Goal: Answer question/provide support: Share knowledge or assist other users

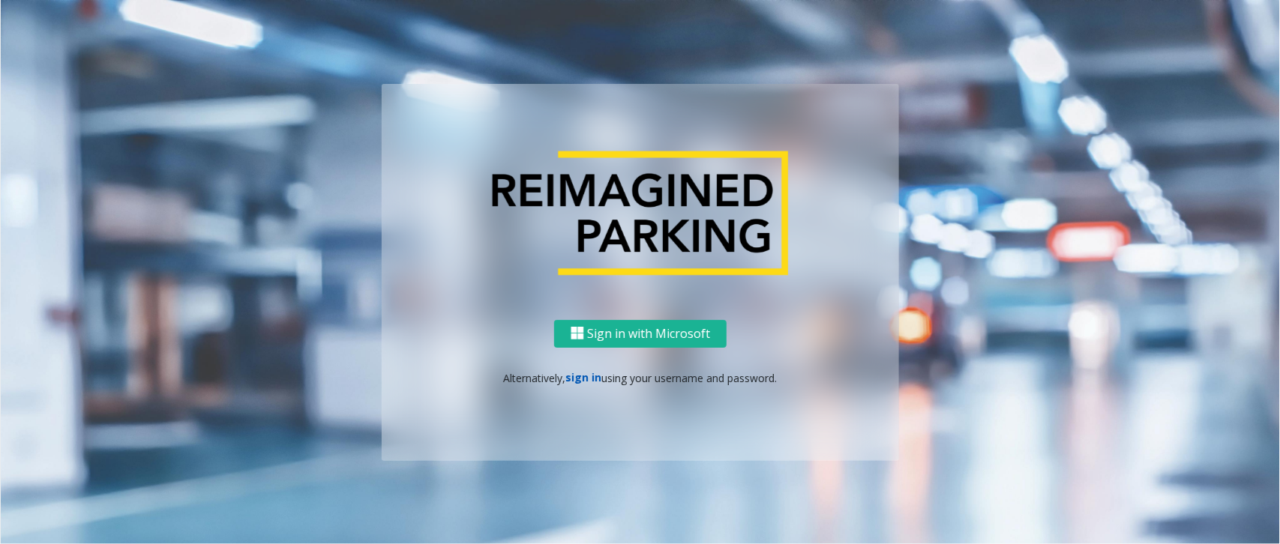
click at [590, 377] on link "sign in" at bounding box center [584, 377] width 36 height 14
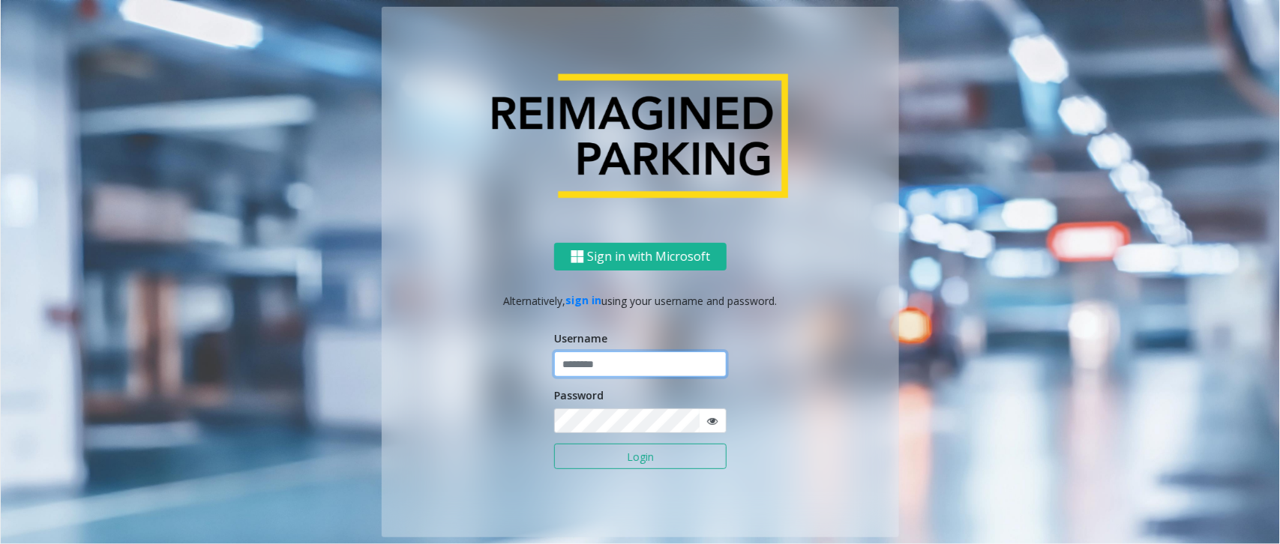
click at [597, 372] on input "text" at bounding box center [640, 364] width 172 height 25
type input "******"
click at [554, 435] on button "Login" at bounding box center [640, 456] width 172 height 25
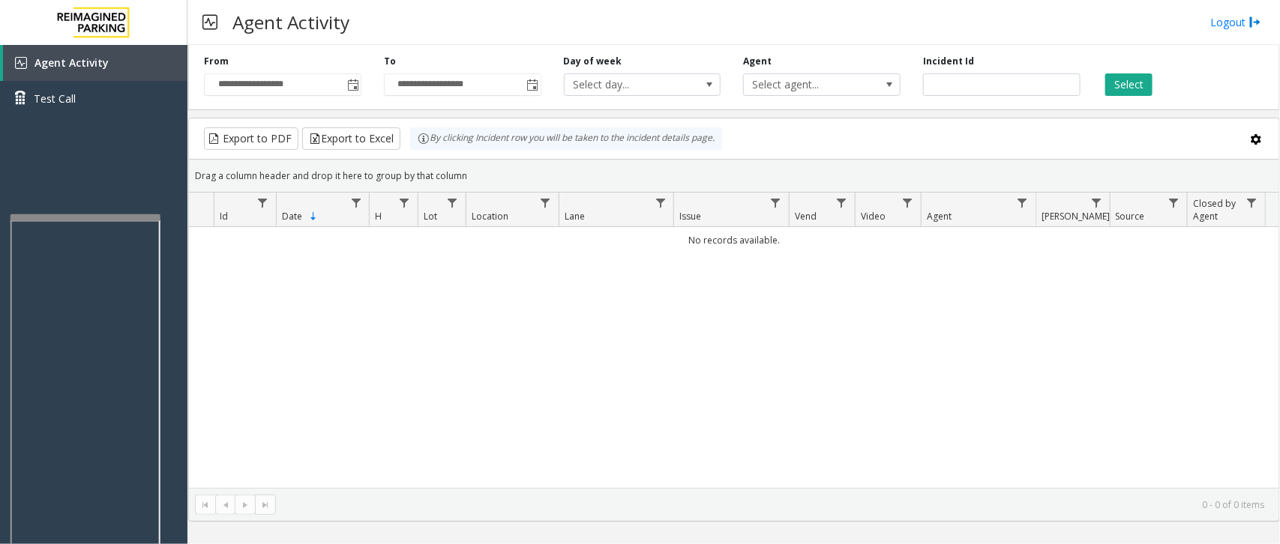
click at [112, 214] on div at bounding box center [85, 217] width 150 height 6
click at [345, 91] on span "Toggle popup" at bounding box center [352, 85] width 16 height 24
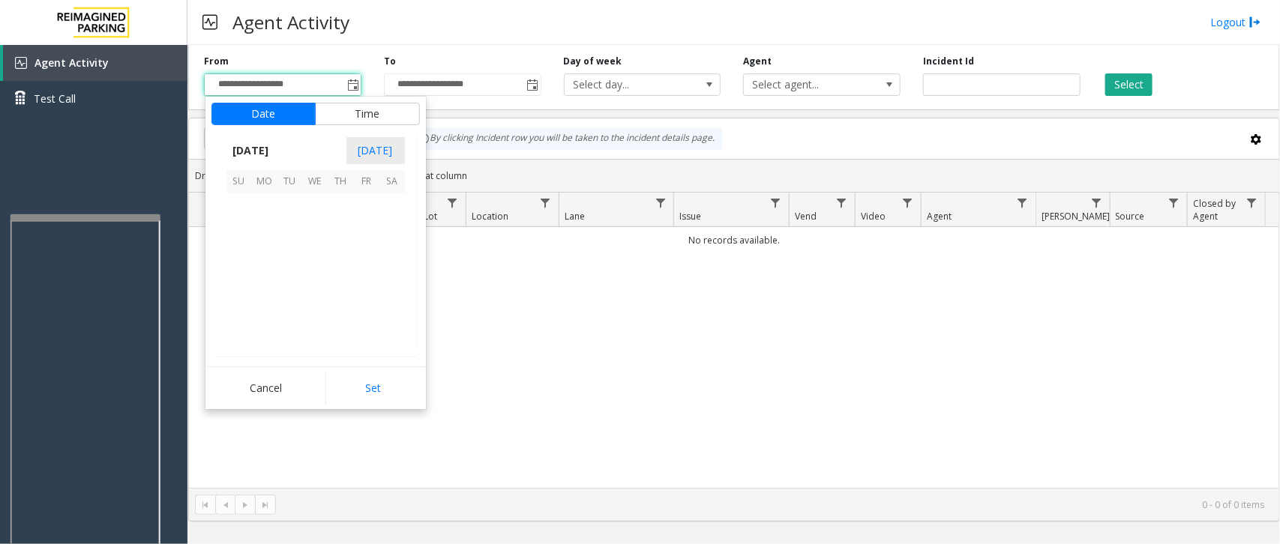
scroll to position [268861, 0]
click at [381, 253] on span "16" at bounding box center [391, 257] width 25 height 25
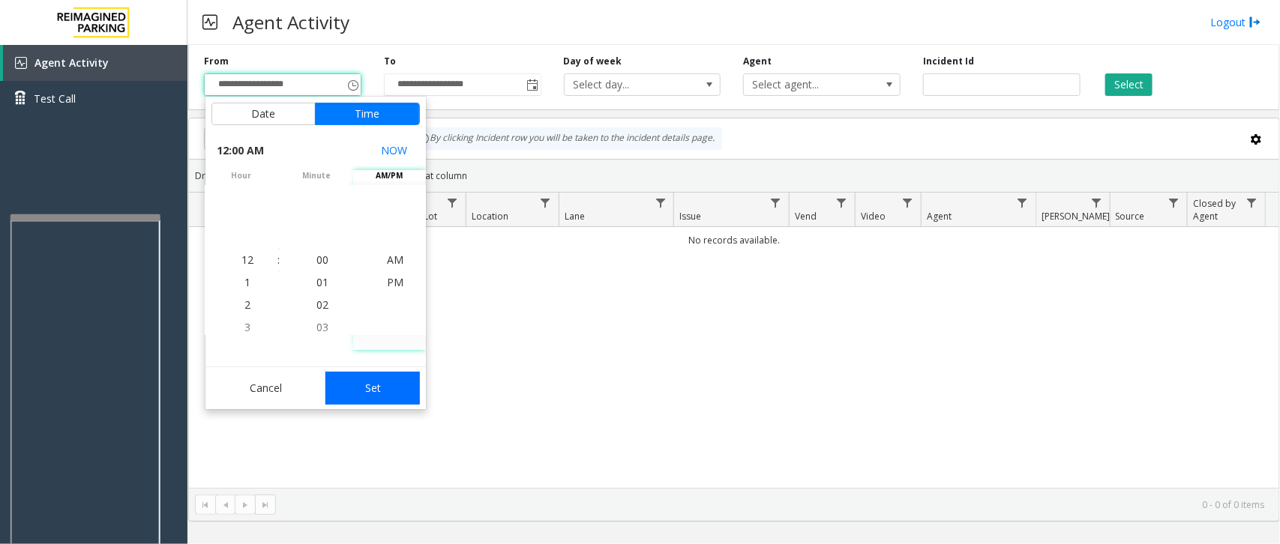
click at [373, 380] on button "Set" at bounding box center [372, 388] width 94 height 33
type input "**********"
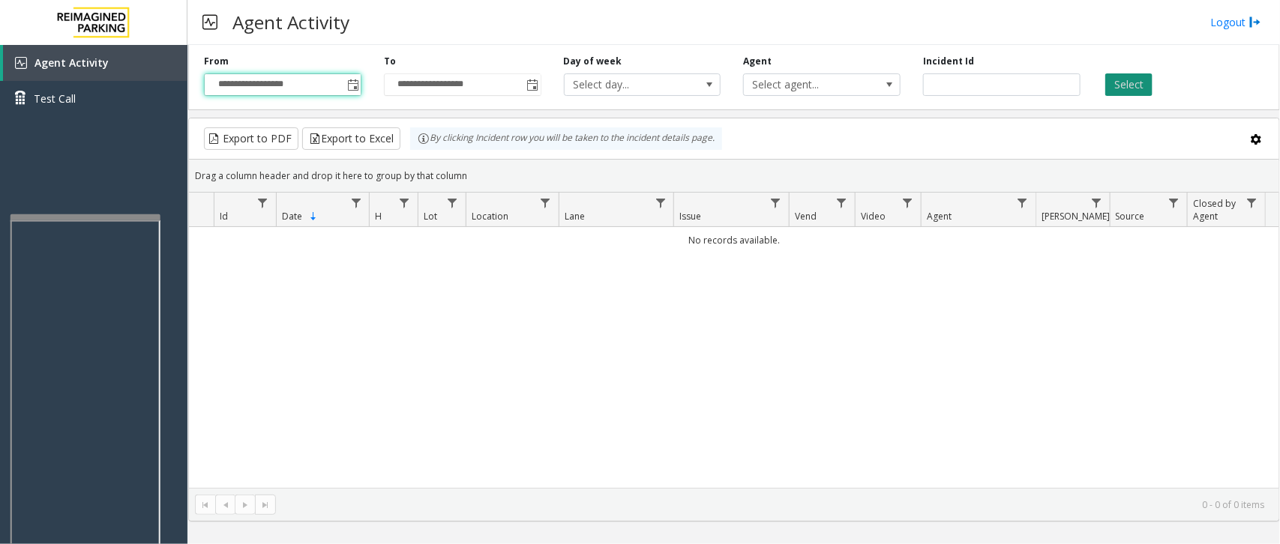
click at [1024, 88] on button "Select" at bounding box center [1128, 84] width 47 height 22
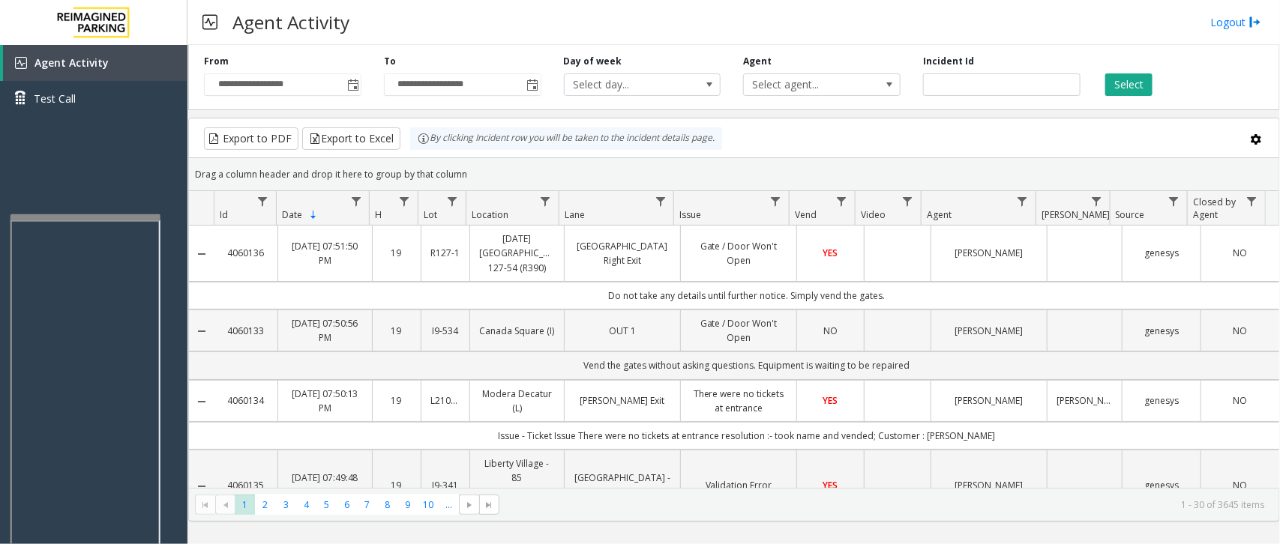
scroll to position [94, 0]
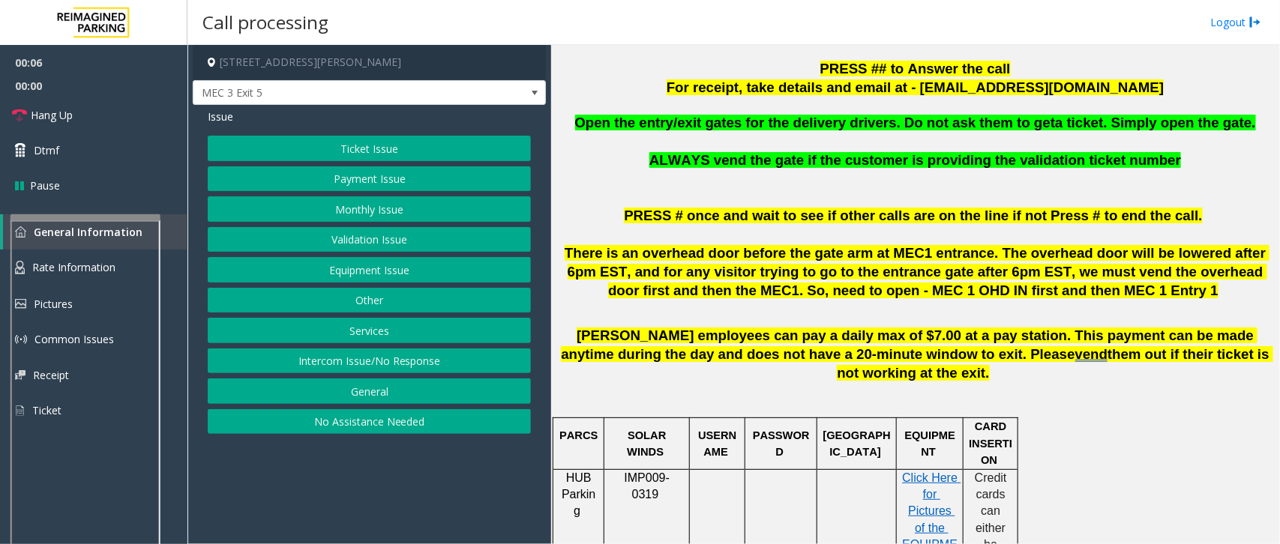
scroll to position [469, 0]
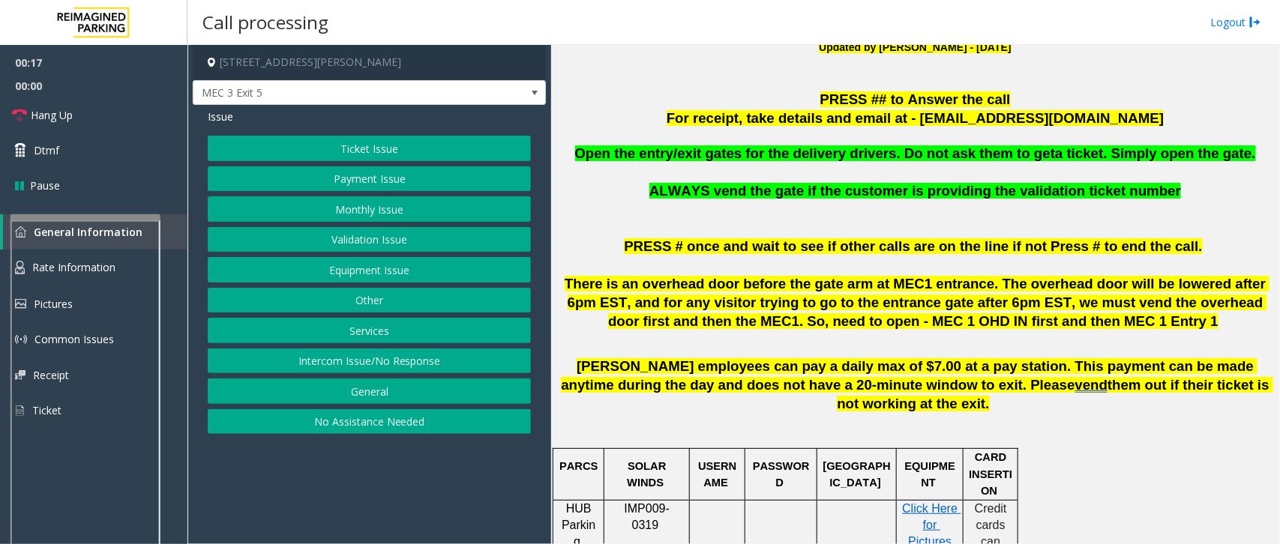
click at [391, 146] on button "Ticket Issue" at bounding box center [369, 148] width 323 height 25
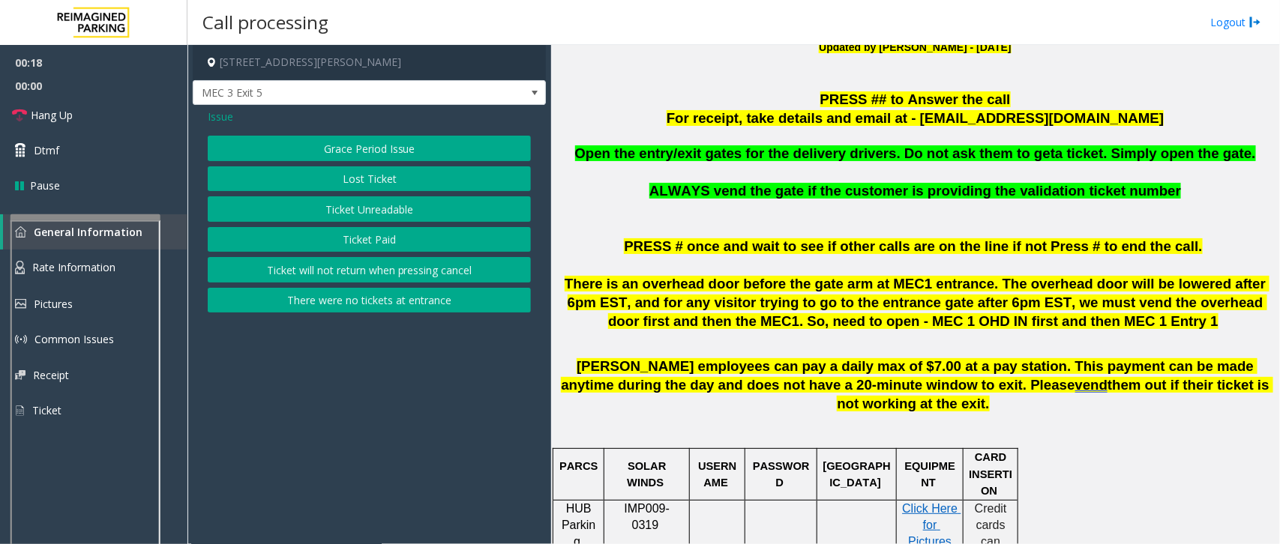
click at [382, 304] on button "There were no tickets at entrance" at bounding box center [369, 300] width 323 height 25
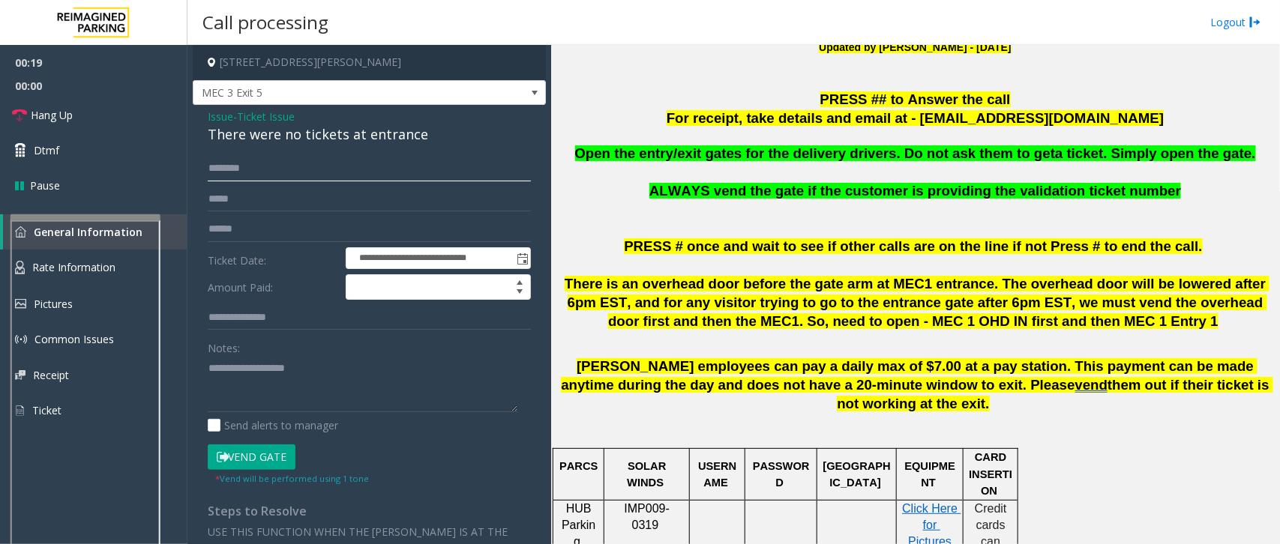
click at [225, 170] on input "text" at bounding box center [369, 168] width 323 height 25
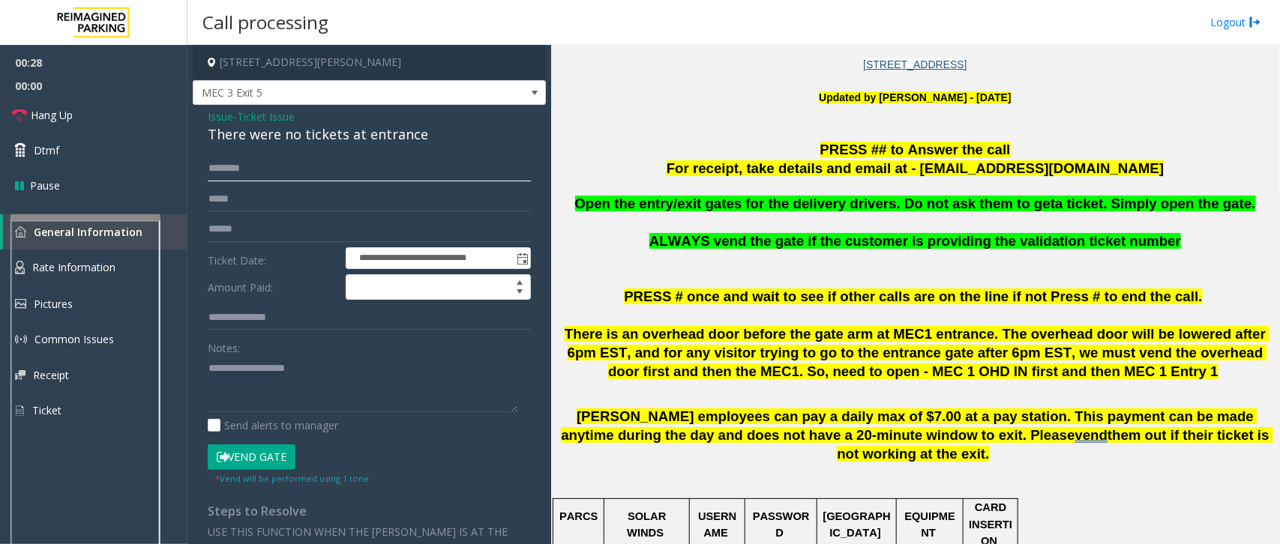
scroll to position [375, 0]
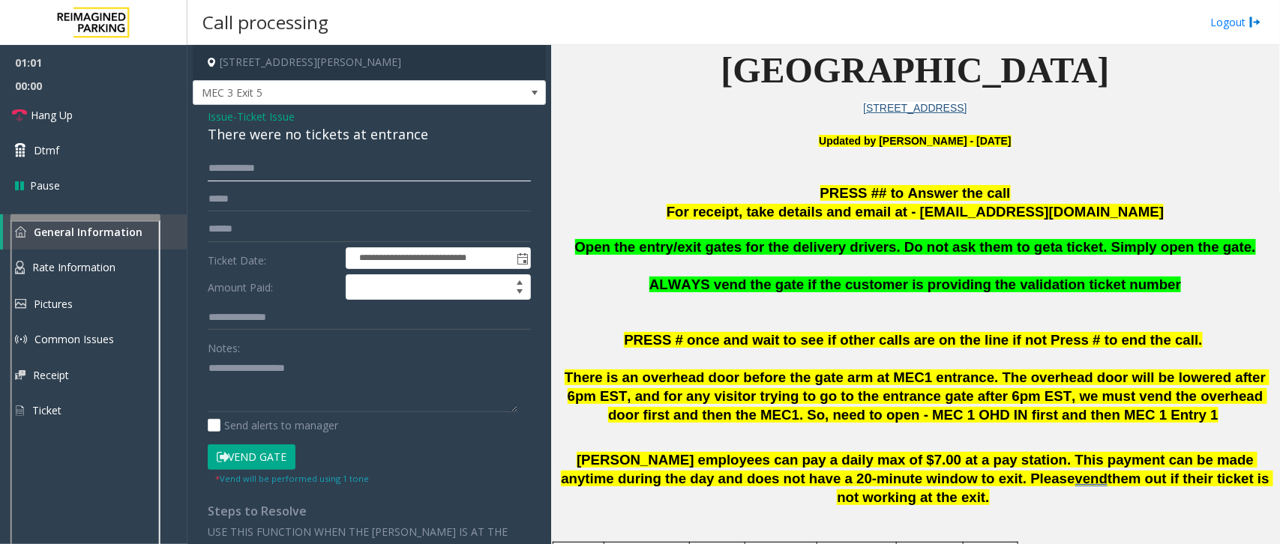
click at [229, 180] on input "**********" at bounding box center [369, 168] width 323 height 25
click at [246, 178] on input "**********" at bounding box center [369, 168] width 323 height 25
type input "**********"
click at [222, 435] on icon at bounding box center [223, 457] width 12 height 10
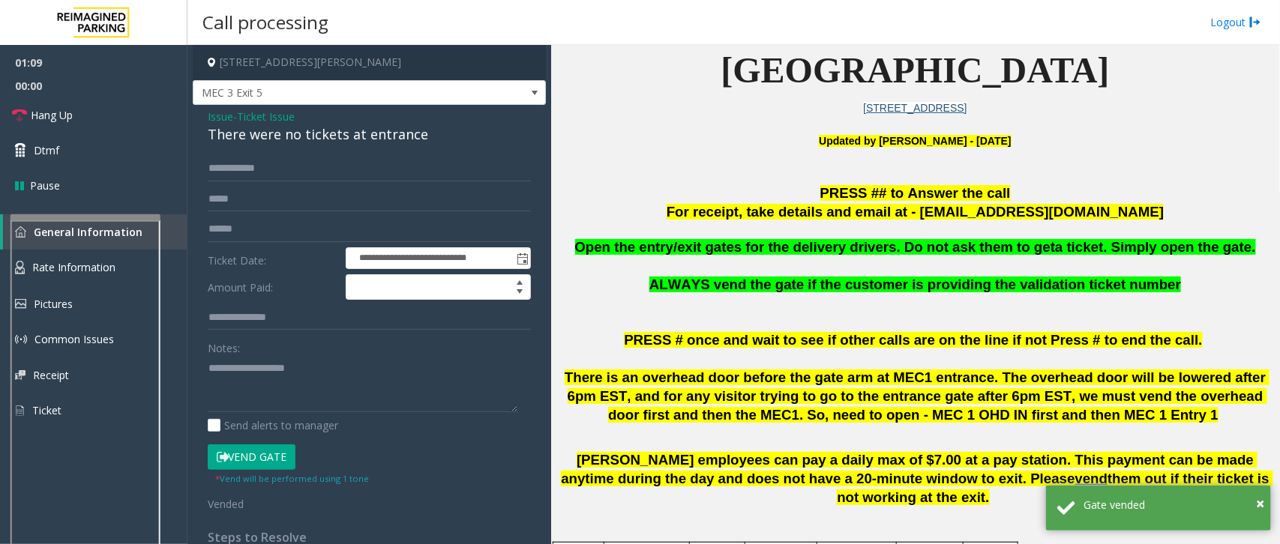
click at [211, 116] on span "Issue" at bounding box center [220, 117] width 25 height 16
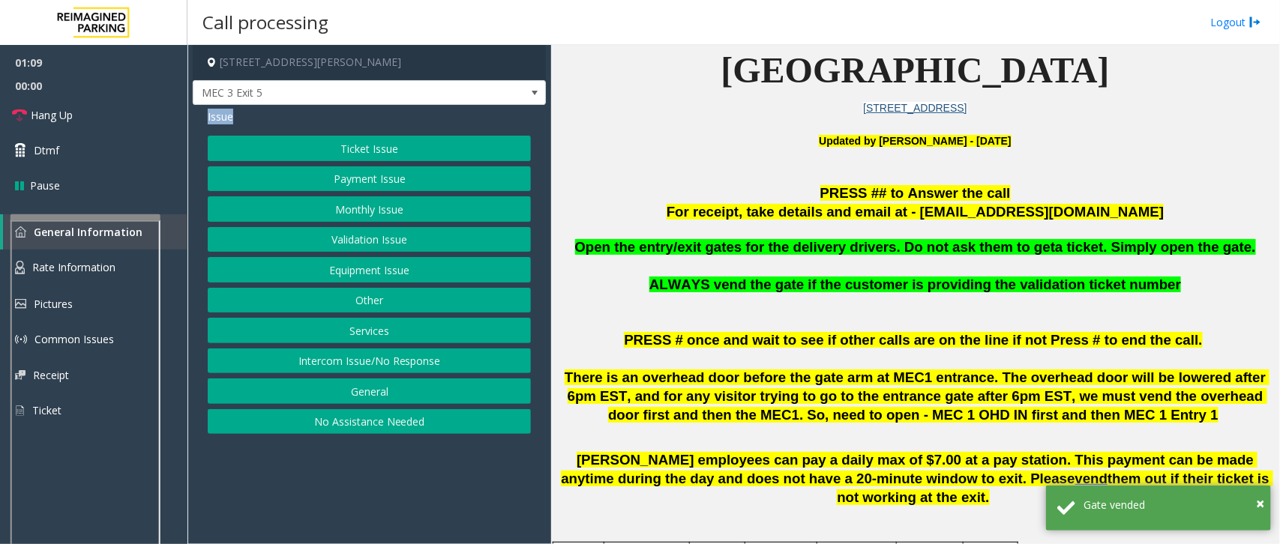
click at [211, 116] on span "Issue" at bounding box center [220, 117] width 25 height 16
click at [349, 148] on button "Ticket Issue" at bounding box center [369, 148] width 323 height 25
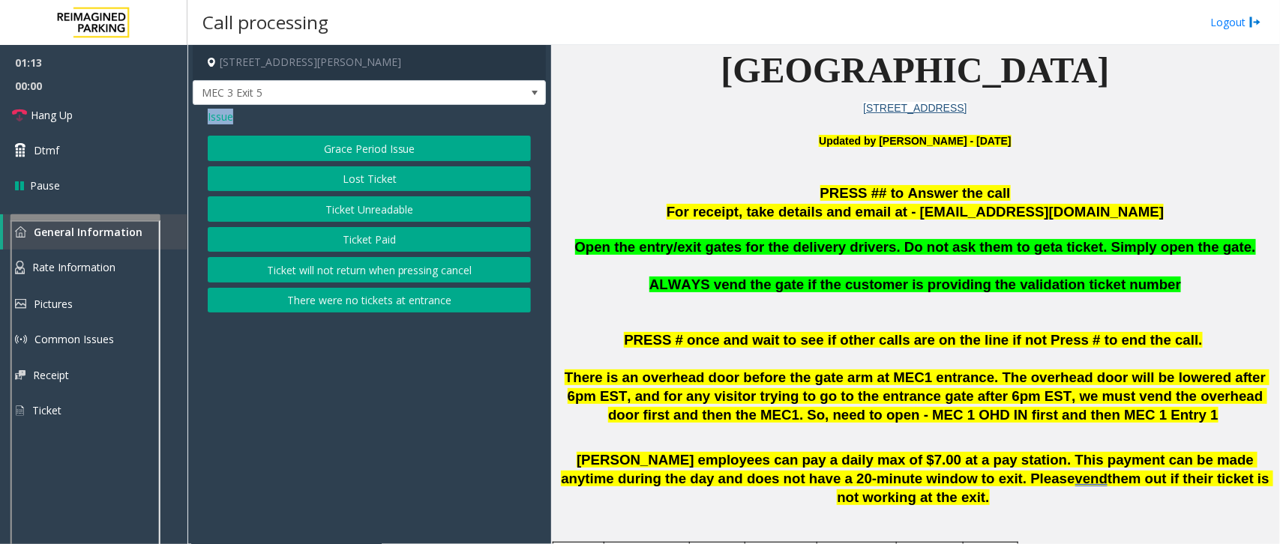
click at [336, 306] on button "There were no tickets at entrance" at bounding box center [369, 300] width 323 height 25
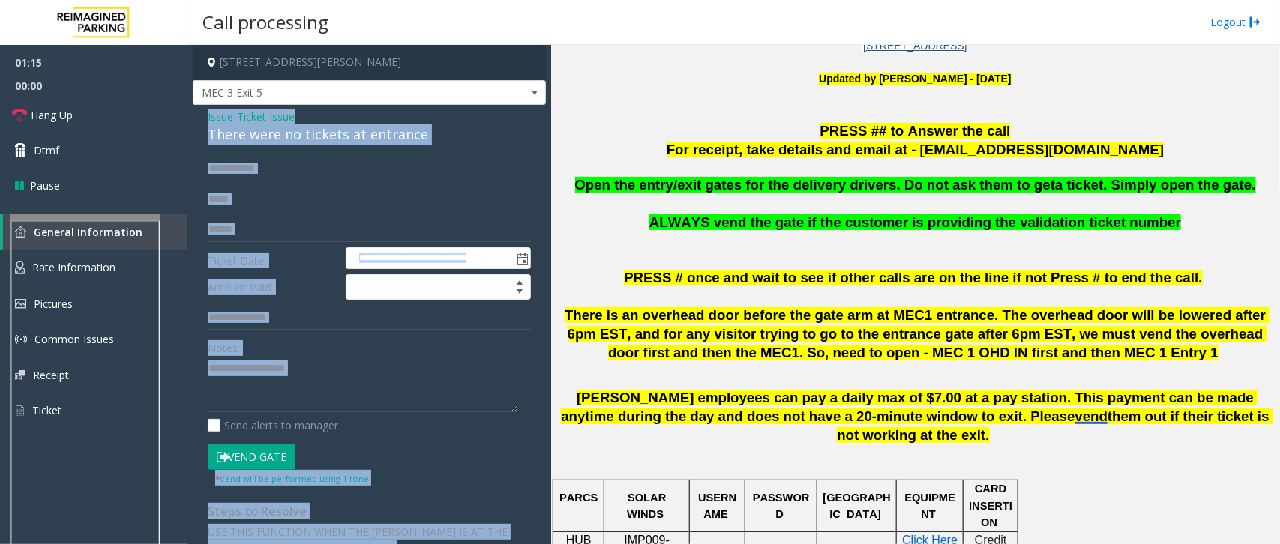
scroll to position [469, 0]
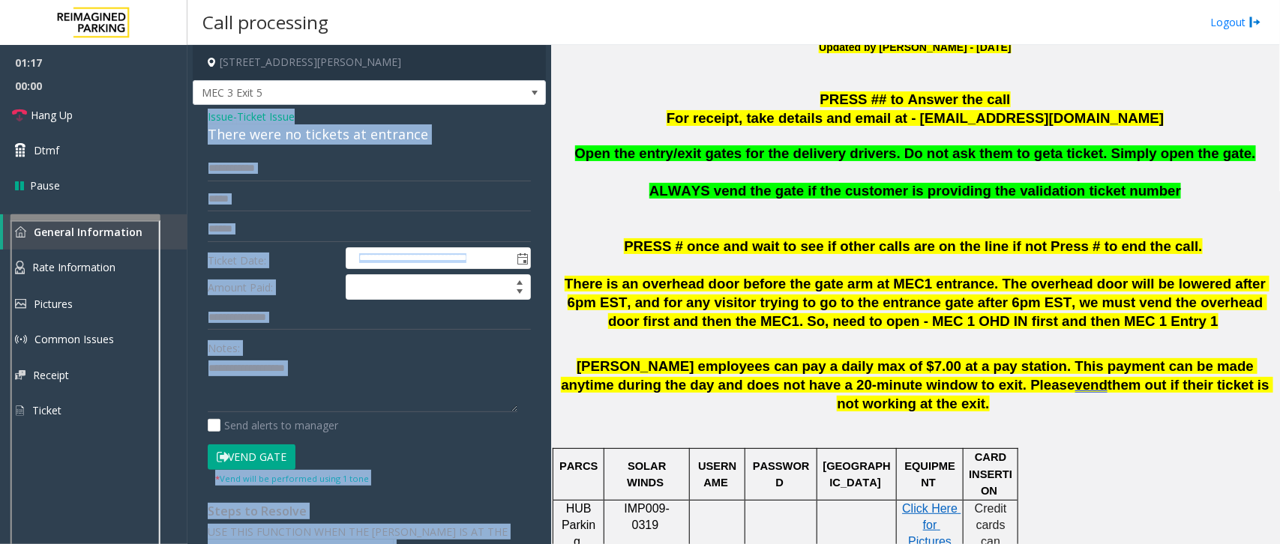
click at [466, 349] on div "Notes:" at bounding box center [369, 373] width 323 height 77
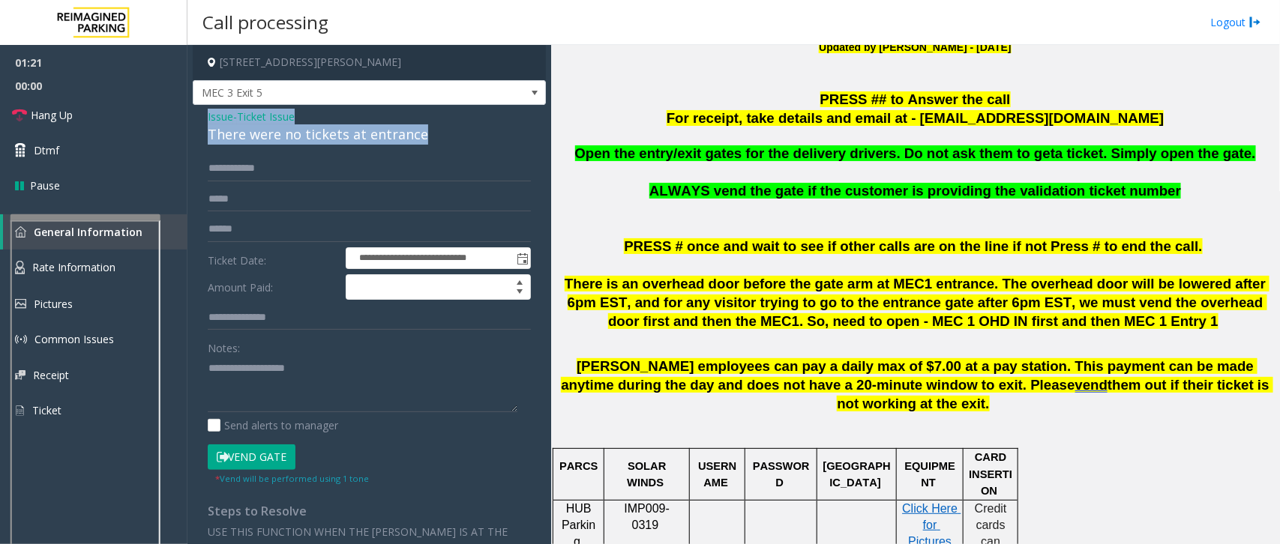
drag, startPoint x: 208, startPoint y: 114, endPoint x: 427, endPoint y: 141, distance: 221.4
click at [427, 141] on div "Issue - Ticket Issue There were no tickets at entrance" at bounding box center [369, 127] width 323 height 36
click at [77, 121] on link "Hang Up" at bounding box center [93, 114] width 187 height 35
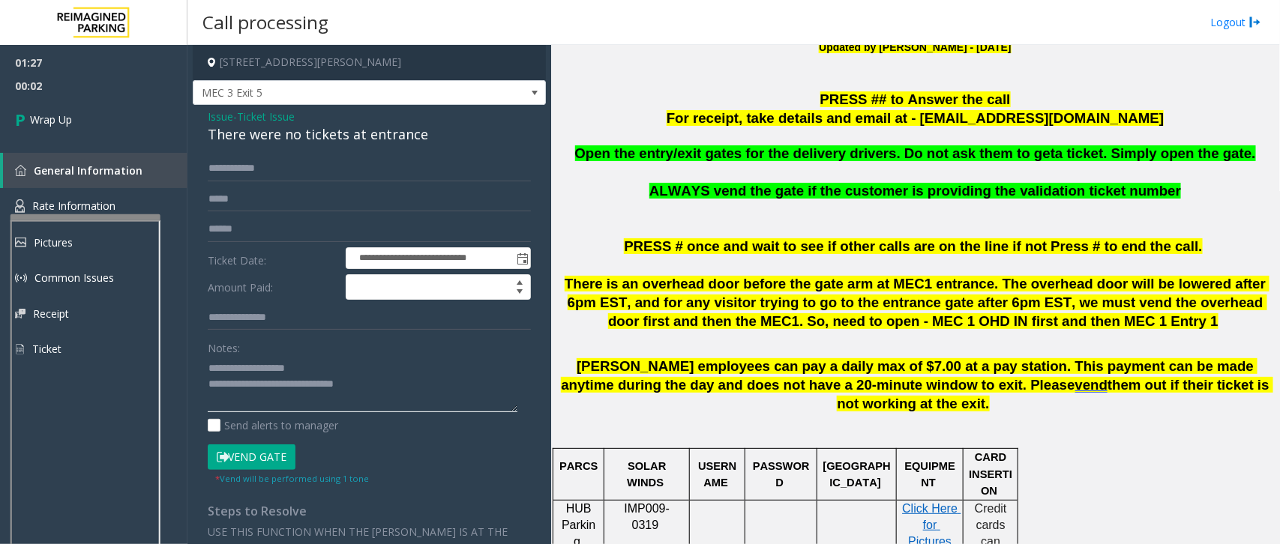
click at [392, 381] on textarea at bounding box center [363, 384] width 310 height 56
click at [395, 387] on textarea at bounding box center [363, 384] width 310 height 56
type textarea "**********"
click at [98, 118] on link "Wrap Up" at bounding box center [93, 119] width 187 height 44
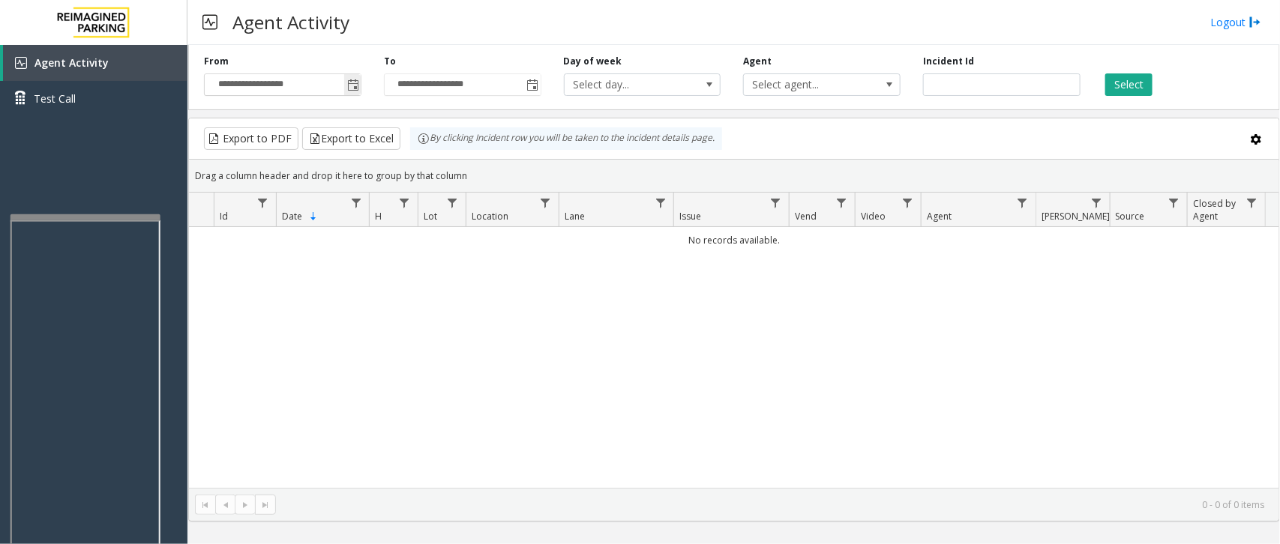
click at [344, 91] on span "Toggle popup" at bounding box center [352, 85] width 16 height 24
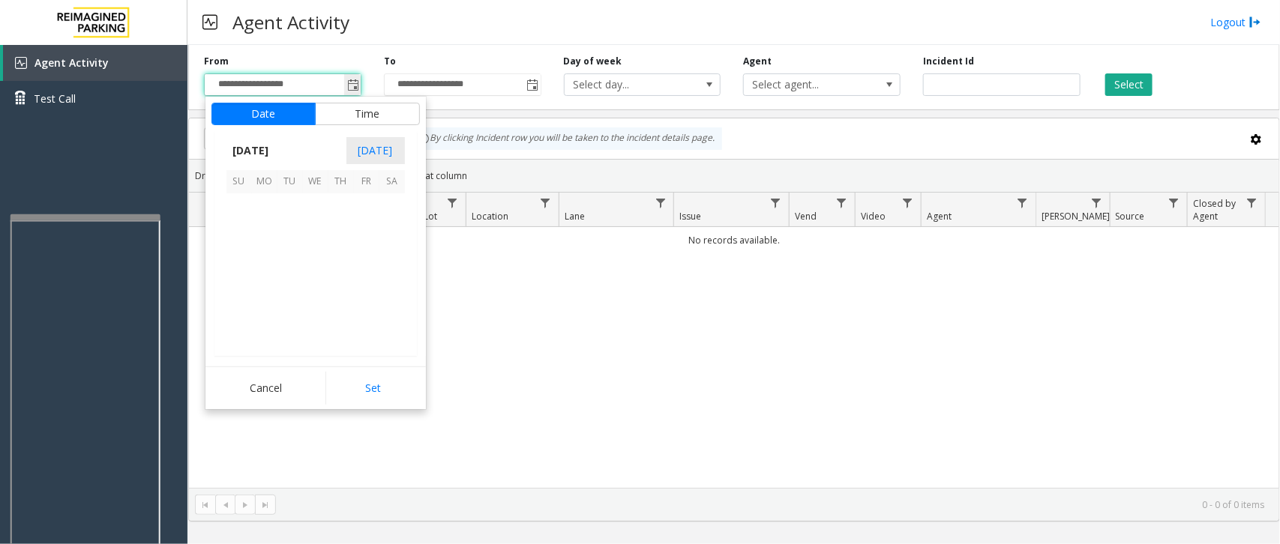
scroll to position [268861, 0]
click at [308, 231] on span "6" at bounding box center [315, 232] width 25 height 25
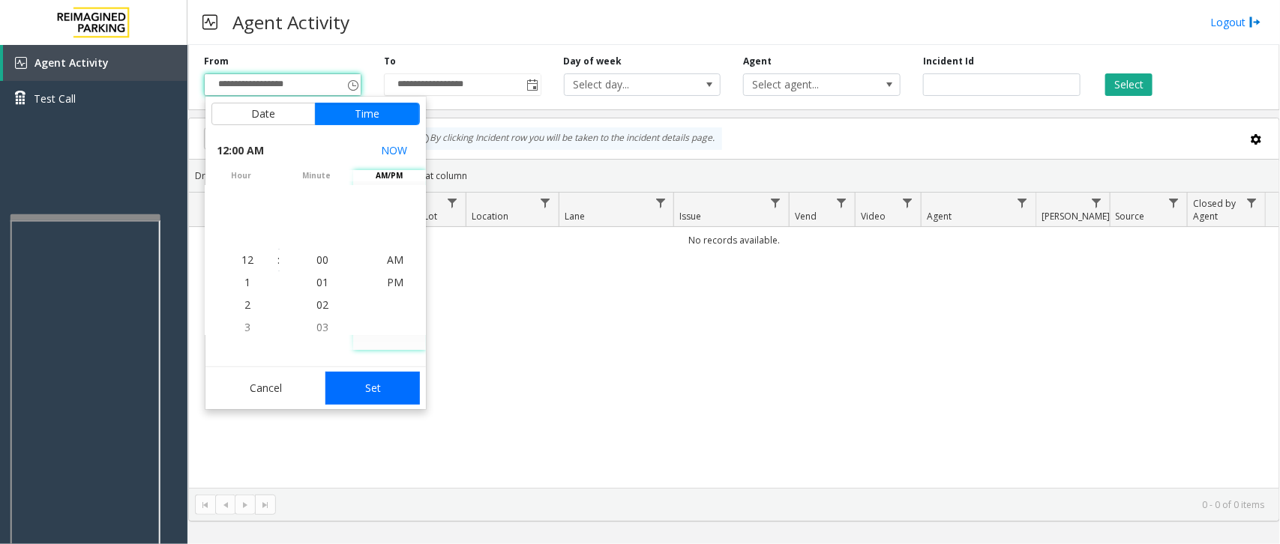
click at [380, 388] on button "Set" at bounding box center [372, 388] width 94 height 33
type input "**********"
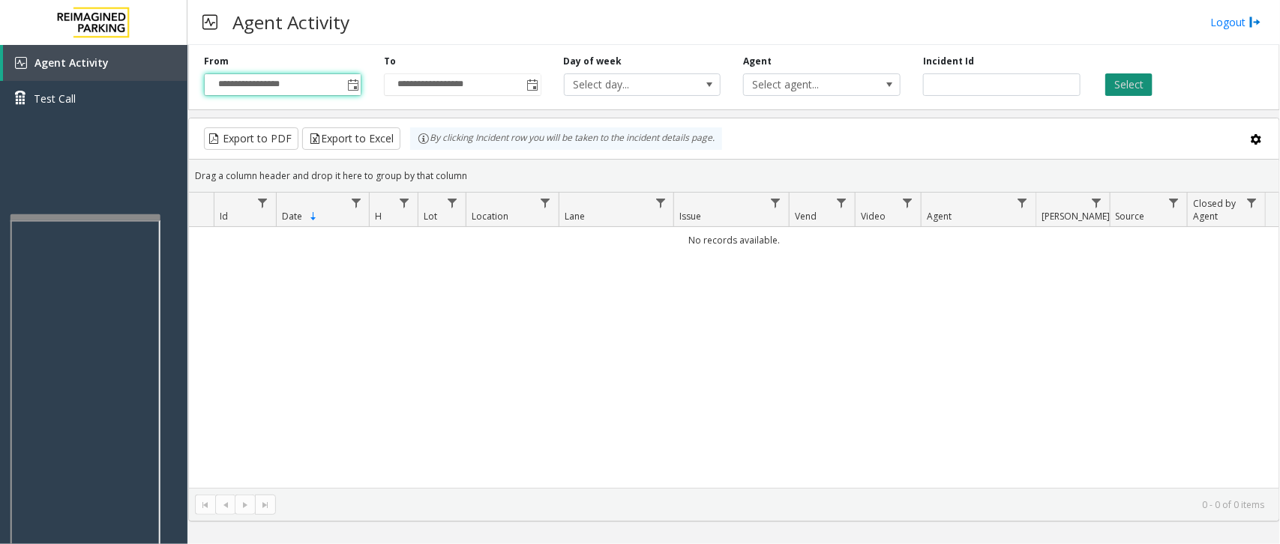
click at [1024, 87] on button "Select" at bounding box center [1128, 84] width 47 height 22
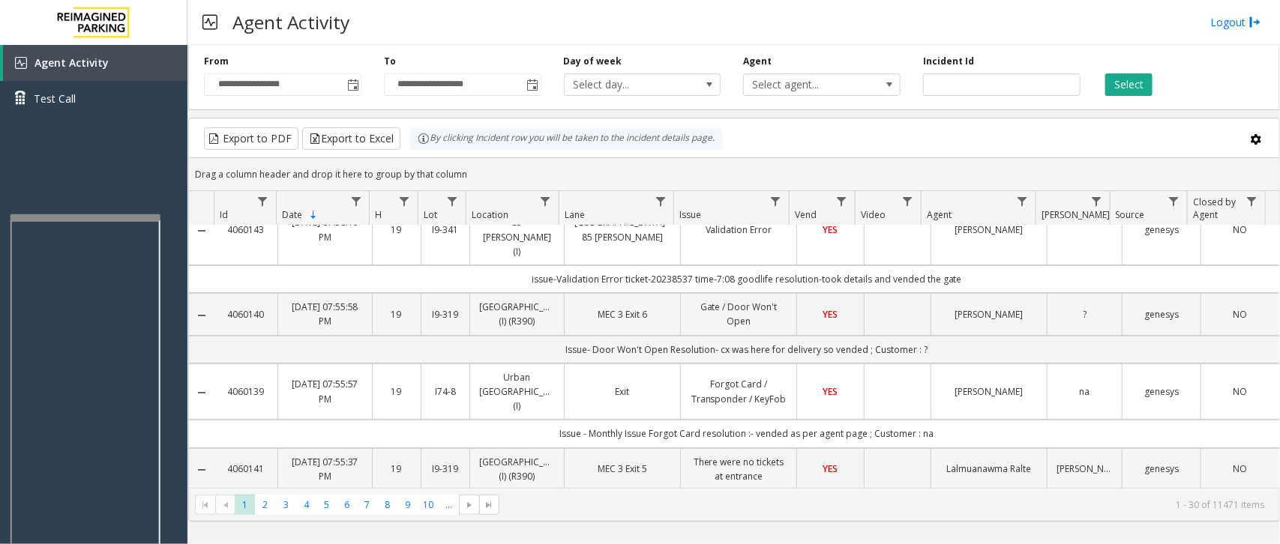
scroll to position [0, 0]
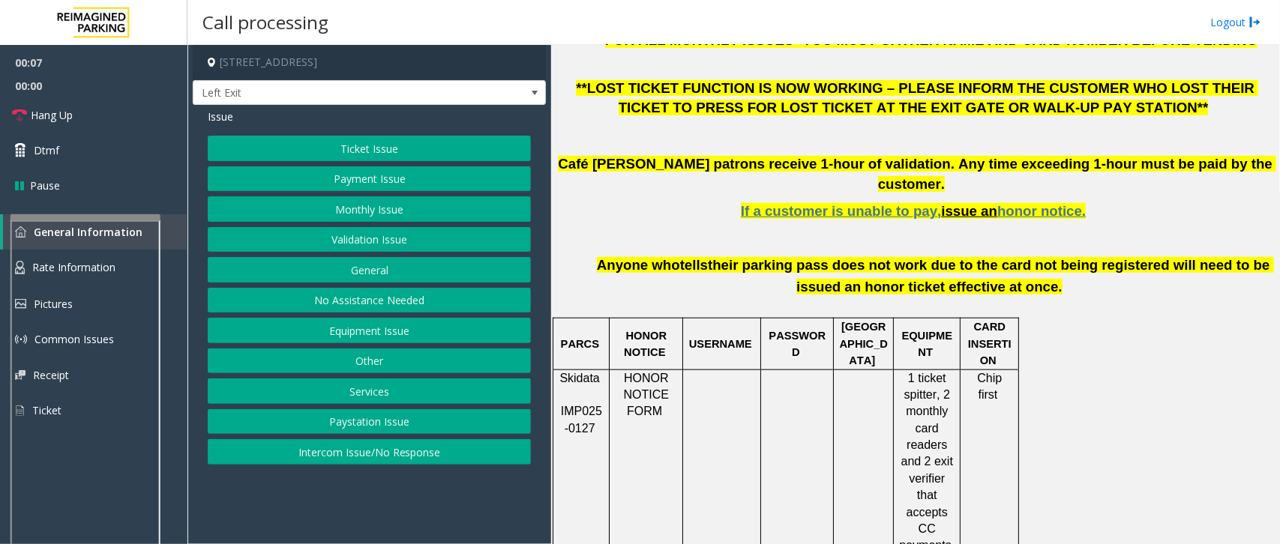
scroll to position [562, 0]
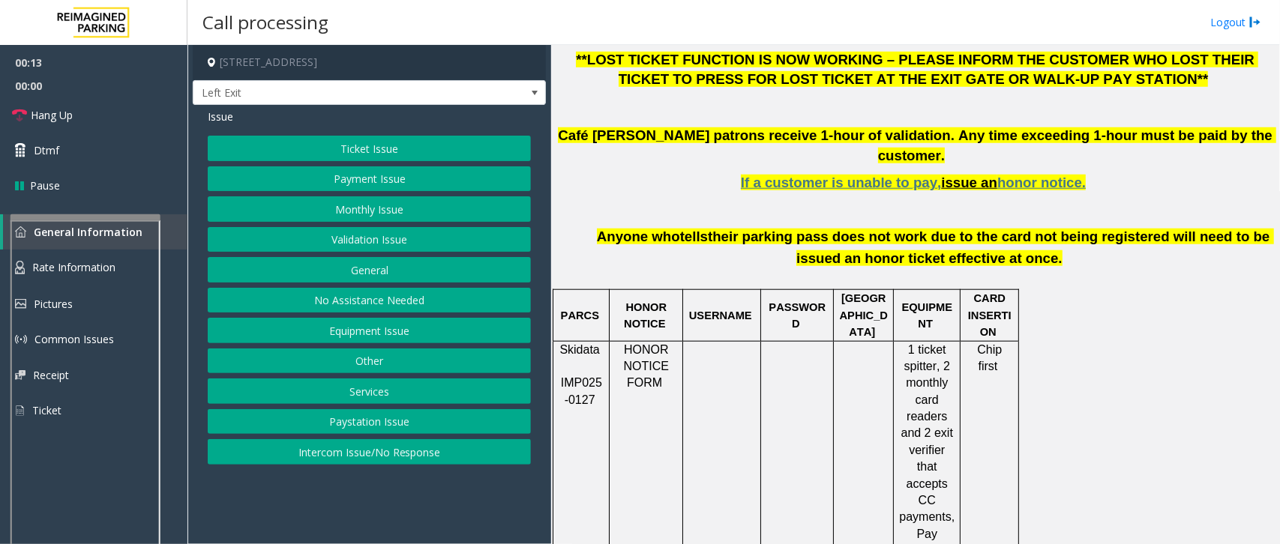
click at [370, 435] on button "Intercom Issue/No Response" at bounding box center [369, 451] width 323 height 25
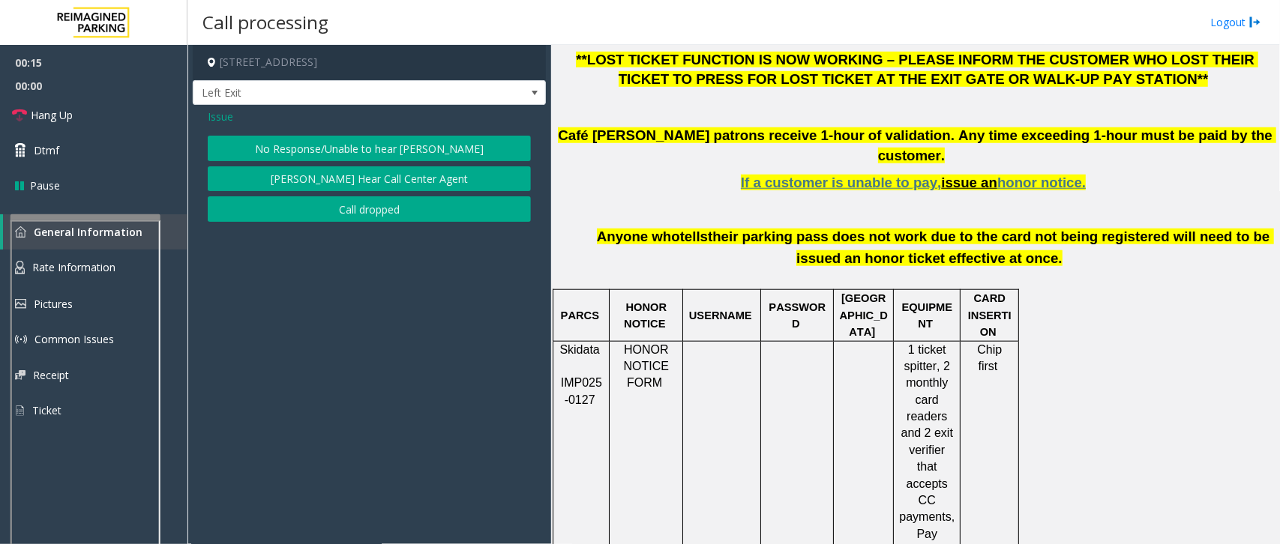
click at [457, 143] on button "No Response/Unable to hear [PERSON_NAME]" at bounding box center [369, 148] width 323 height 25
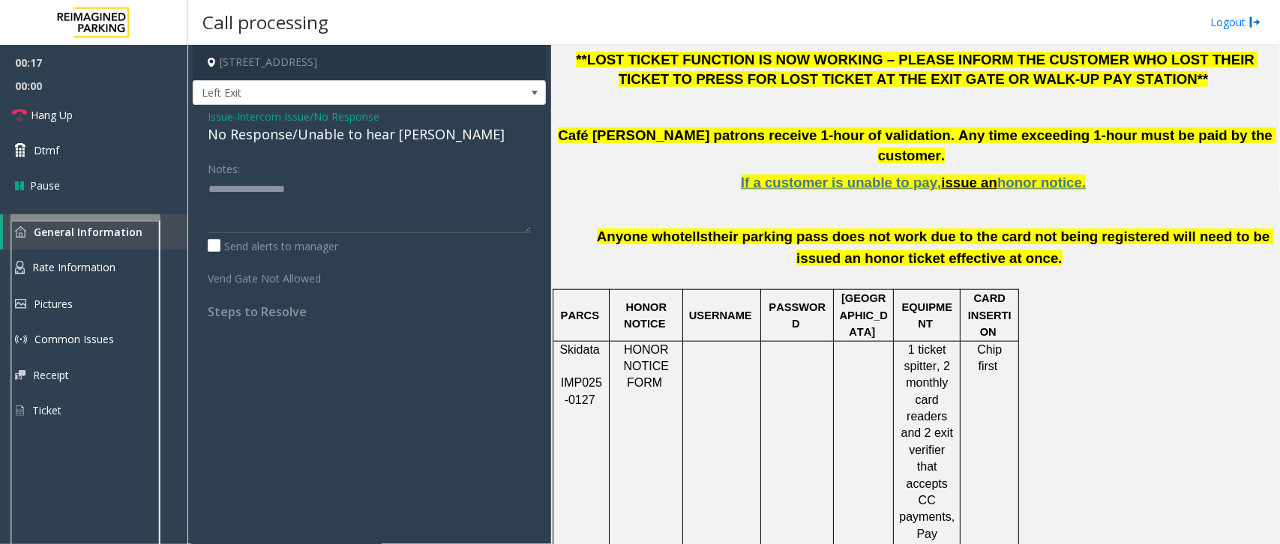
click at [232, 136] on div "No Response/Unable to hear [PERSON_NAME]" at bounding box center [369, 134] width 323 height 20
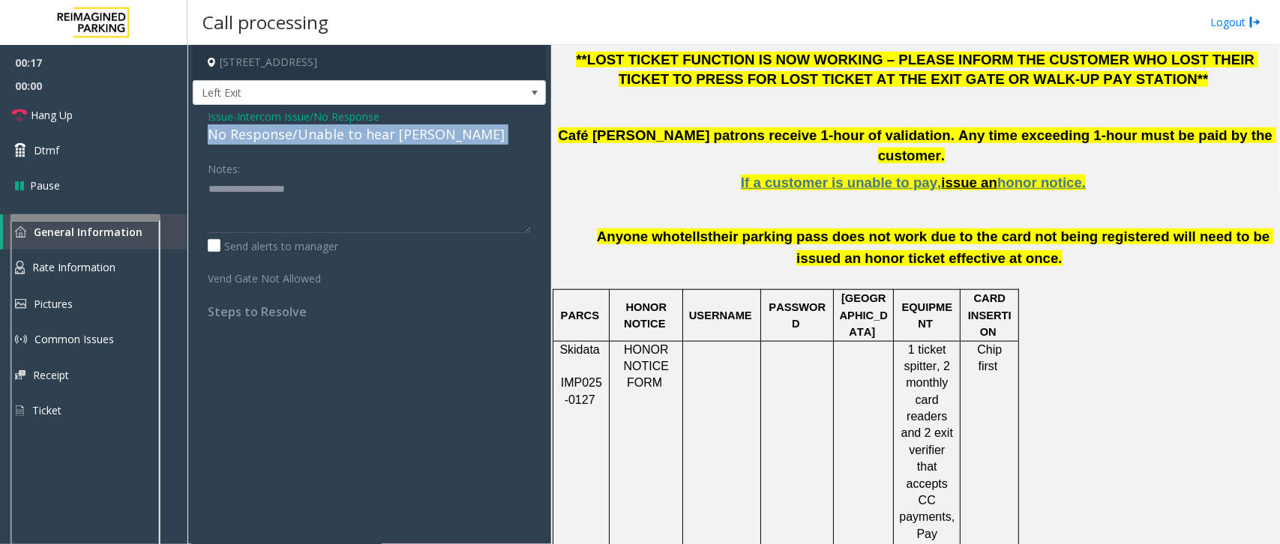
click at [232, 136] on div "No Response/Unable to hear [PERSON_NAME]" at bounding box center [369, 134] width 323 height 20
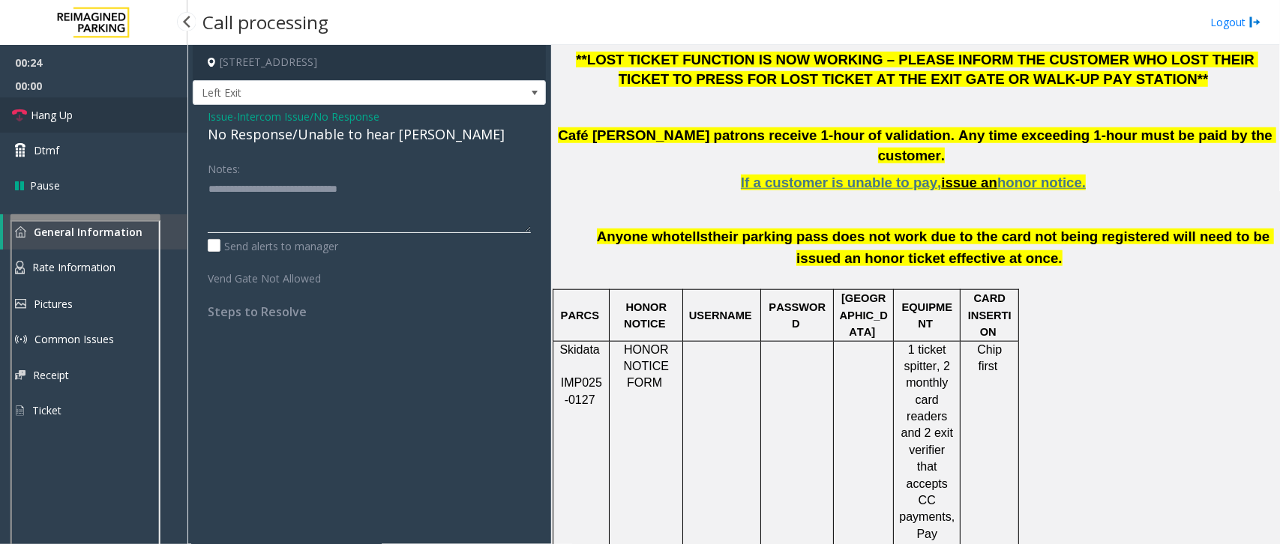
type textarea "**********"
click at [67, 124] on link "Hang Up" at bounding box center [93, 114] width 187 height 35
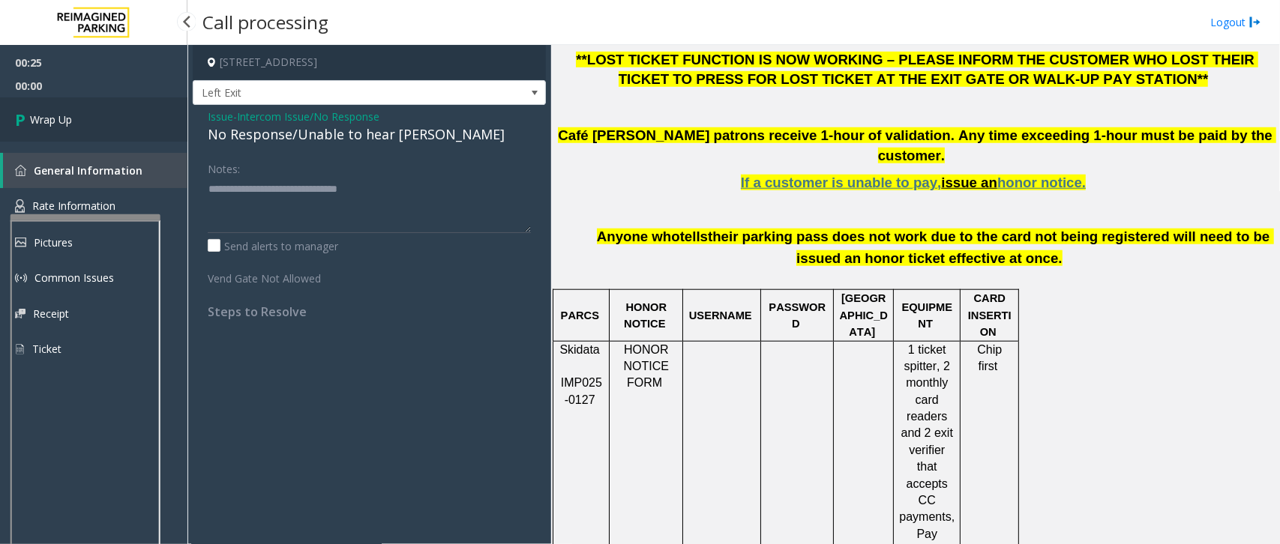
click at [100, 118] on link "Wrap Up" at bounding box center [93, 119] width 187 height 44
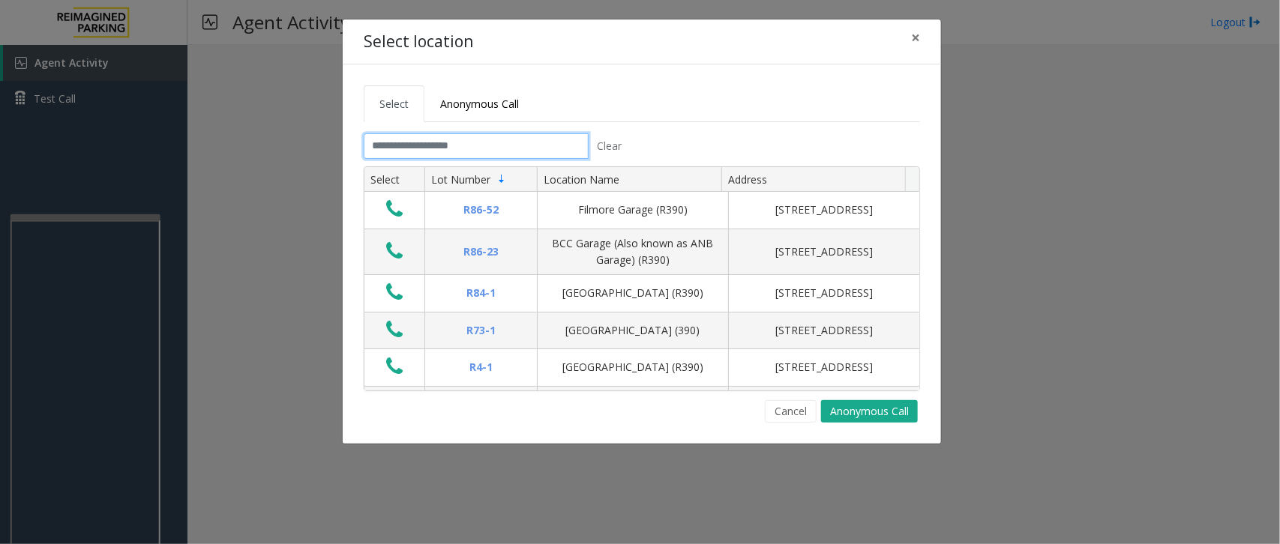
click at [406, 144] on input "text" at bounding box center [476, 145] width 225 height 25
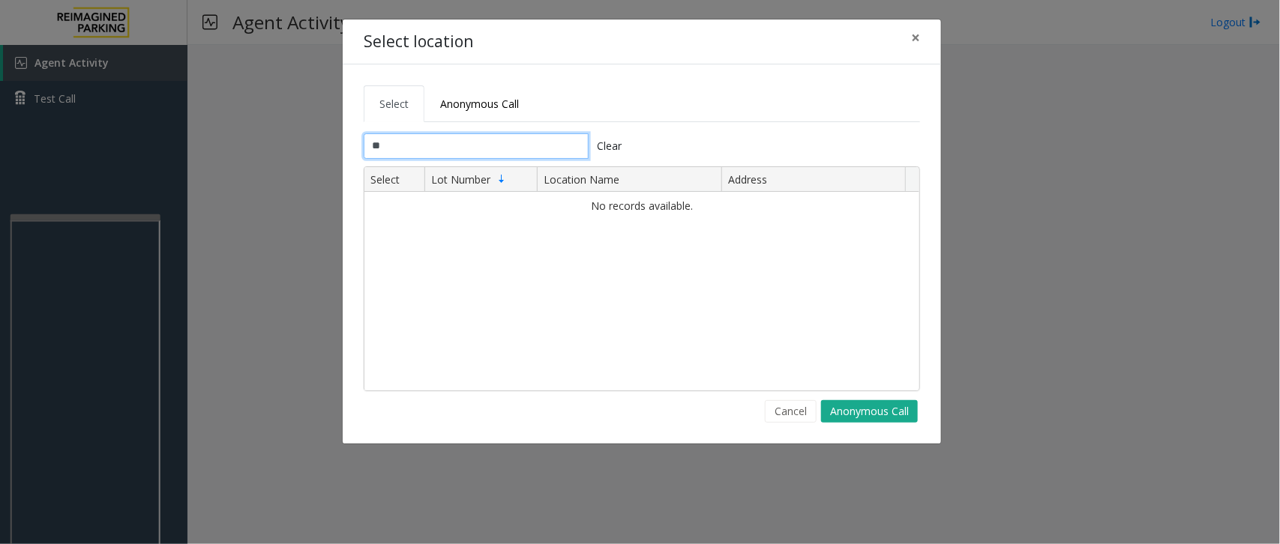
type input "*"
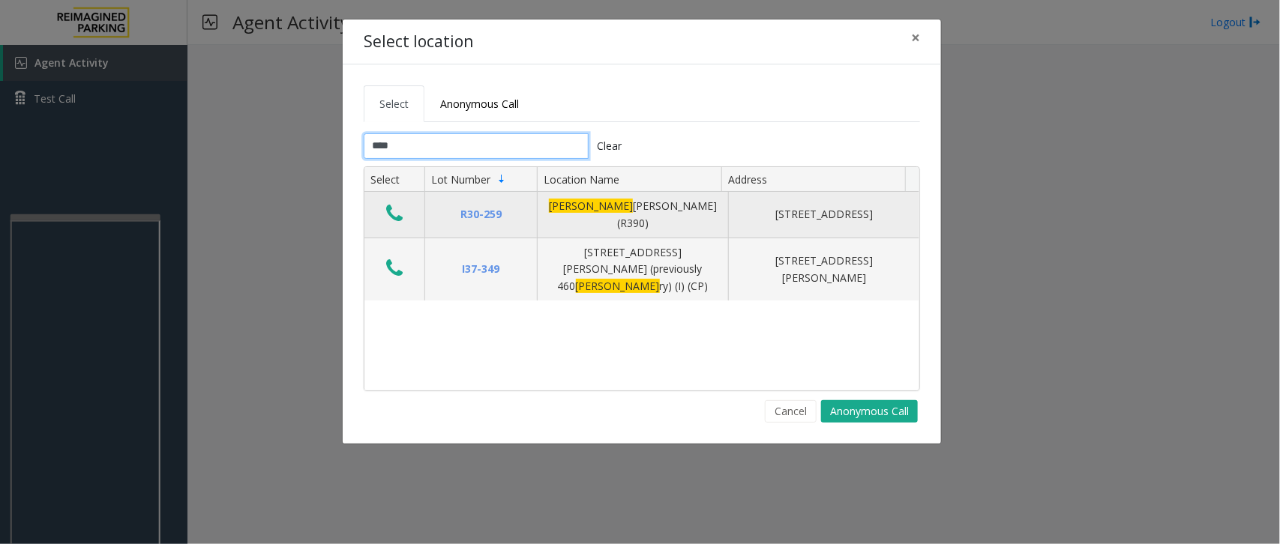
type input "****"
click at [397, 208] on icon "Data table" at bounding box center [394, 213] width 16 height 21
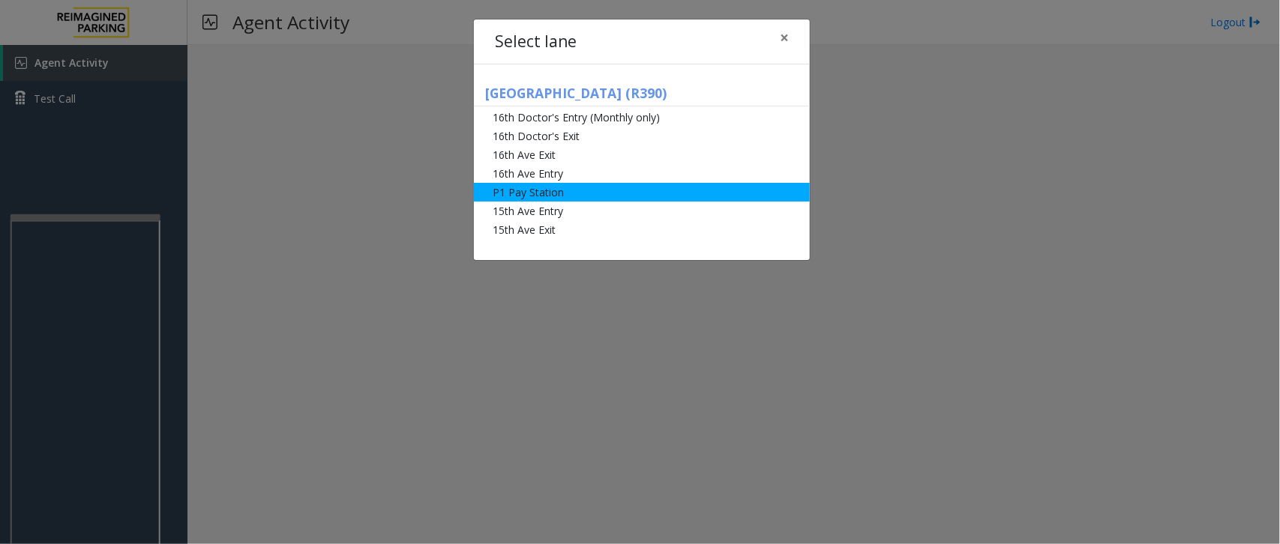
click at [628, 185] on li "P1 Pay Station" at bounding box center [642, 192] width 336 height 19
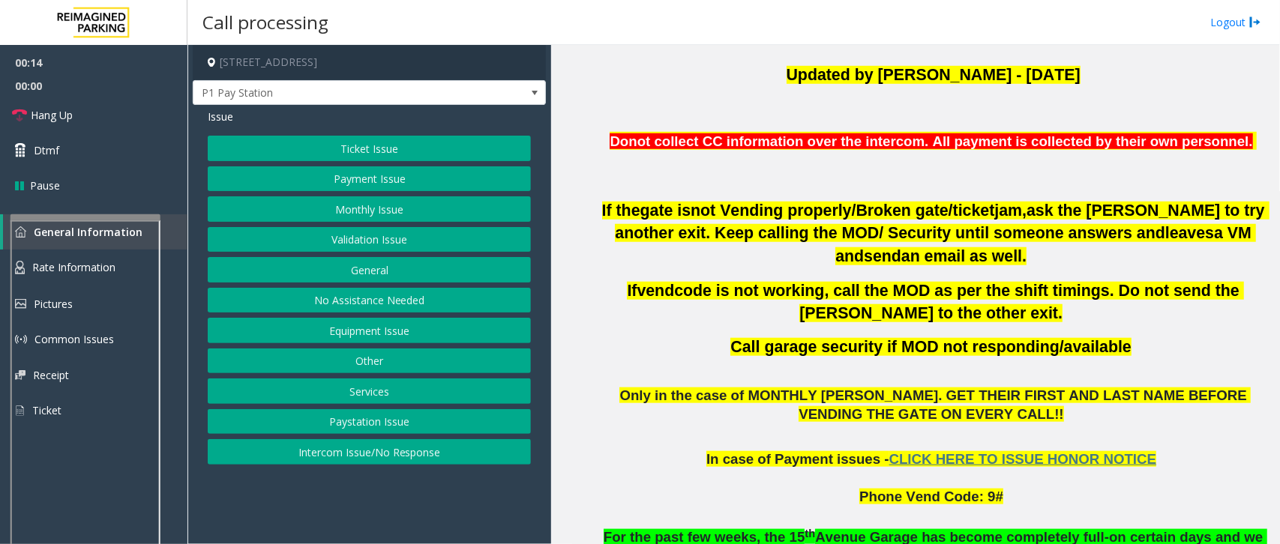
scroll to position [469, 0]
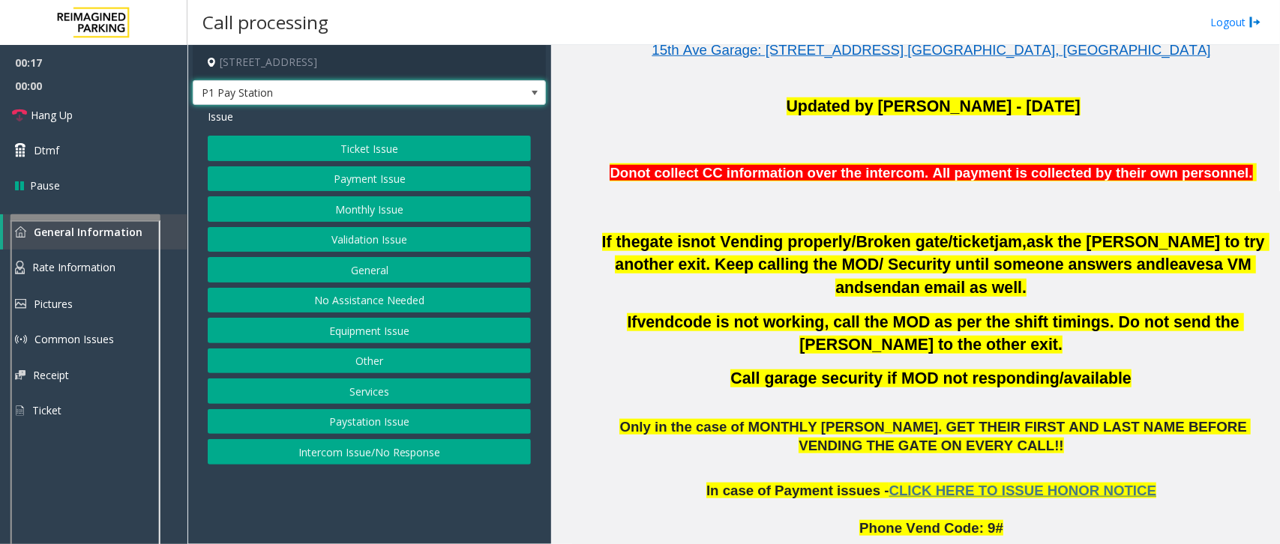
click at [540, 92] on span at bounding box center [535, 93] width 12 height 12
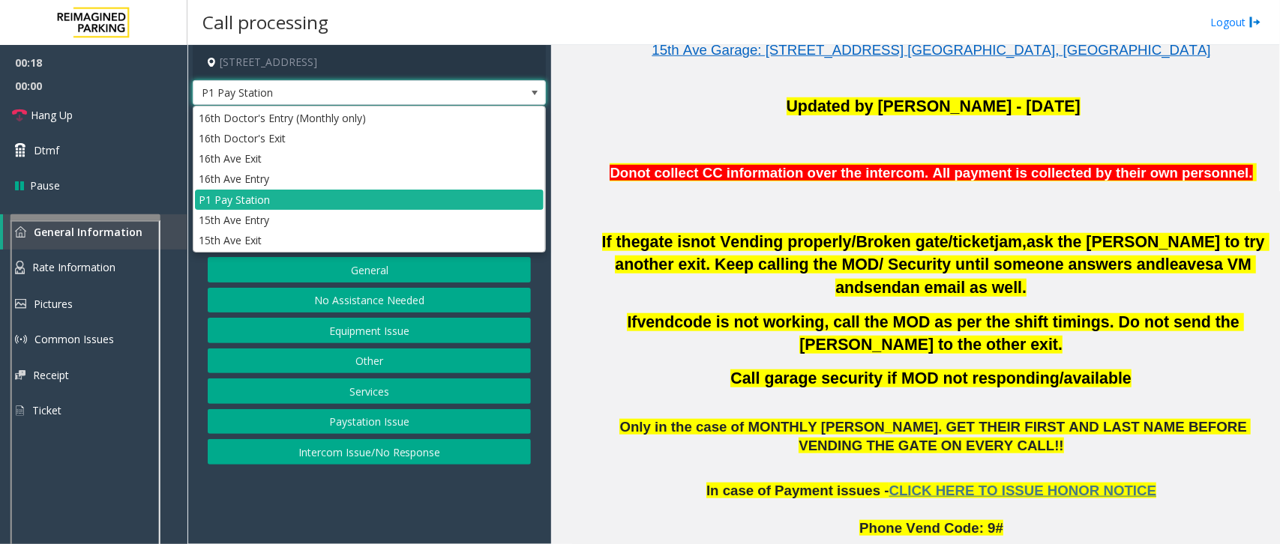
click at [530, 88] on span at bounding box center [535, 93] width 12 height 12
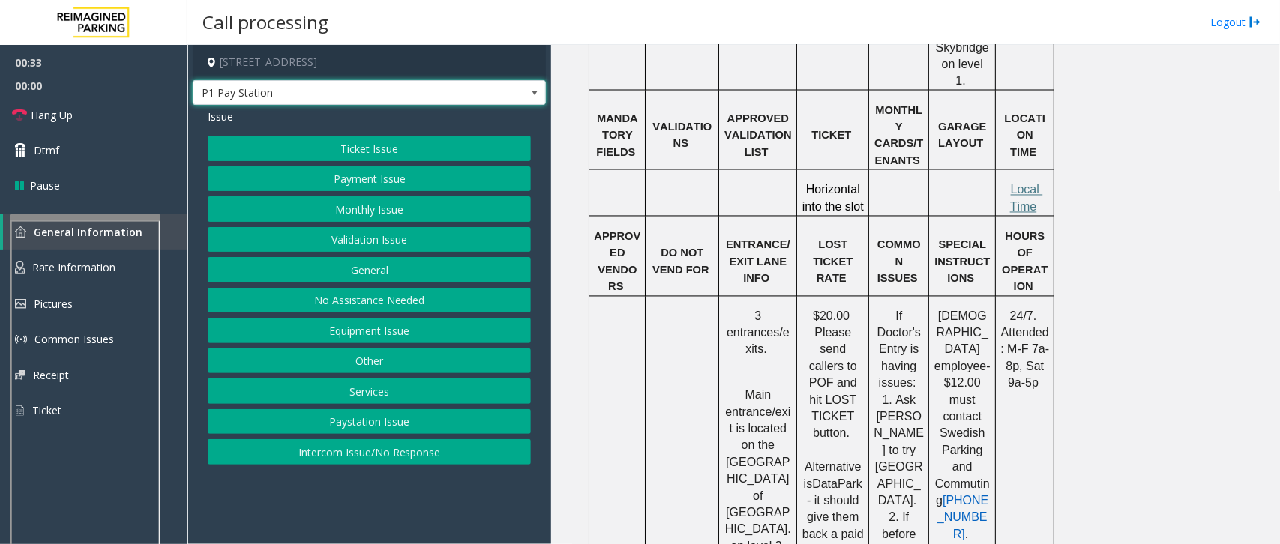
scroll to position [1219, 0]
click at [529, 91] on span at bounding box center [535, 93] width 12 height 12
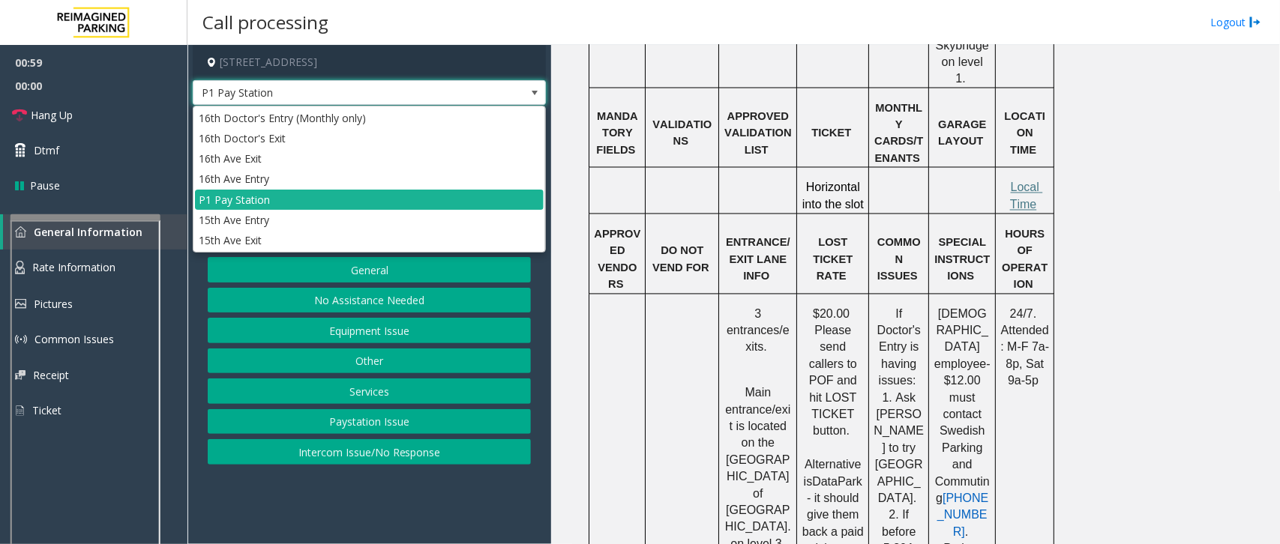
click at [532, 91] on span at bounding box center [535, 93] width 12 height 12
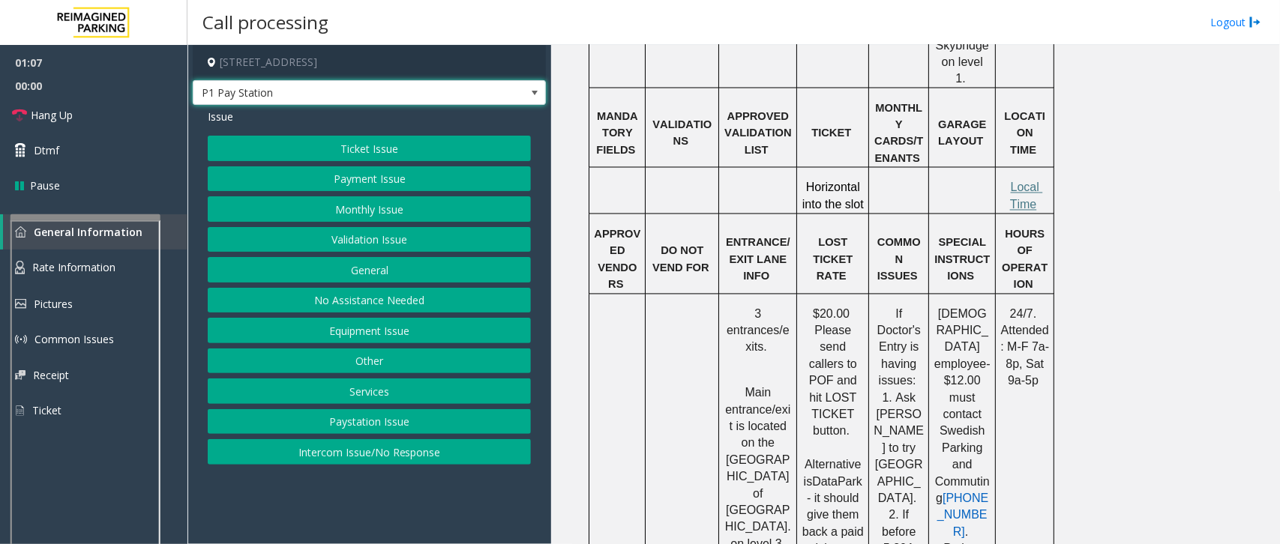
click at [377, 150] on button "Ticket Issue" at bounding box center [369, 148] width 323 height 25
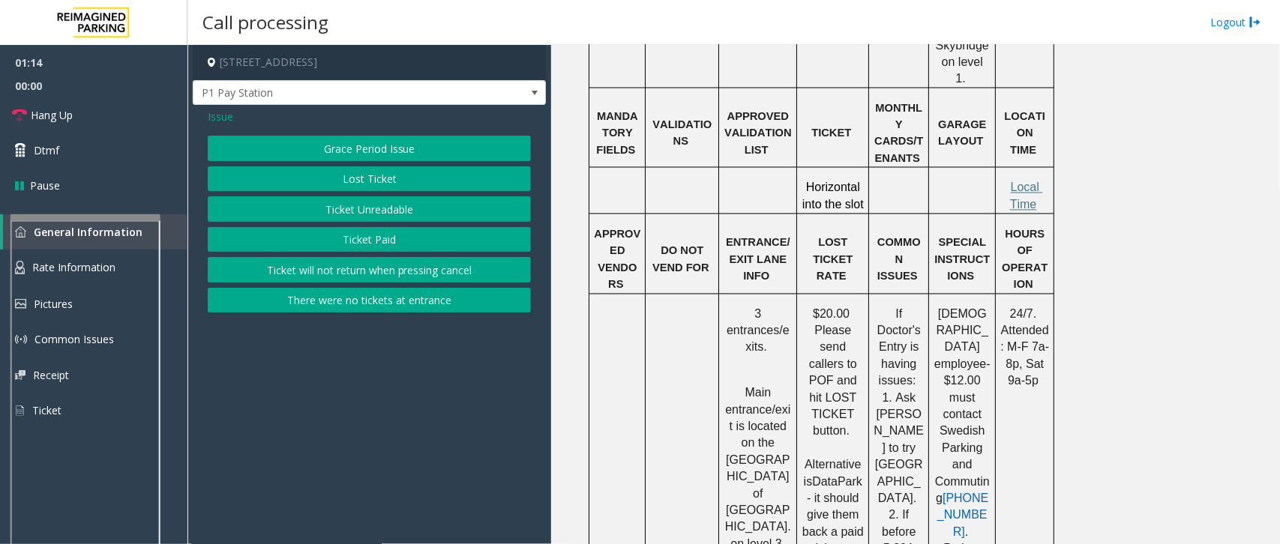
click at [218, 111] on span "Issue" at bounding box center [220, 117] width 25 height 16
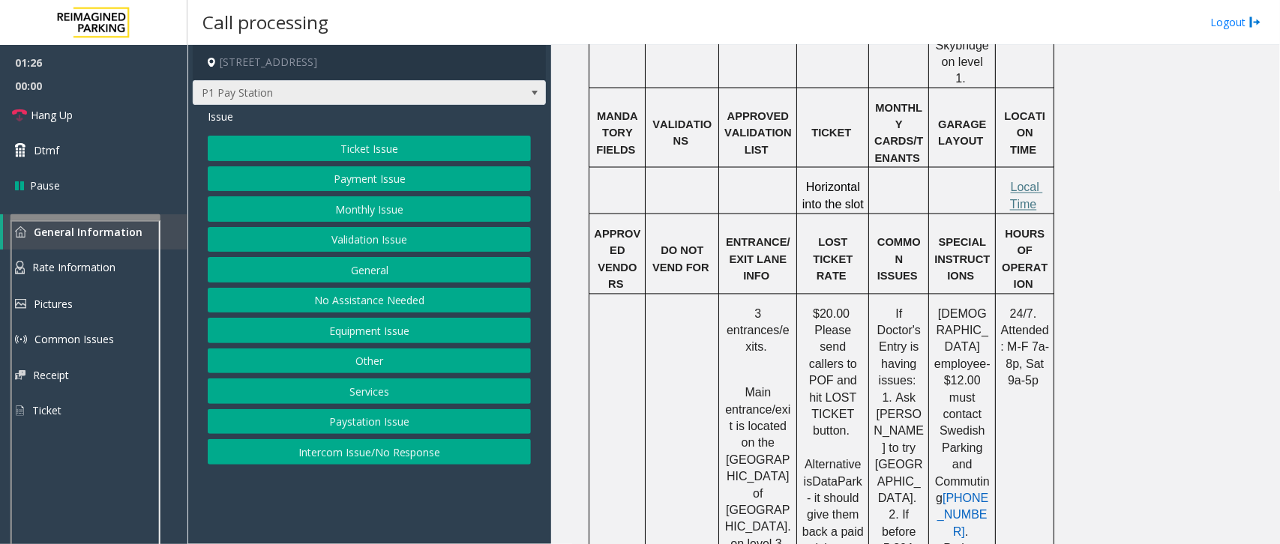
click at [536, 95] on span at bounding box center [535, 93] width 12 height 12
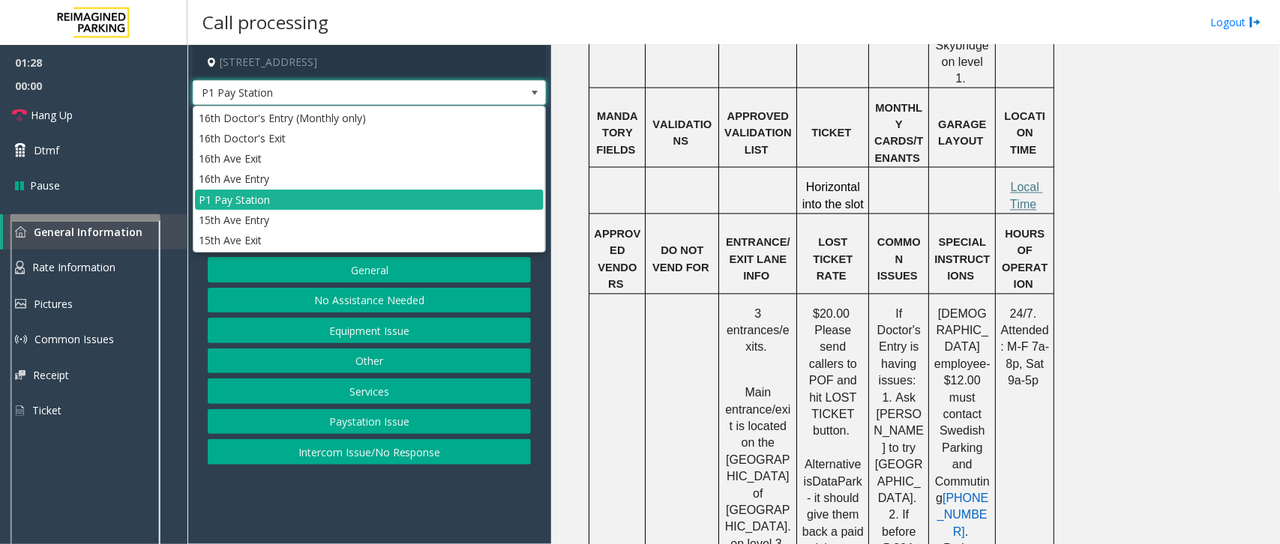
click at [536, 95] on span at bounding box center [535, 93] width 12 height 12
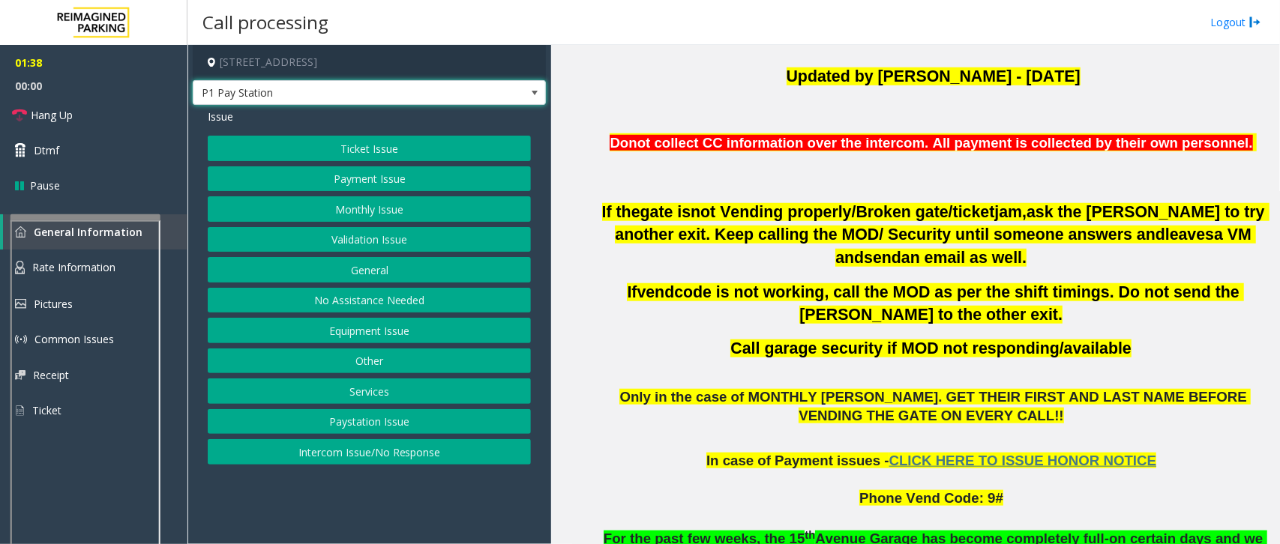
scroll to position [469, 0]
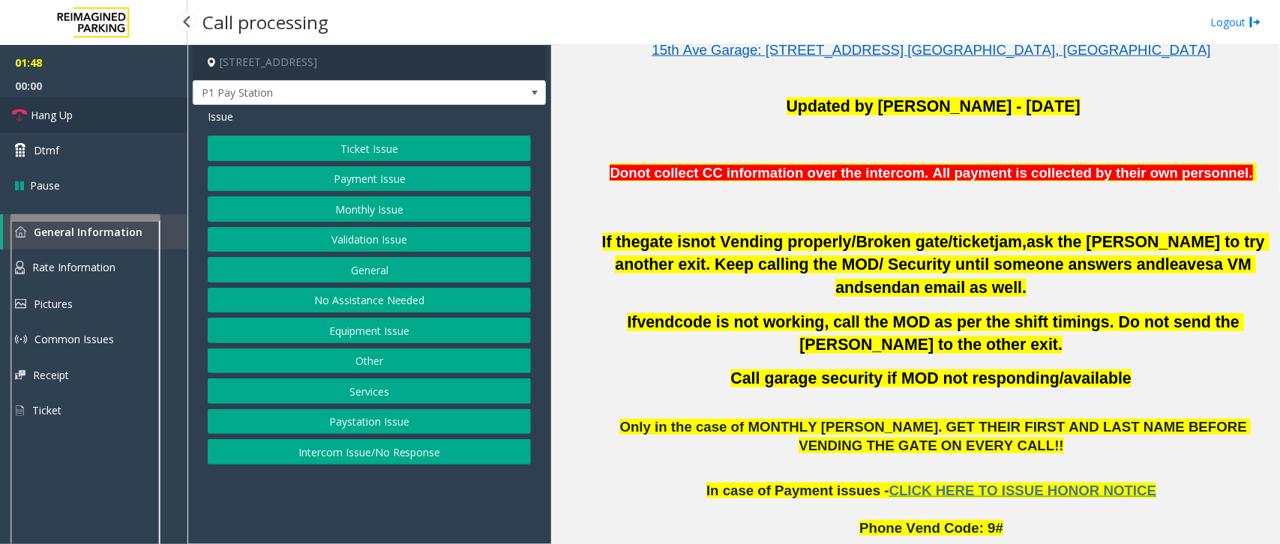
click at [58, 121] on span "Hang Up" at bounding box center [52, 115] width 42 height 16
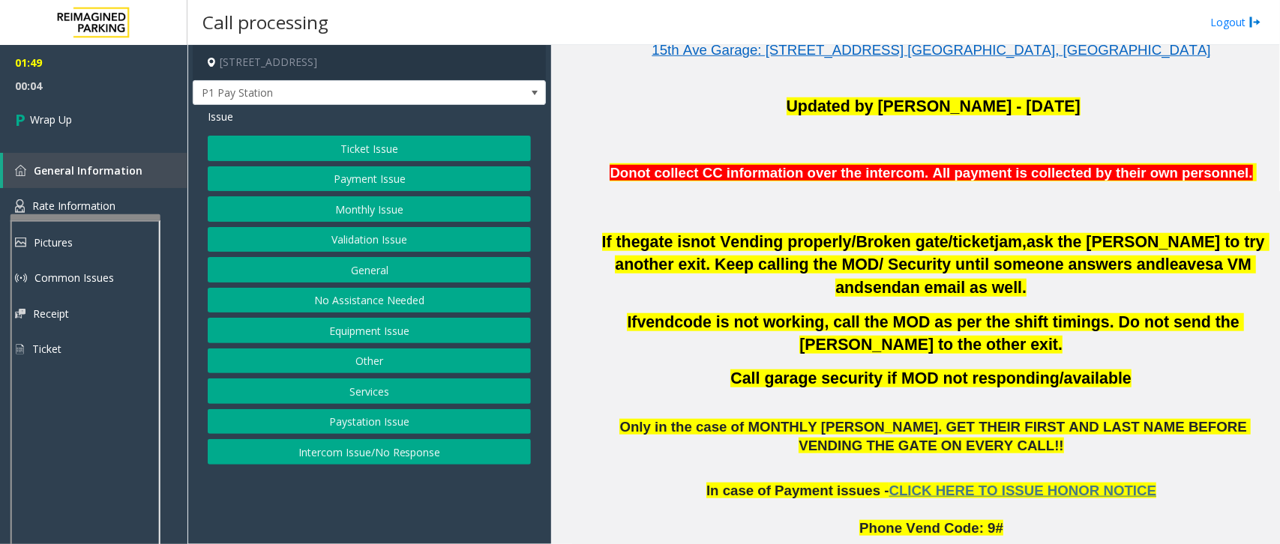
click at [373, 146] on button "Ticket Issue" at bounding box center [369, 148] width 323 height 25
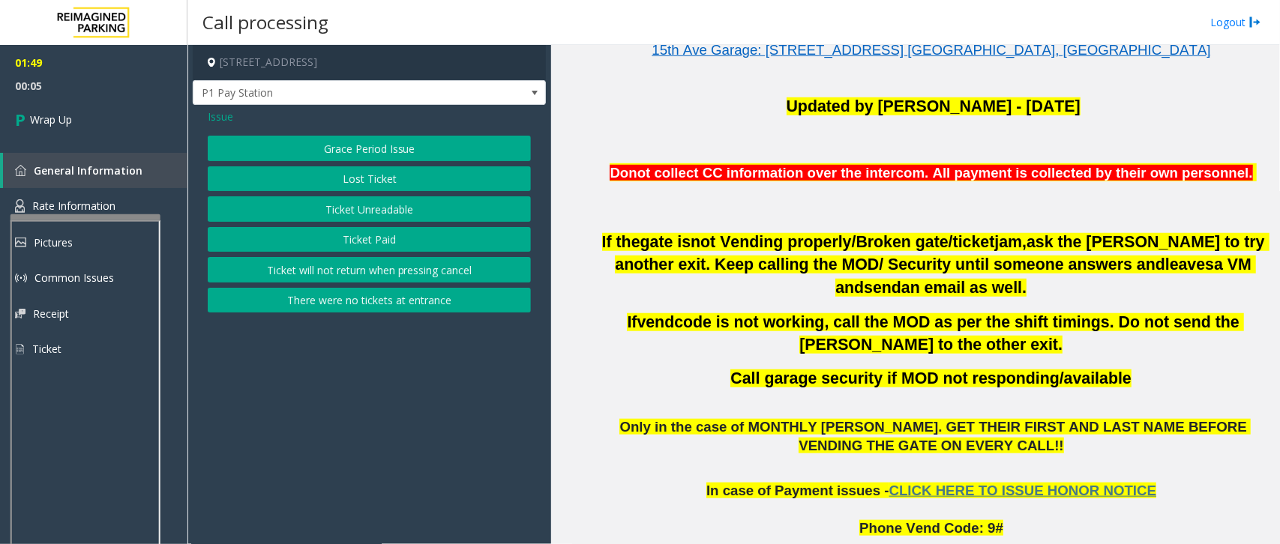
click at [391, 238] on button "Ticket Paid" at bounding box center [369, 239] width 323 height 25
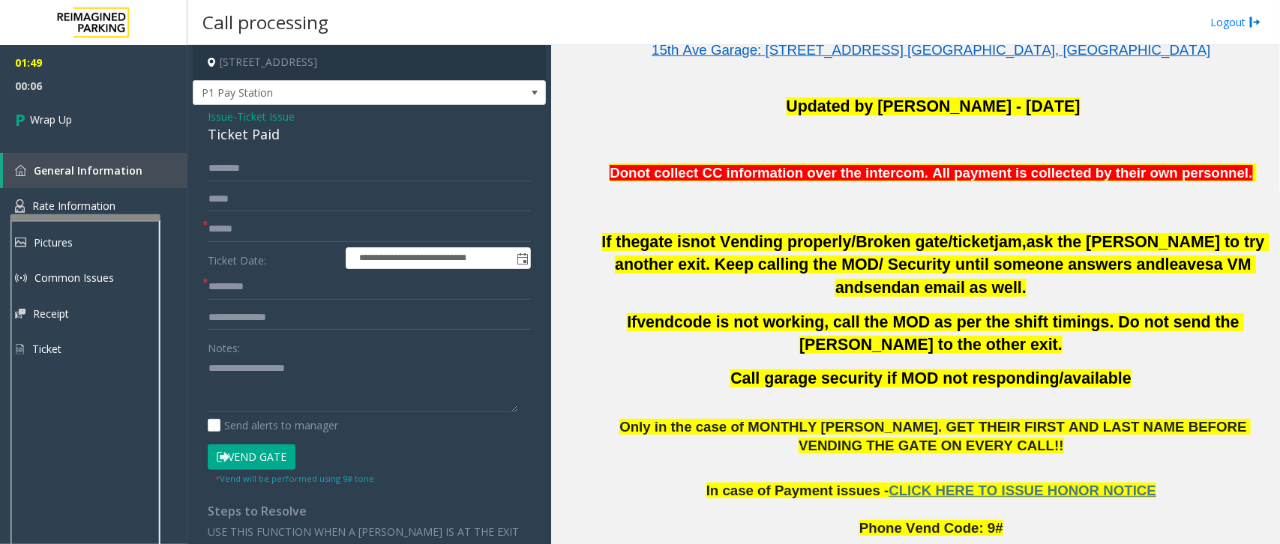
click at [313, 133] on div "Ticket Paid" at bounding box center [369, 134] width 323 height 20
copy div "Ticket Paid"
paste textarea "**********"
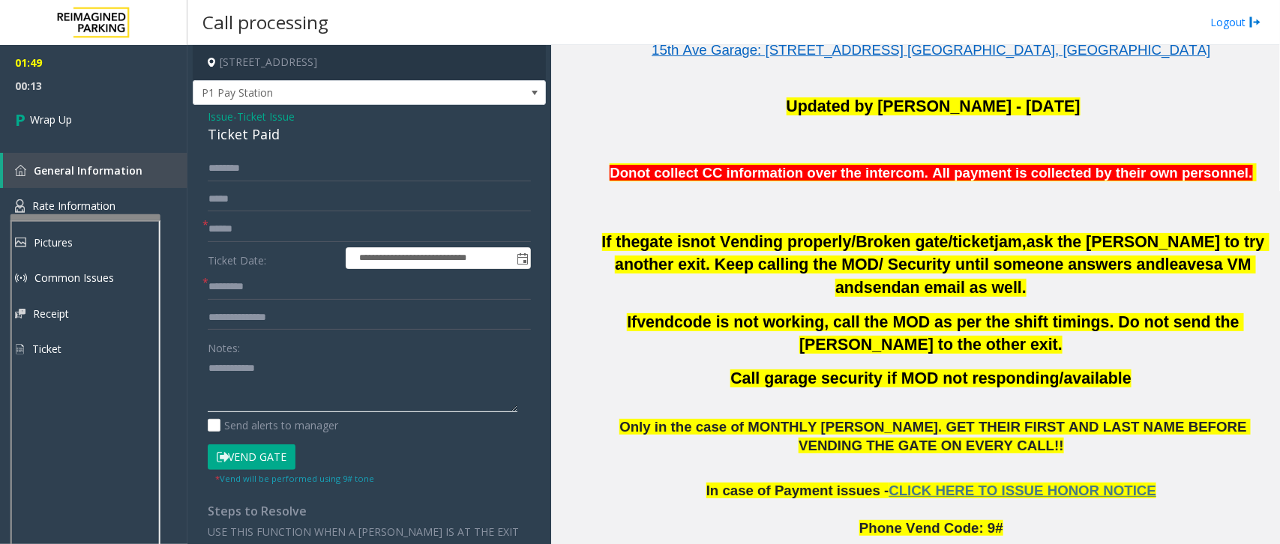
click at [210, 369] on textarea at bounding box center [363, 384] width 310 height 56
type textarea "**********"
click at [238, 237] on input "text" at bounding box center [369, 229] width 323 height 25
type input "**"
click at [259, 289] on input "text" at bounding box center [369, 286] width 323 height 25
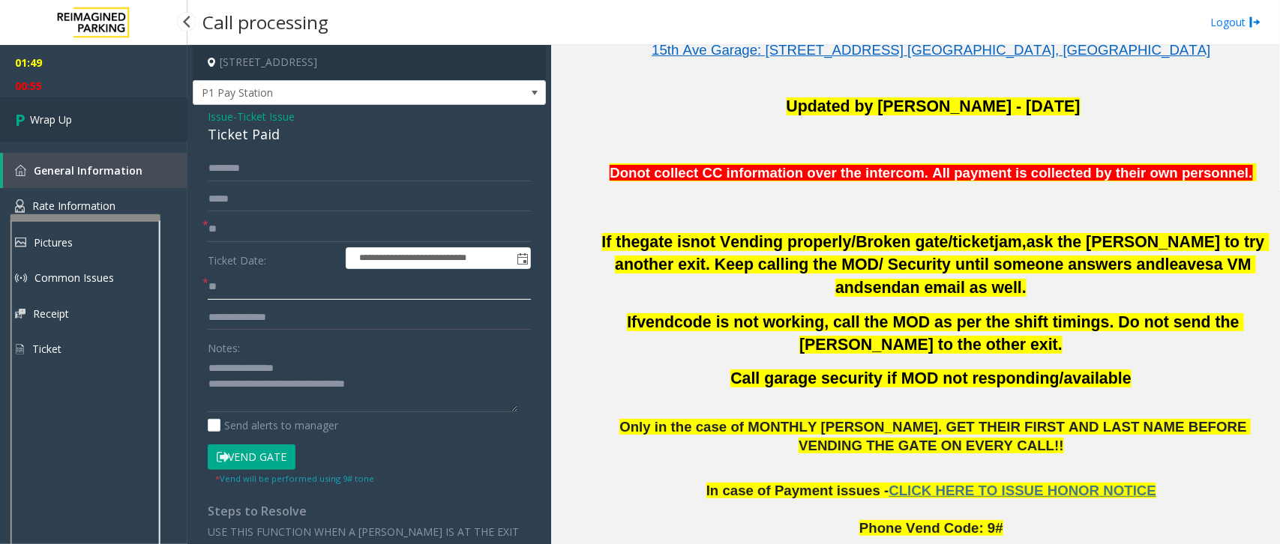
type input "**"
click at [46, 110] on link "Wrap Up" at bounding box center [93, 119] width 187 height 44
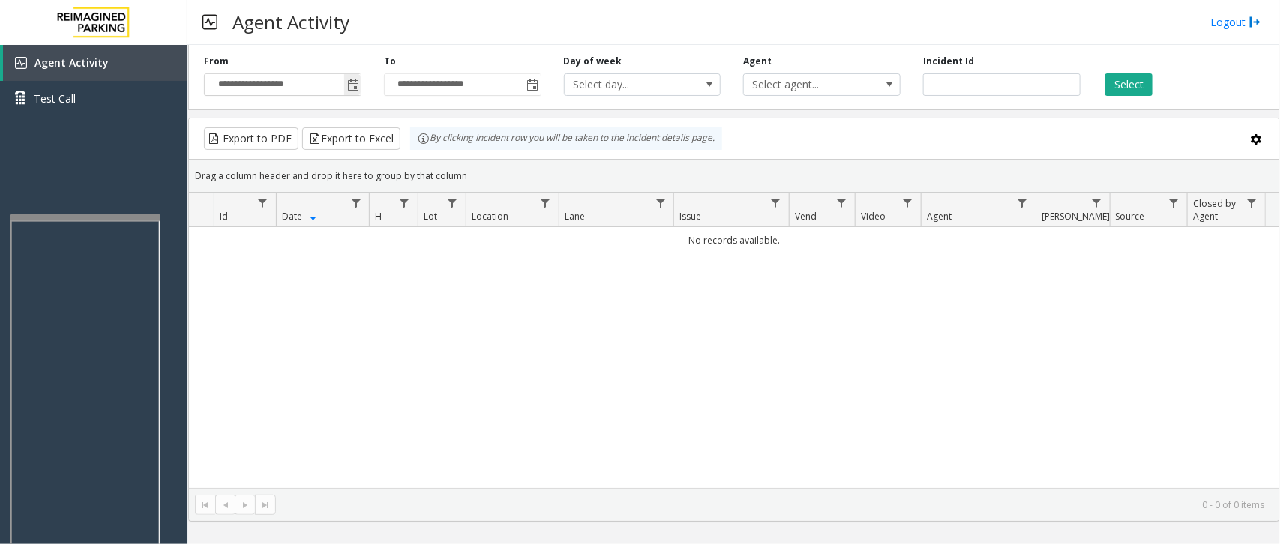
click at [351, 87] on span "Toggle popup" at bounding box center [353, 85] width 12 height 12
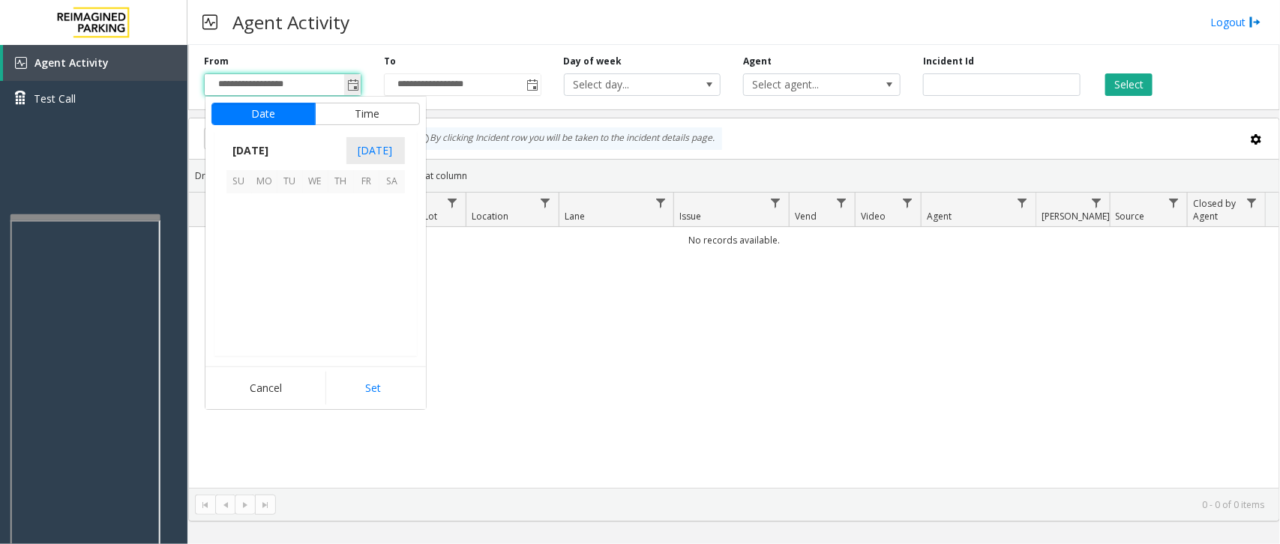
scroll to position [268861, 0]
click at [316, 282] on span "20" at bounding box center [315, 283] width 25 height 25
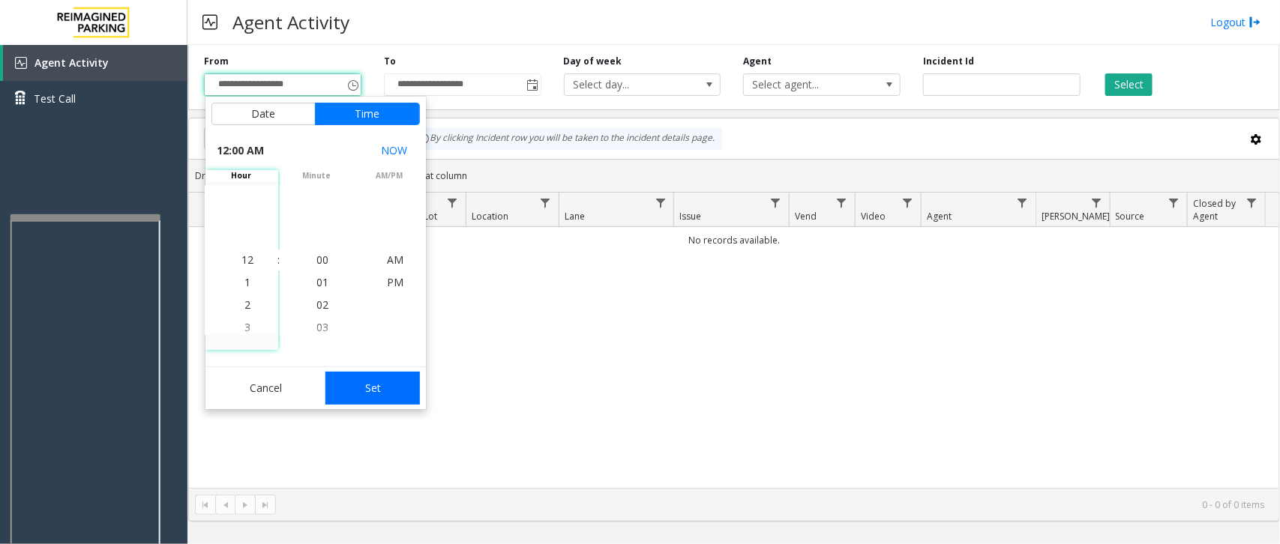
click at [367, 384] on button "Set" at bounding box center [372, 388] width 94 height 33
type input "**********"
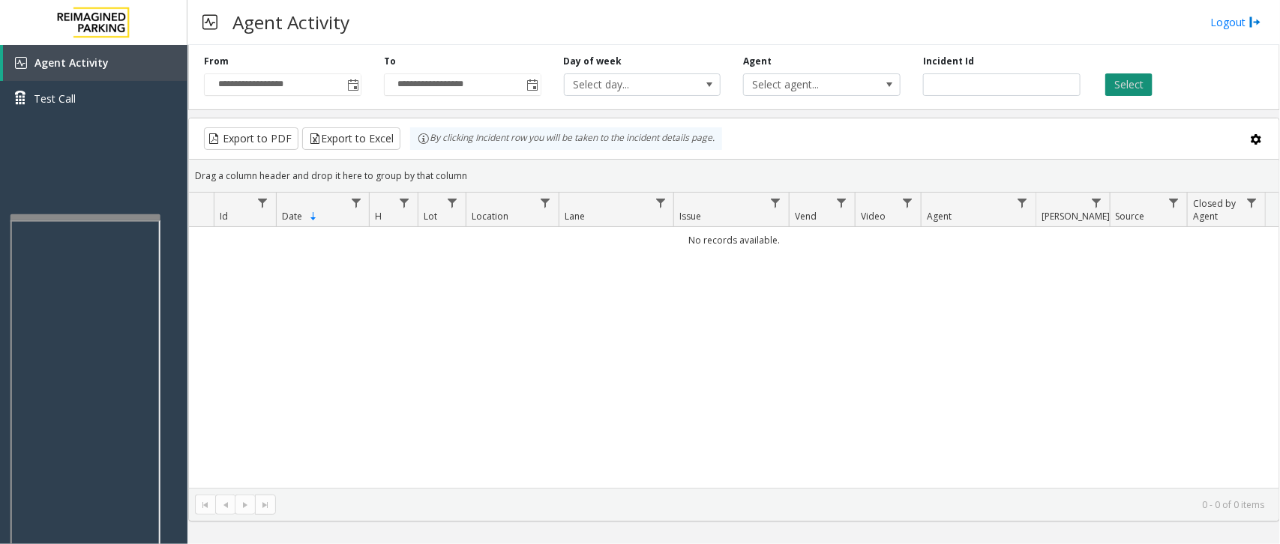
click at [1024, 94] on button "Select" at bounding box center [1128, 84] width 47 height 22
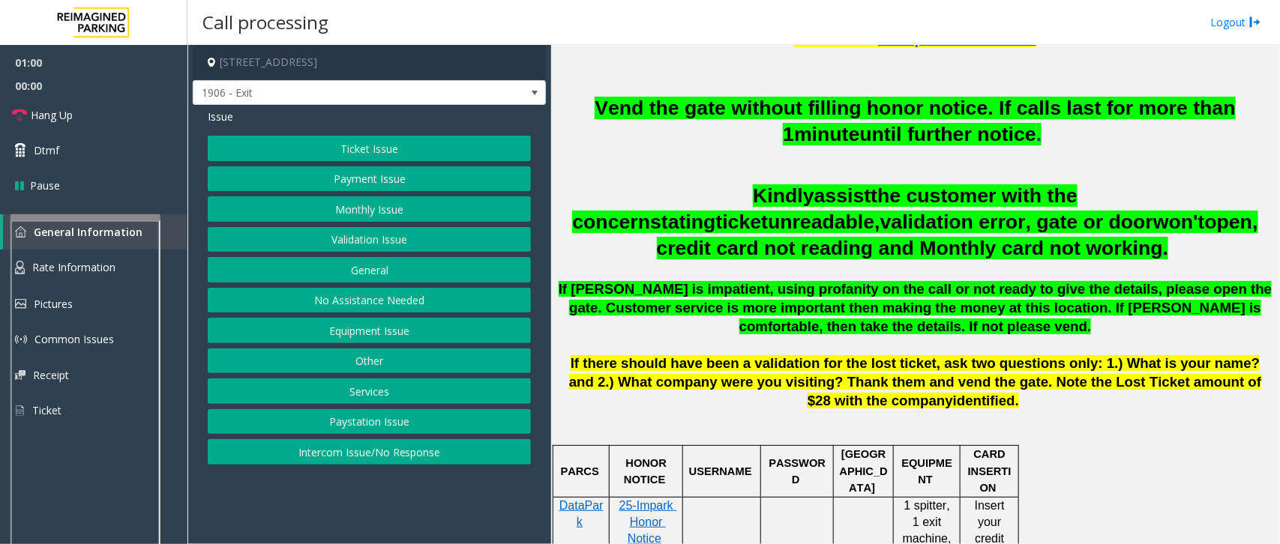
scroll to position [562, 0]
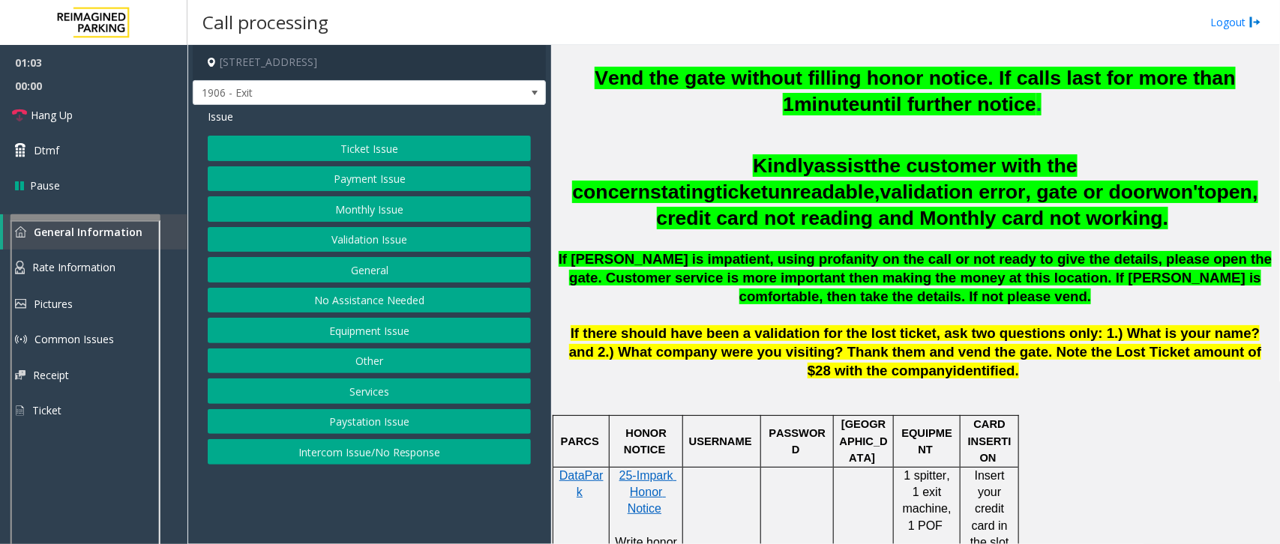
click at [407, 151] on button "Ticket Issue" at bounding box center [369, 148] width 323 height 25
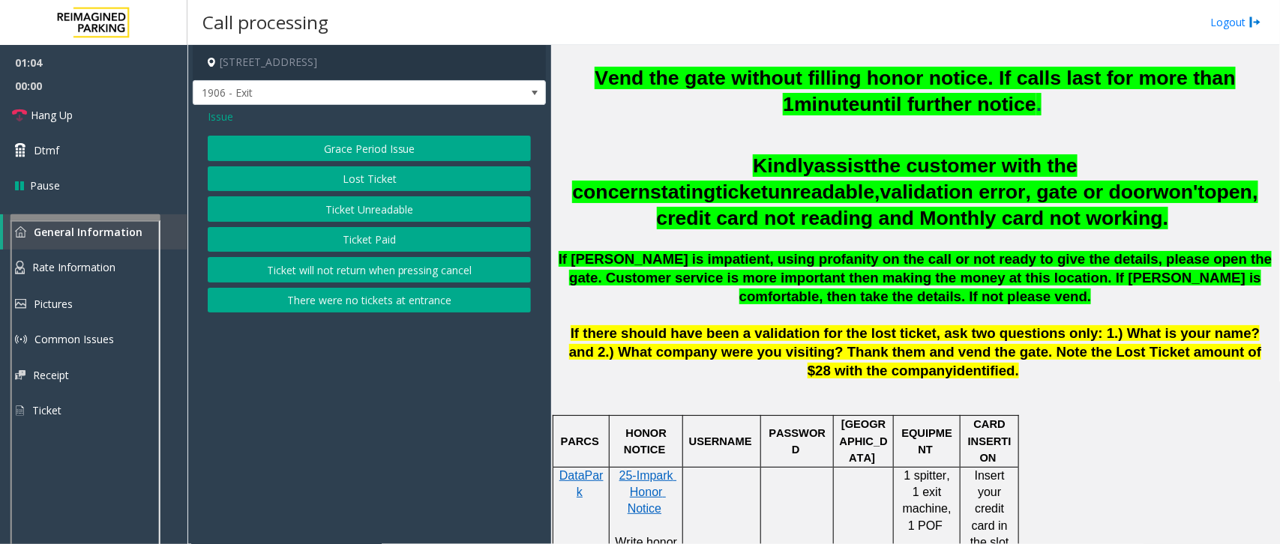
click at [221, 116] on span "Issue" at bounding box center [220, 117] width 25 height 16
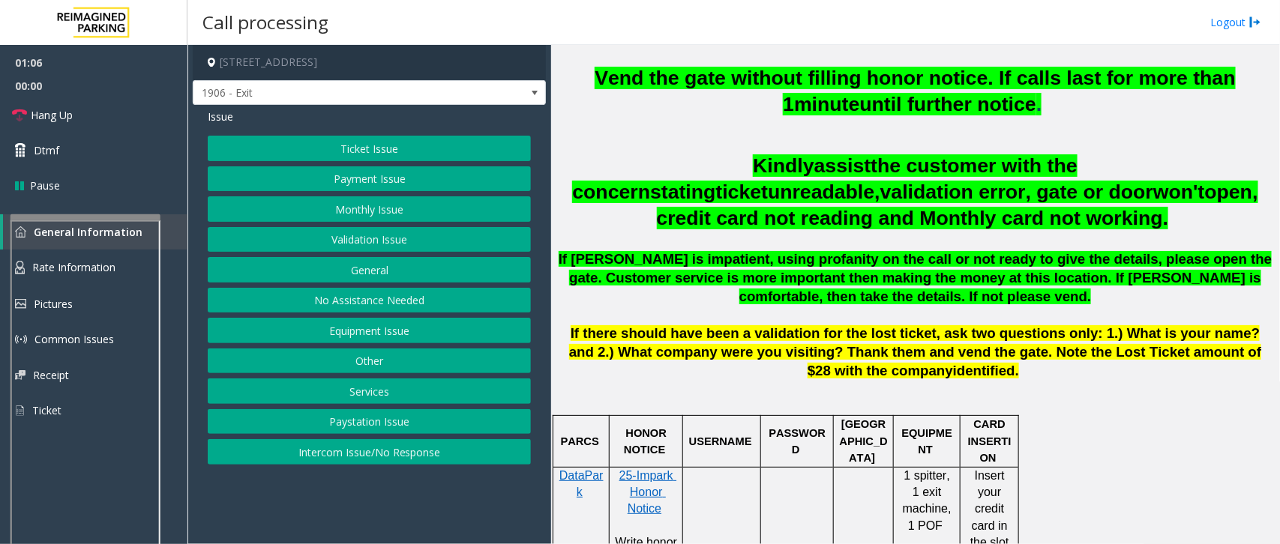
click at [376, 180] on button "Payment Issue" at bounding box center [369, 178] width 323 height 25
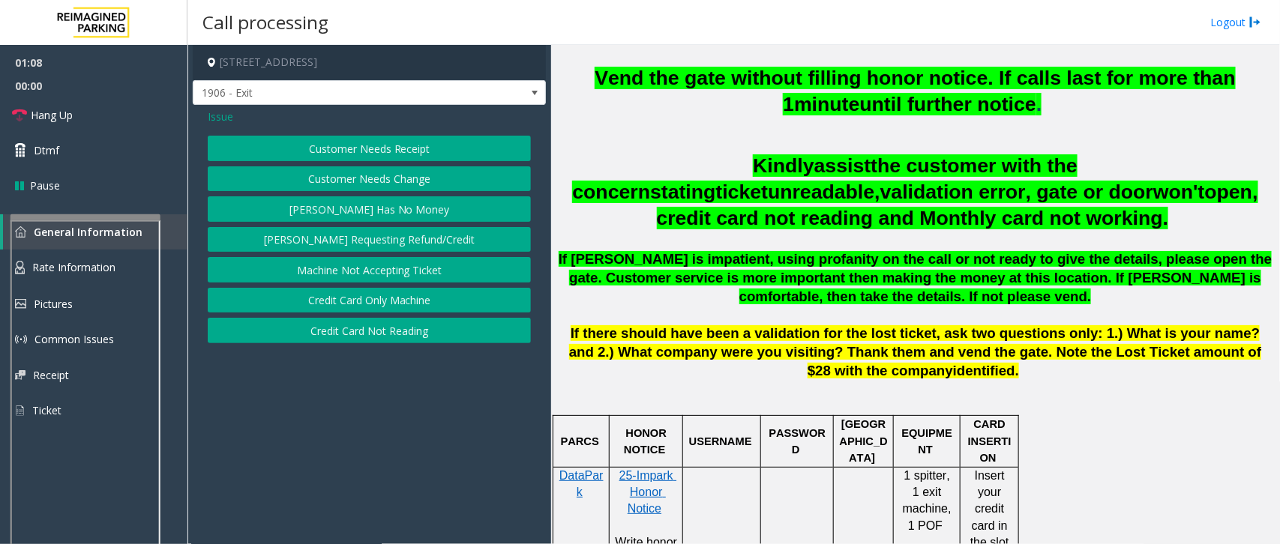
drag, startPoint x: 216, startPoint y: 110, endPoint x: 244, endPoint y: 122, distance: 30.2
click at [219, 110] on span "Issue" at bounding box center [220, 117] width 25 height 16
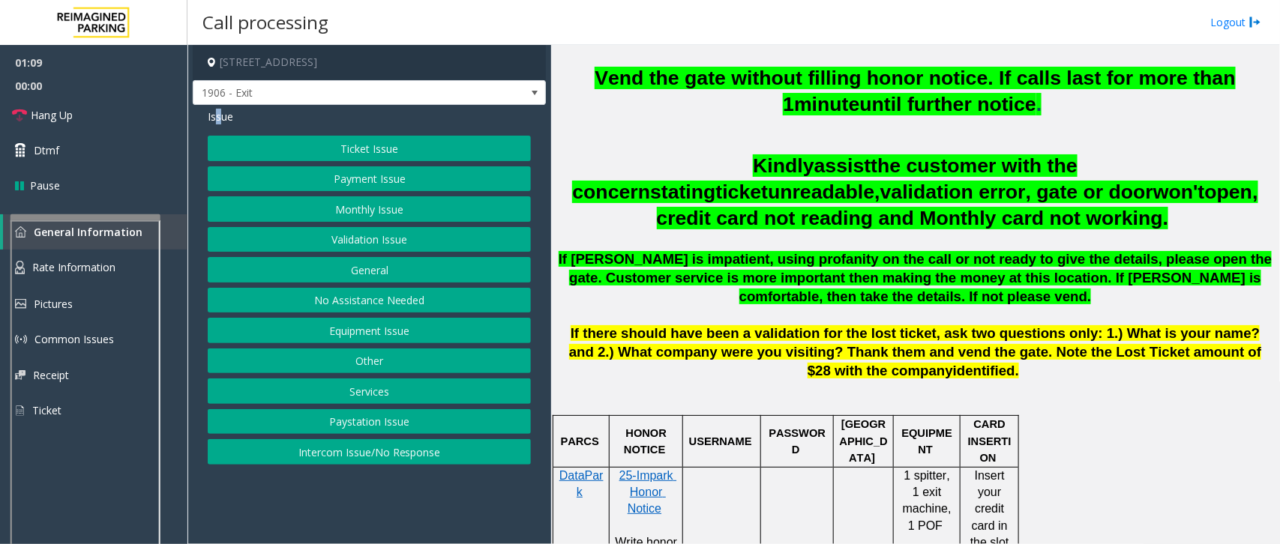
click at [379, 177] on button "Payment Issue" at bounding box center [369, 178] width 323 height 25
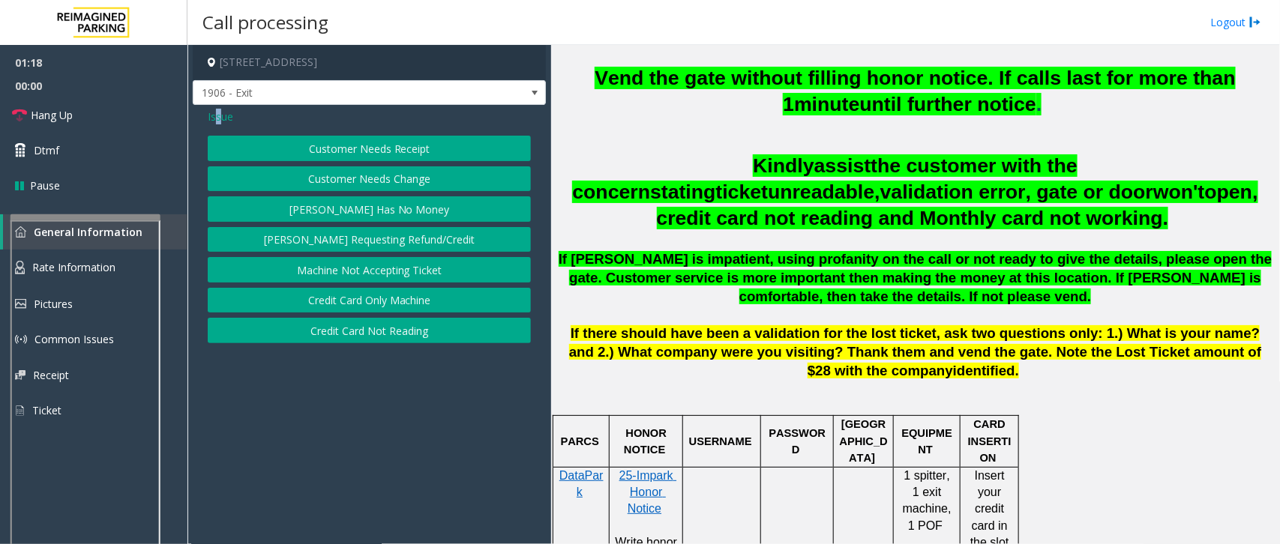
click at [391, 328] on button "Credit Card Not Reading" at bounding box center [369, 330] width 323 height 25
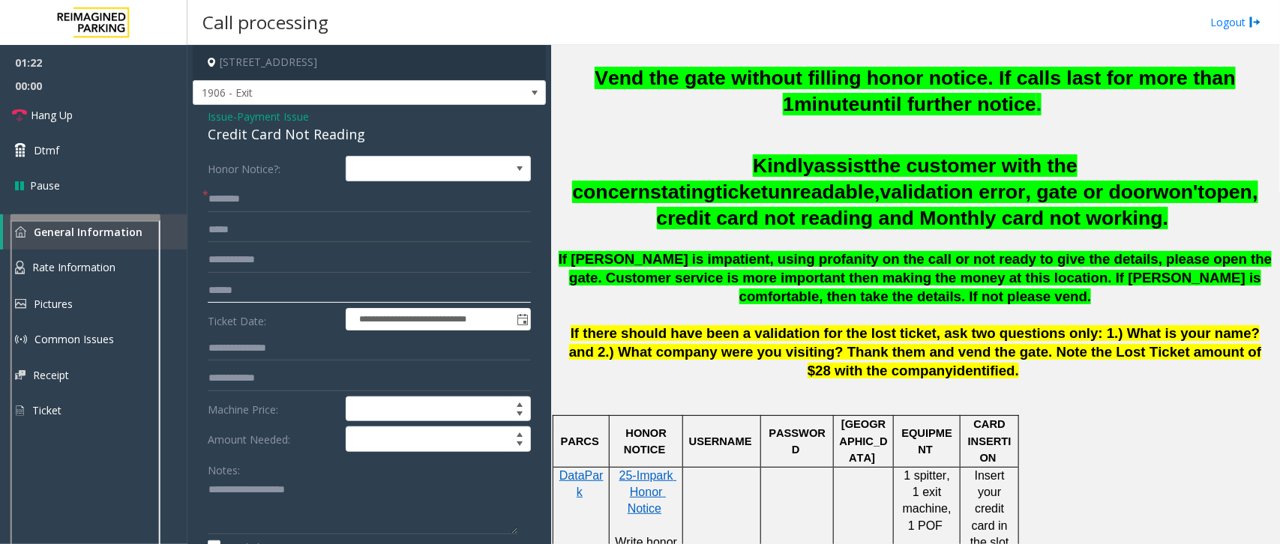
click at [274, 290] on input "text" at bounding box center [369, 290] width 323 height 25
click at [47, 122] on span "Hang Up" at bounding box center [52, 115] width 42 height 16
click at [230, 203] on input "text" at bounding box center [369, 199] width 323 height 25
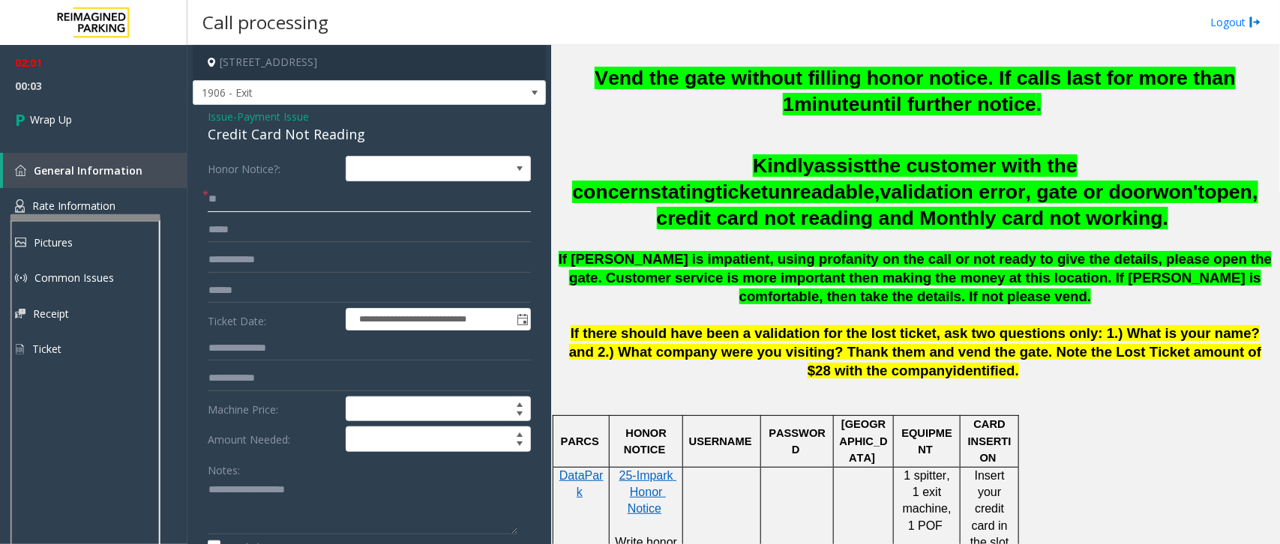
type input "**"
drag, startPoint x: 202, startPoint y: 110, endPoint x: 375, endPoint y: 133, distance: 174.1
click at [375, 133] on div "**********" at bounding box center [369, 501] width 353 height 792
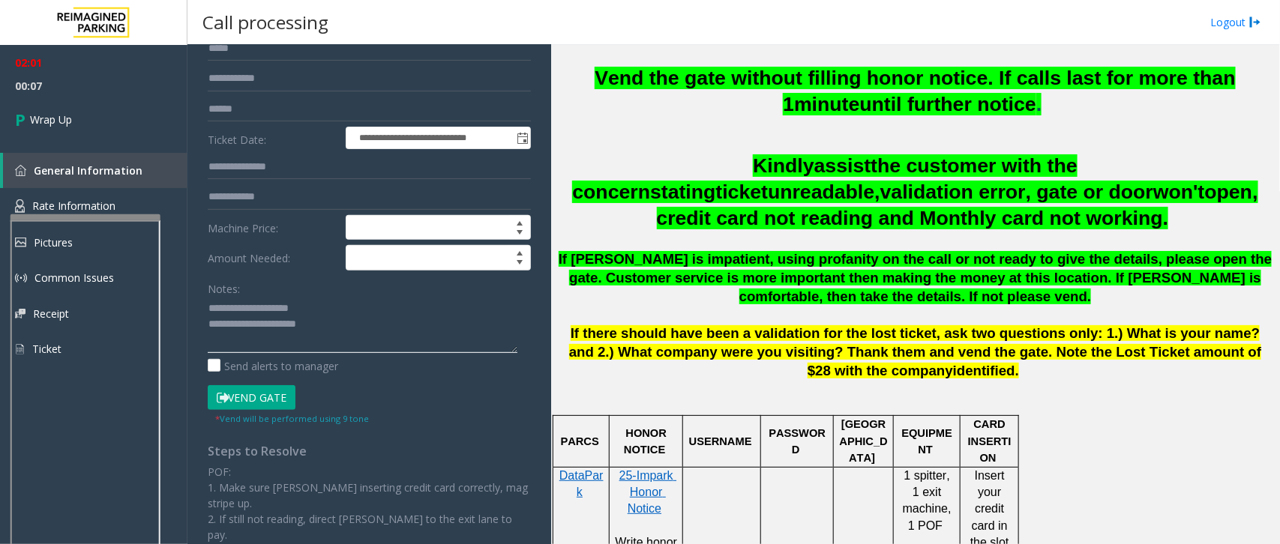
scroll to position [187, 0]
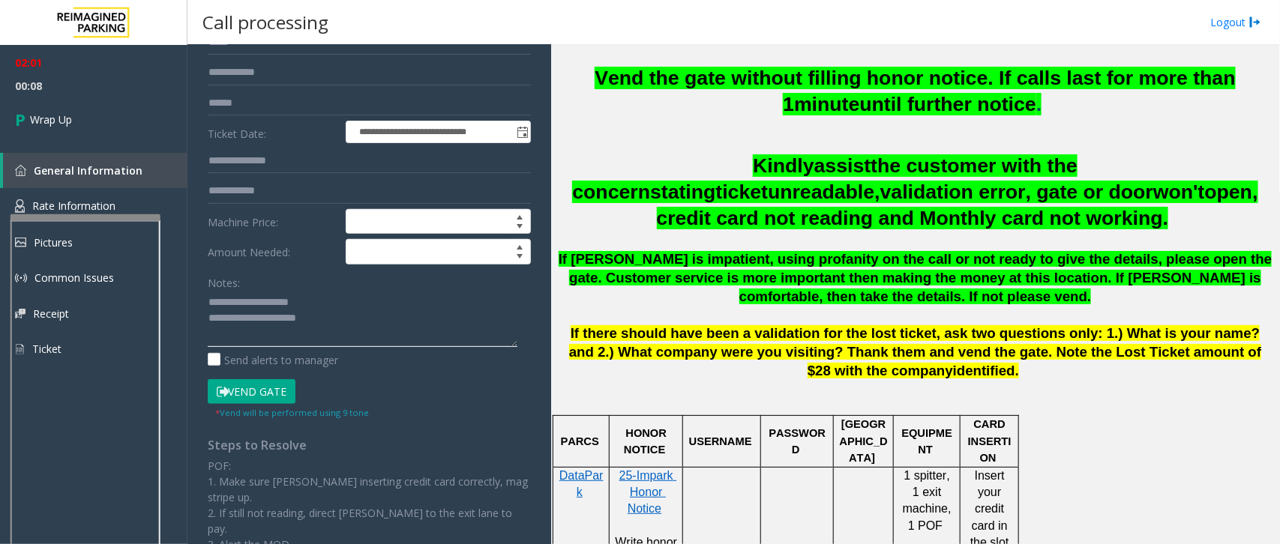
click at [349, 316] on textarea at bounding box center [363, 319] width 310 height 56
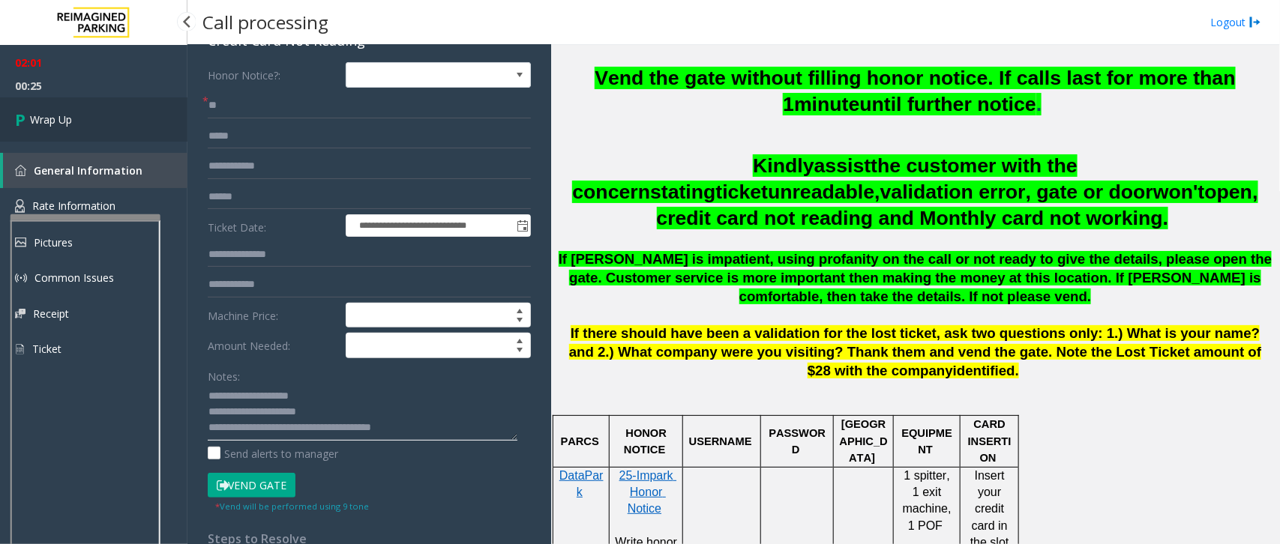
type textarea "**********"
click at [41, 121] on span "Wrap Up" at bounding box center [51, 120] width 42 height 16
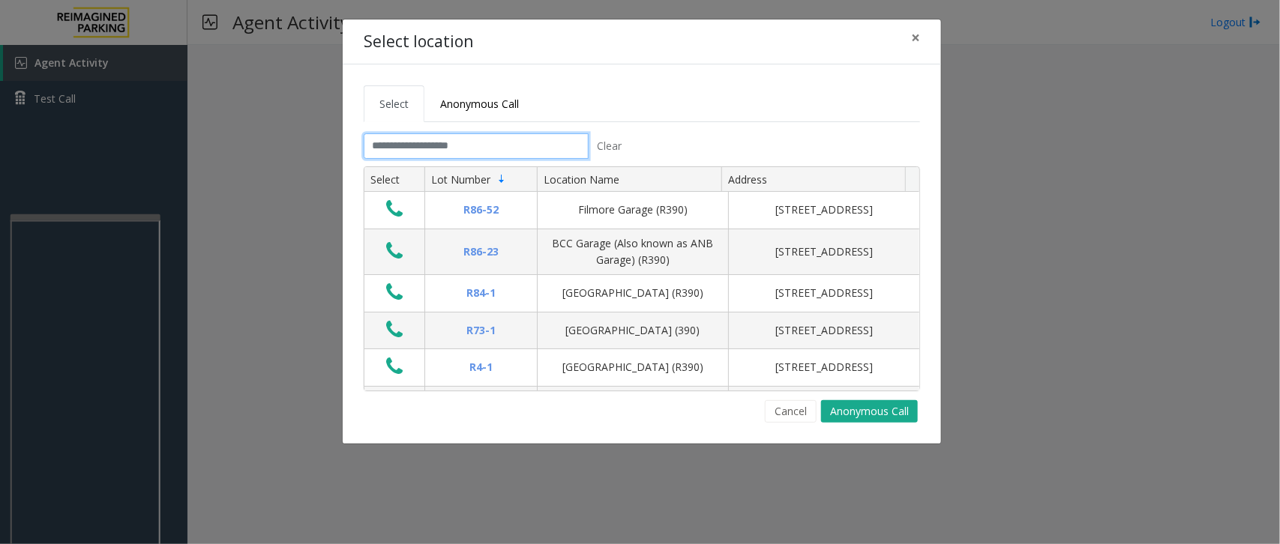
click at [455, 146] on input "text" at bounding box center [476, 145] width 225 height 25
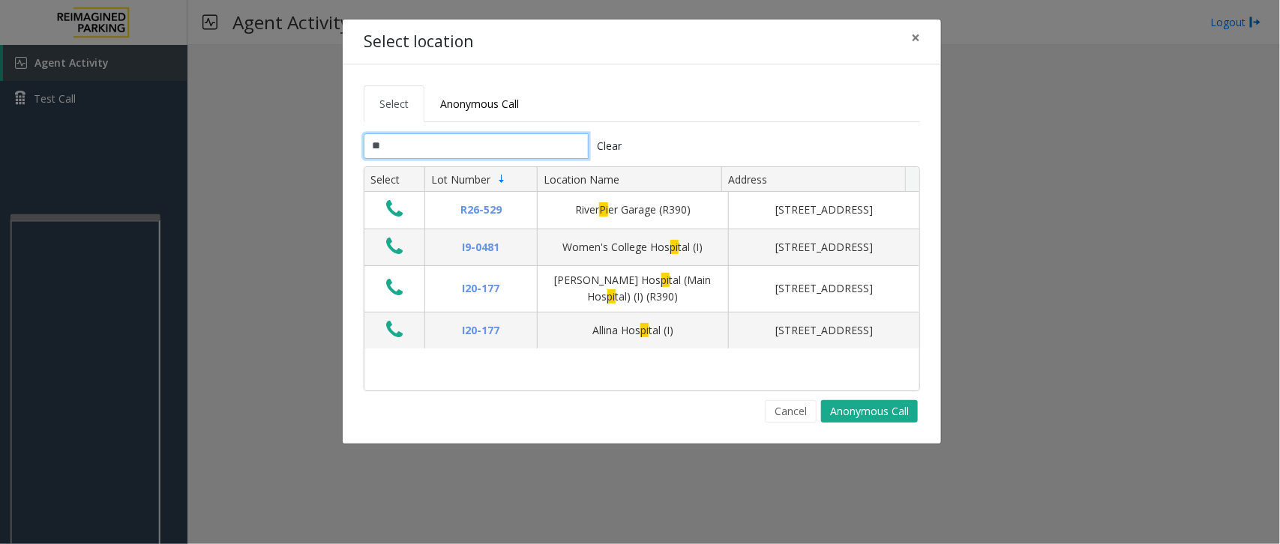
type input "*"
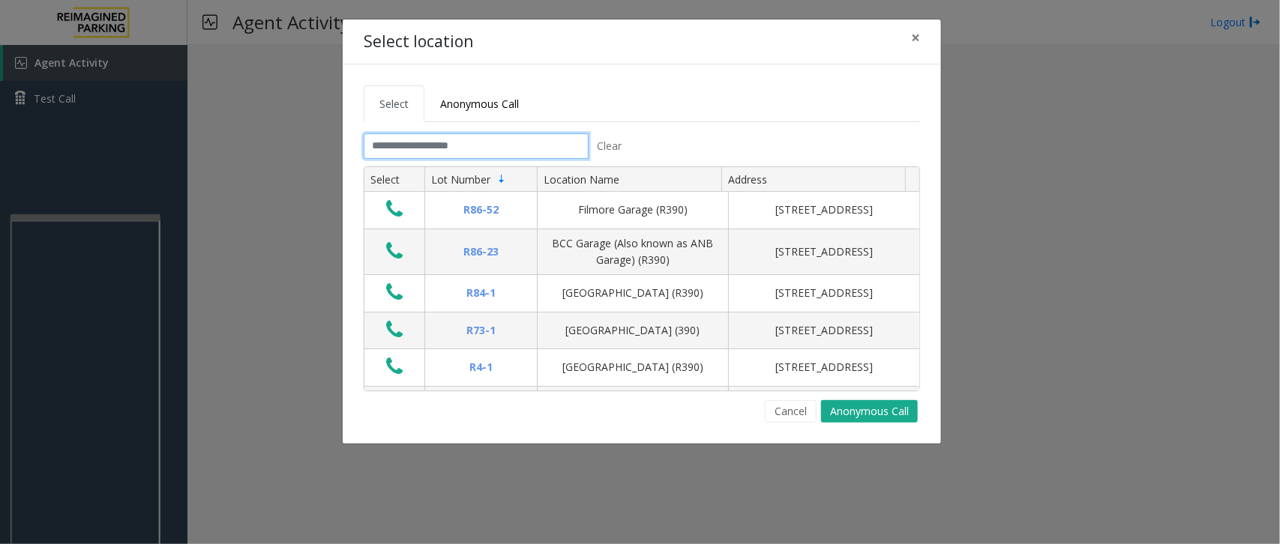
click at [486, 146] on input "text" at bounding box center [476, 145] width 225 height 25
click at [492, 148] on input "text" at bounding box center [476, 145] width 225 height 25
click at [792, 410] on button "Cancel" at bounding box center [791, 411] width 52 height 22
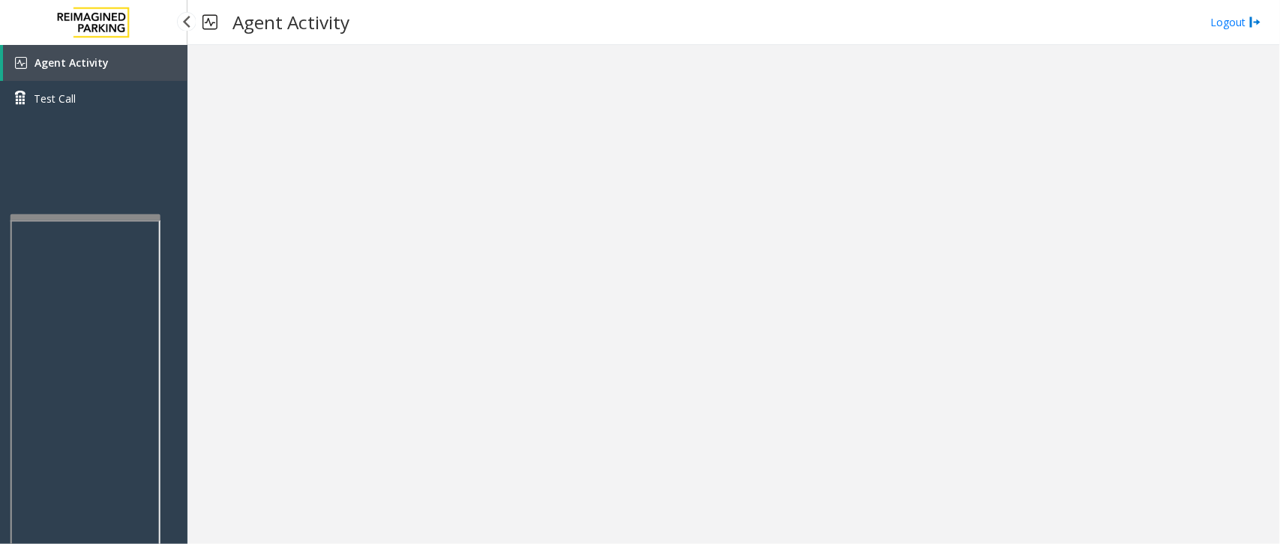
click at [142, 55] on link "Agent Activity" at bounding box center [95, 63] width 184 height 36
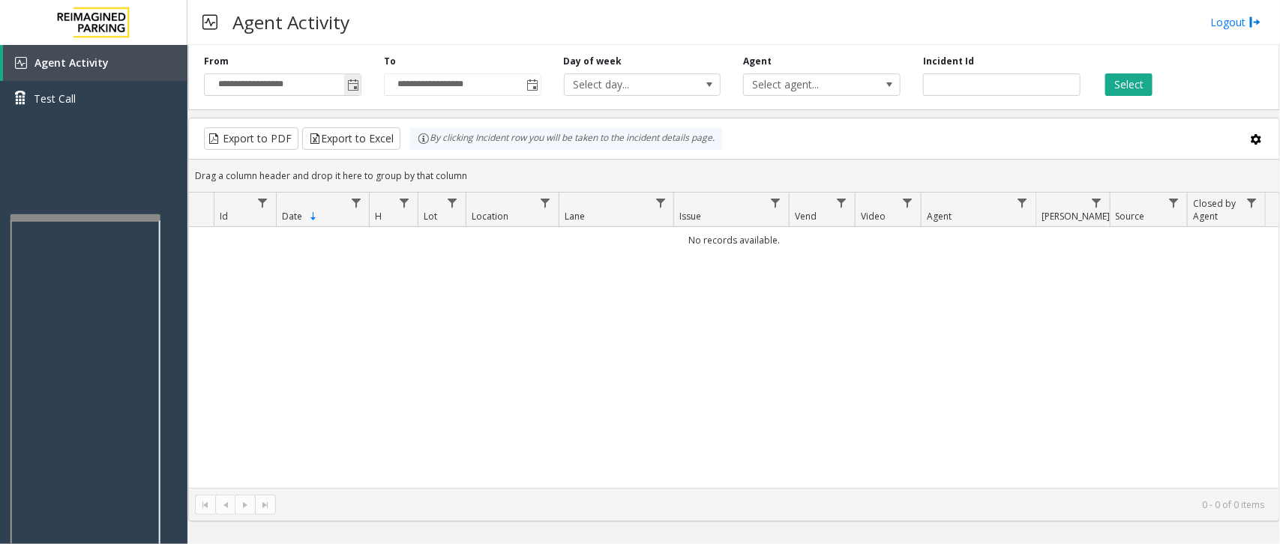
click at [357, 88] on span "Toggle popup" at bounding box center [353, 85] width 12 height 12
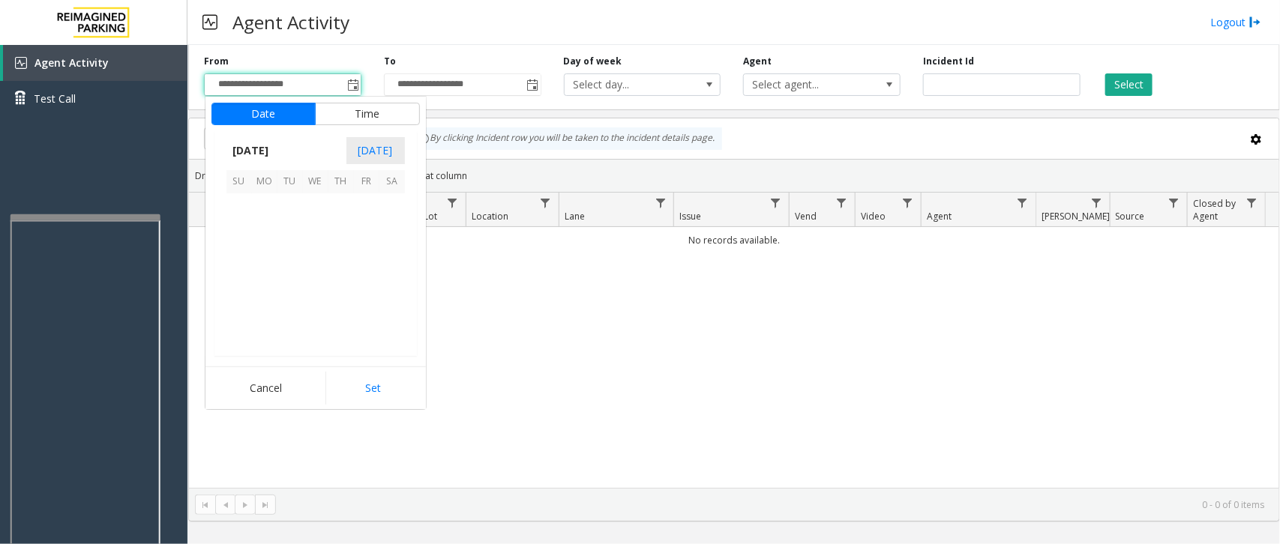
scroll to position [268861, 0]
drag, startPoint x: 265, startPoint y: 257, endPoint x: 286, endPoint y: 272, distance: 25.8
click at [266, 259] on span "11" at bounding box center [264, 257] width 25 height 25
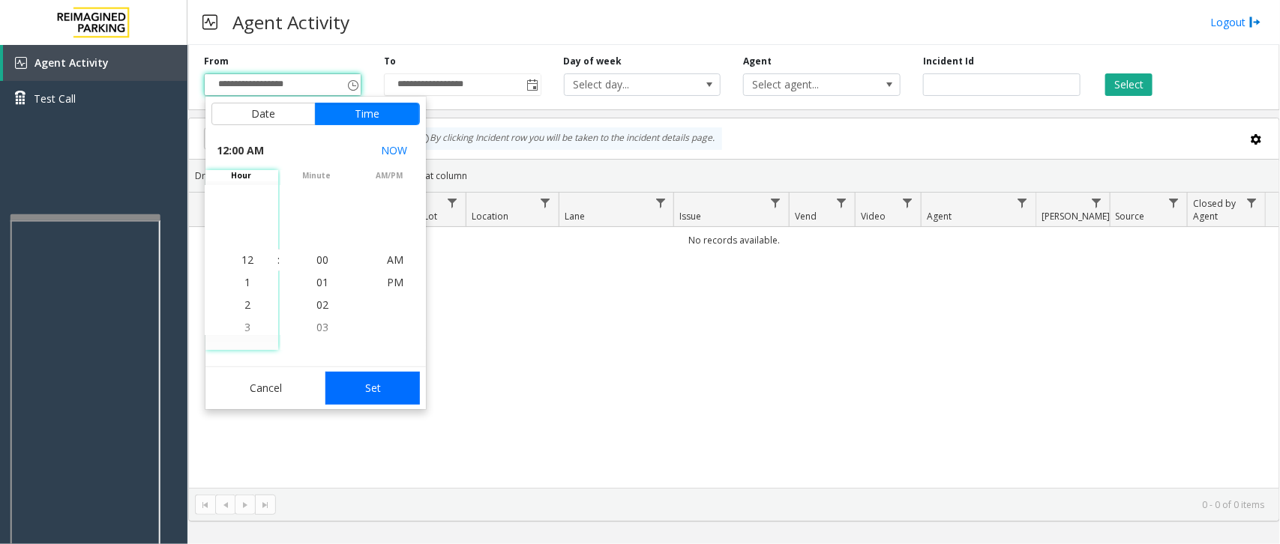
click at [372, 388] on button "Set" at bounding box center [372, 388] width 94 height 33
type input "**********"
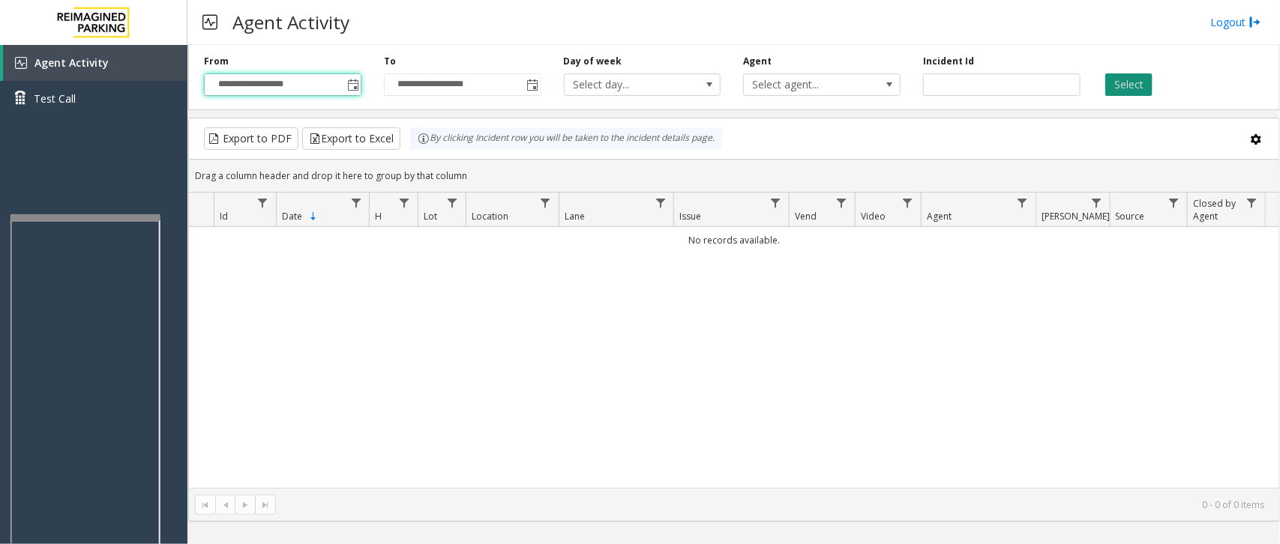
click at [1024, 75] on button "Select" at bounding box center [1128, 84] width 47 height 22
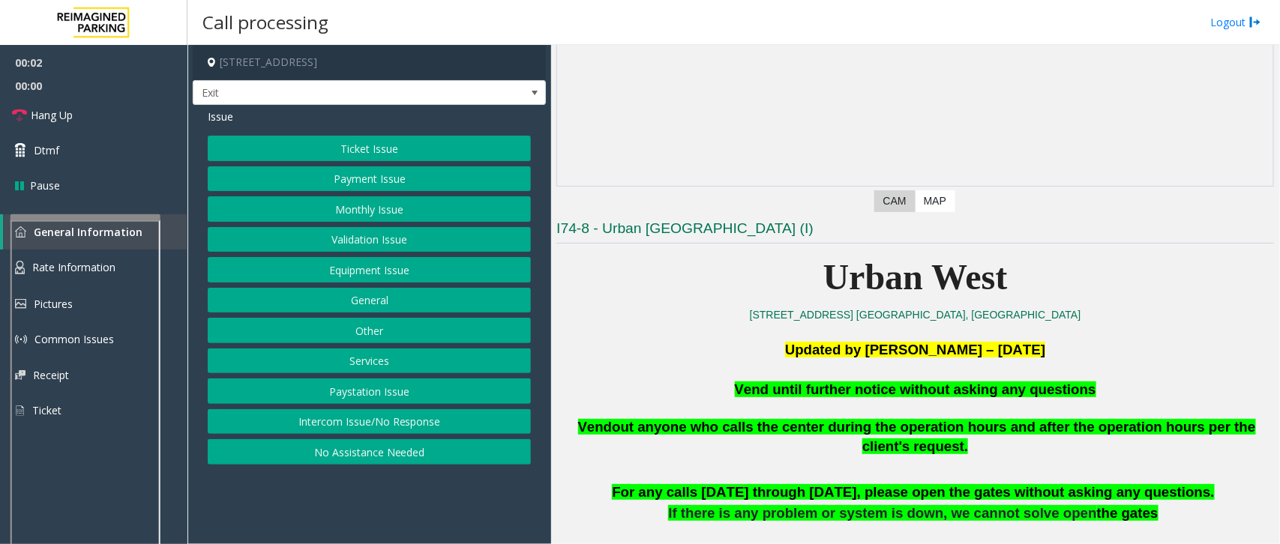
scroll to position [281, 0]
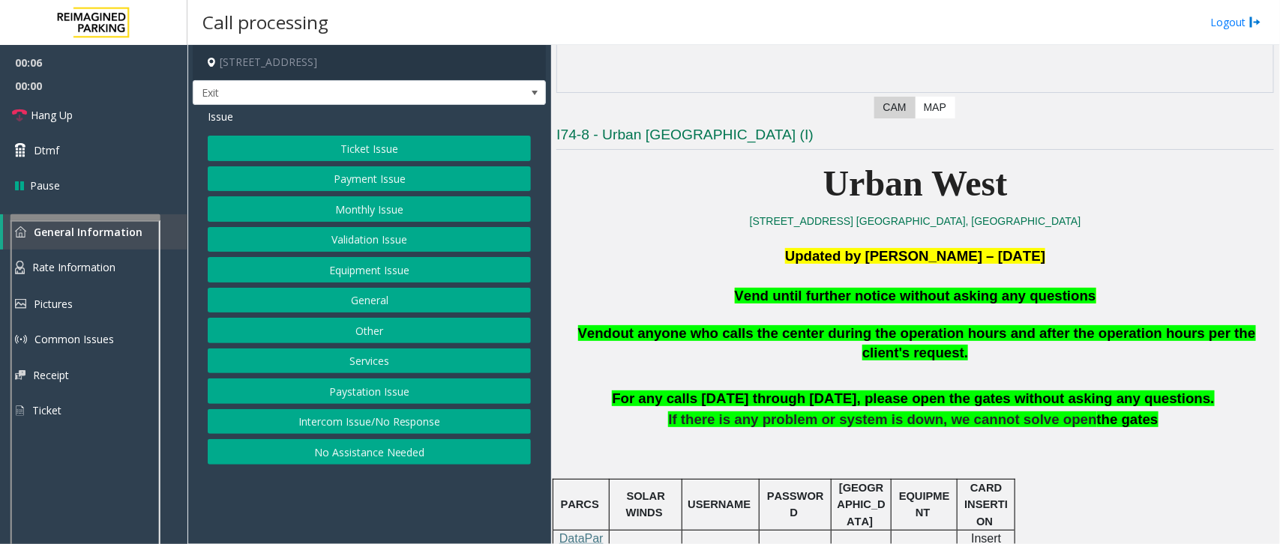
click at [336, 211] on button "Monthly Issue" at bounding box center [369, 208] width 323 height 25
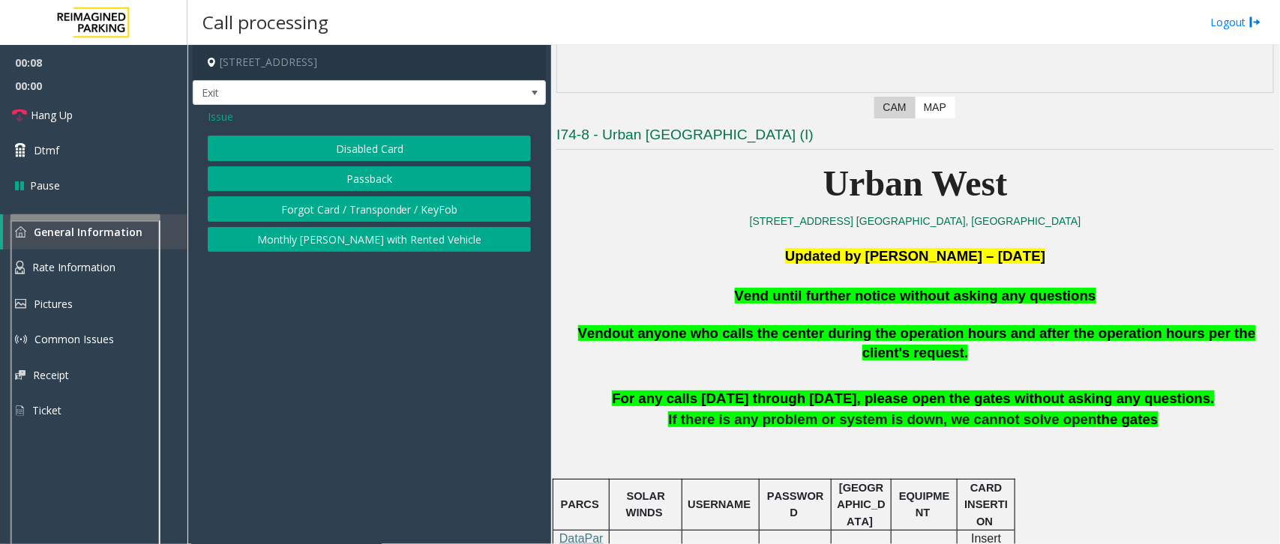
click at [364, 211] on button "Forgot Card / Transponder / KeyFob" at bounding box center [369, 208] width 323 height 25
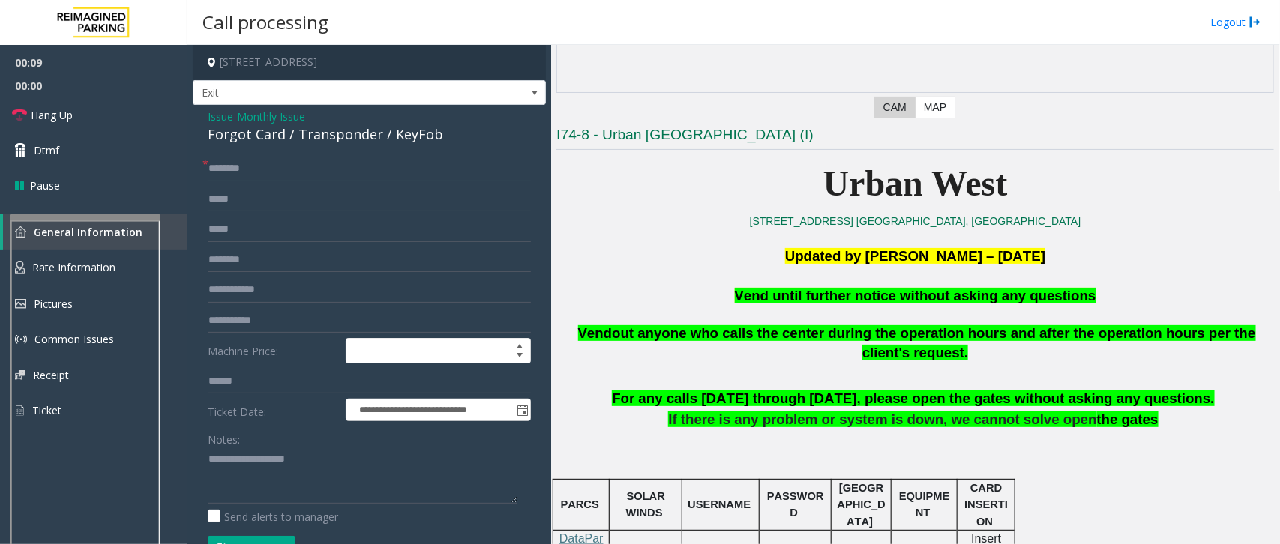
click at [766, 295] on span "Vend until further notice without asking any questions" at bounding box center [915, 296] width 361 height 16
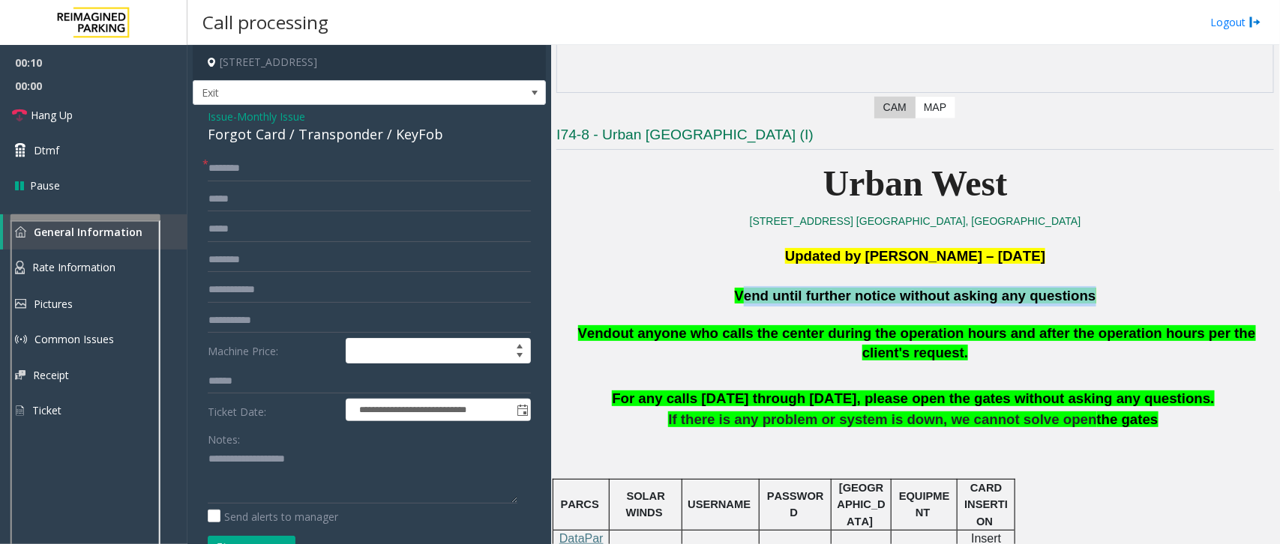
click at [766, 295] on span "Vend until further notice without asking any questions" at bounding box center [915, 296] width 361 height 16
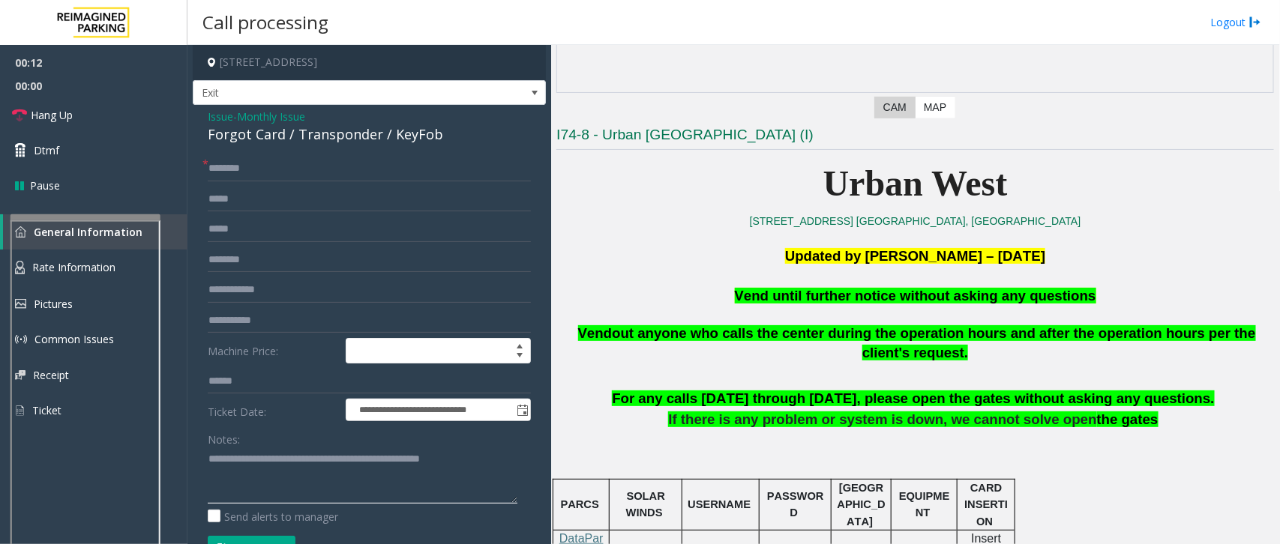
scroll to position [94, 0]
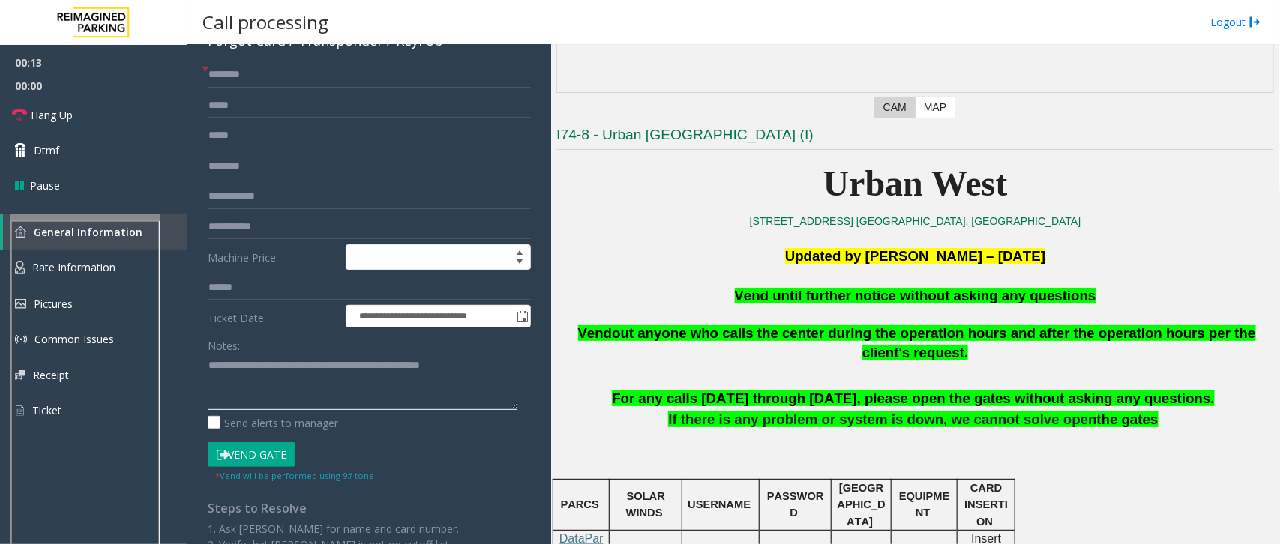
type textarea "**********"
click at [278, 435] on button "Vend Gate" at bounding box center [252, 454] width 88 height 25
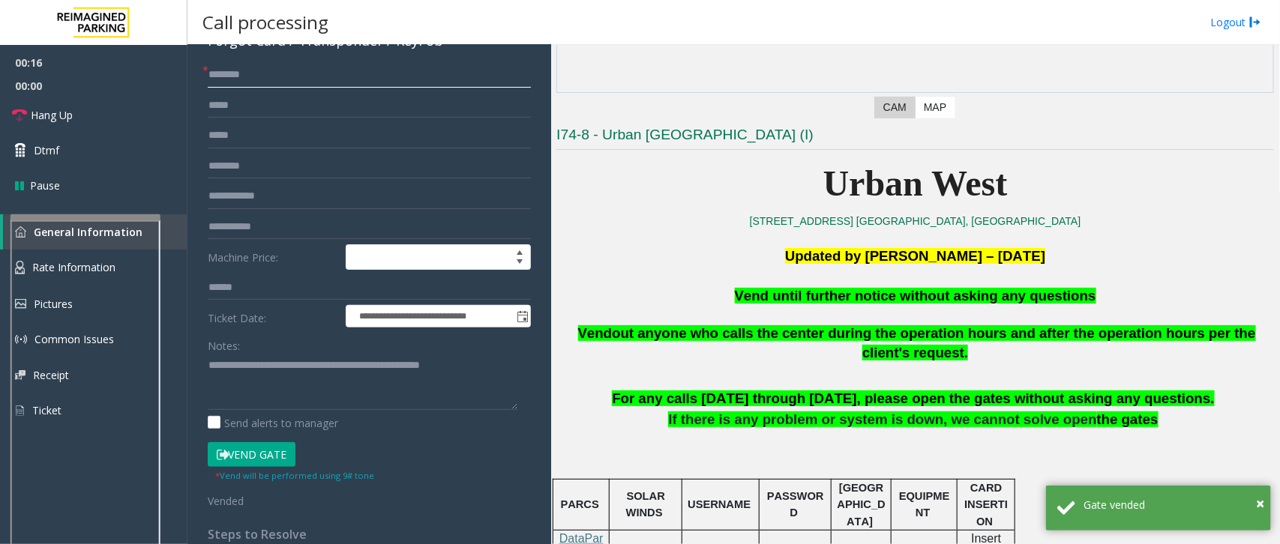
click at [219, 75] on input "text" at bounding box center [369, 74] width 323 height 25
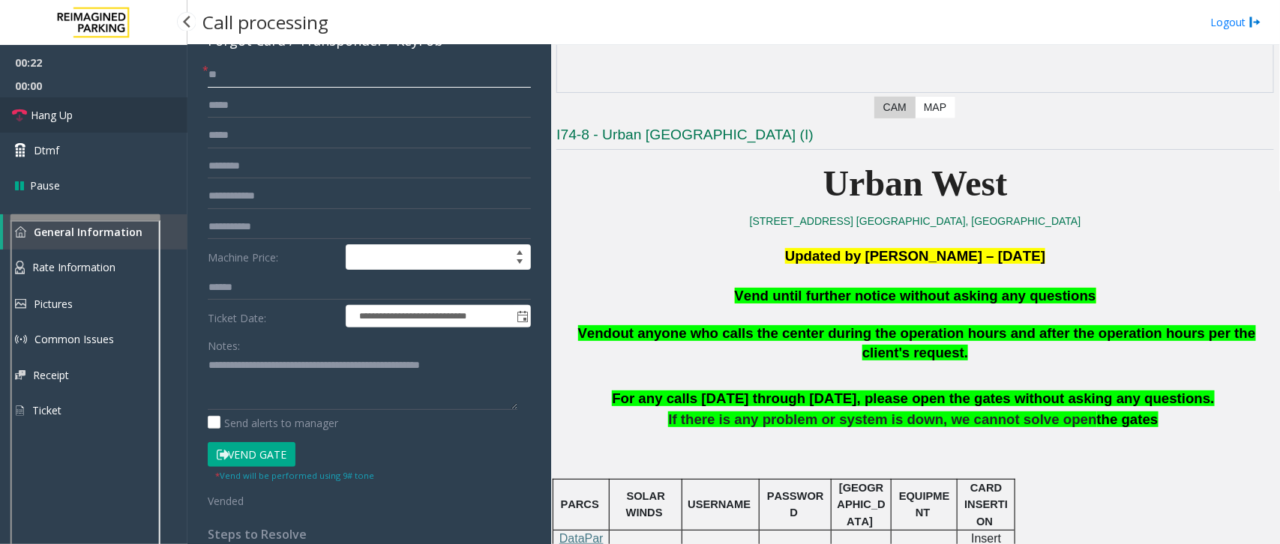
type input "**"
click at [64, 117] on span "Hang Up" at bounding box center [52, 115] width 42 height 16
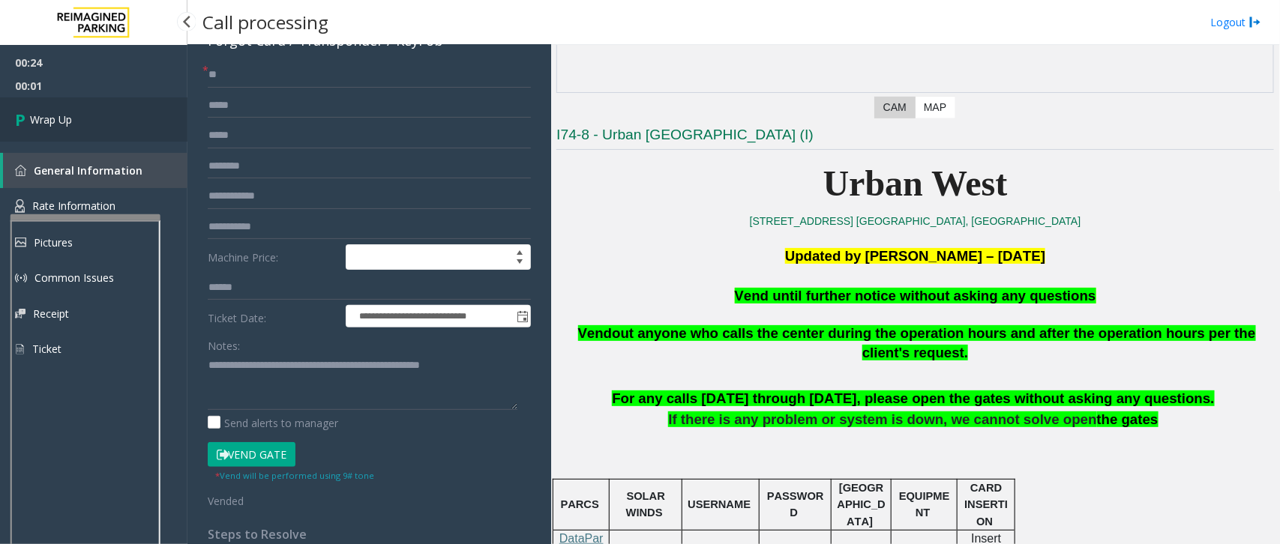
click at [72, 120] on span "Wrap Up" at bounding box center [51, 120] width 42 height 16
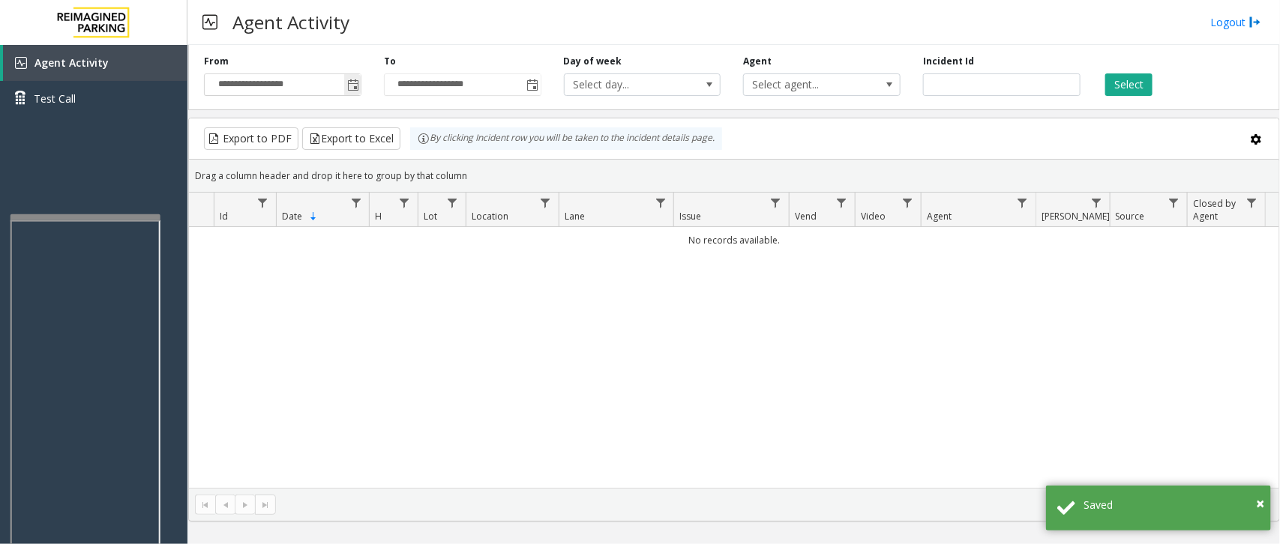
click at [361, 80] on span "**********" at bounding box center [282, 84] width 157 height 22
click at [350, 85] on span "Toggle popup" at bounding box center [353, 85] width 12 height 12
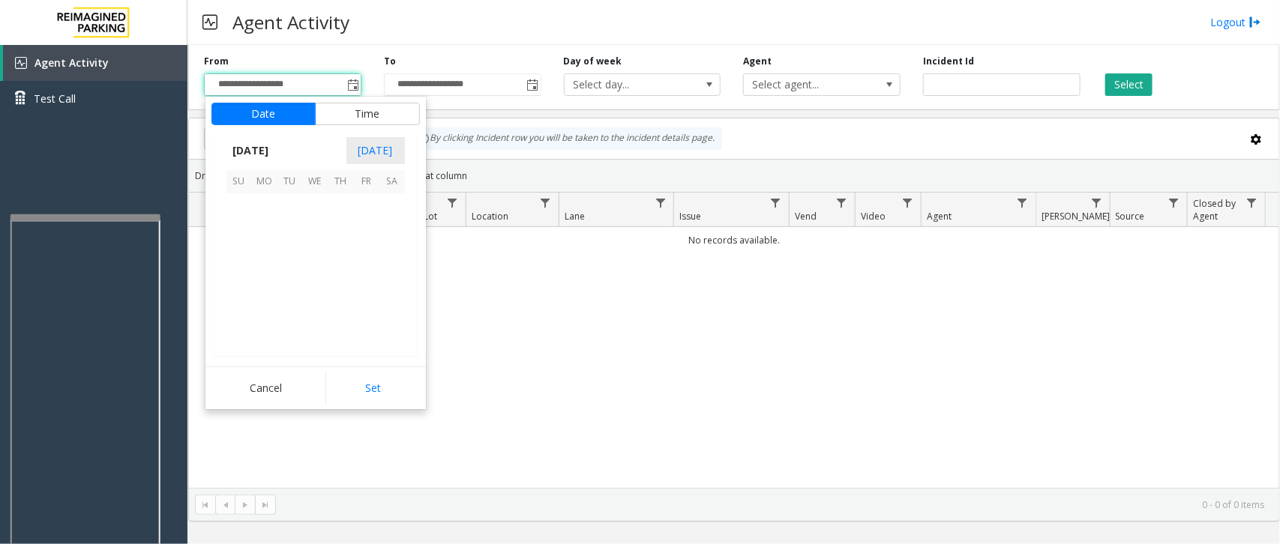
scroll to position [268861, 0]
click at [307, 260] on span "13" at bounding box center [315, 257] width 25 height 25
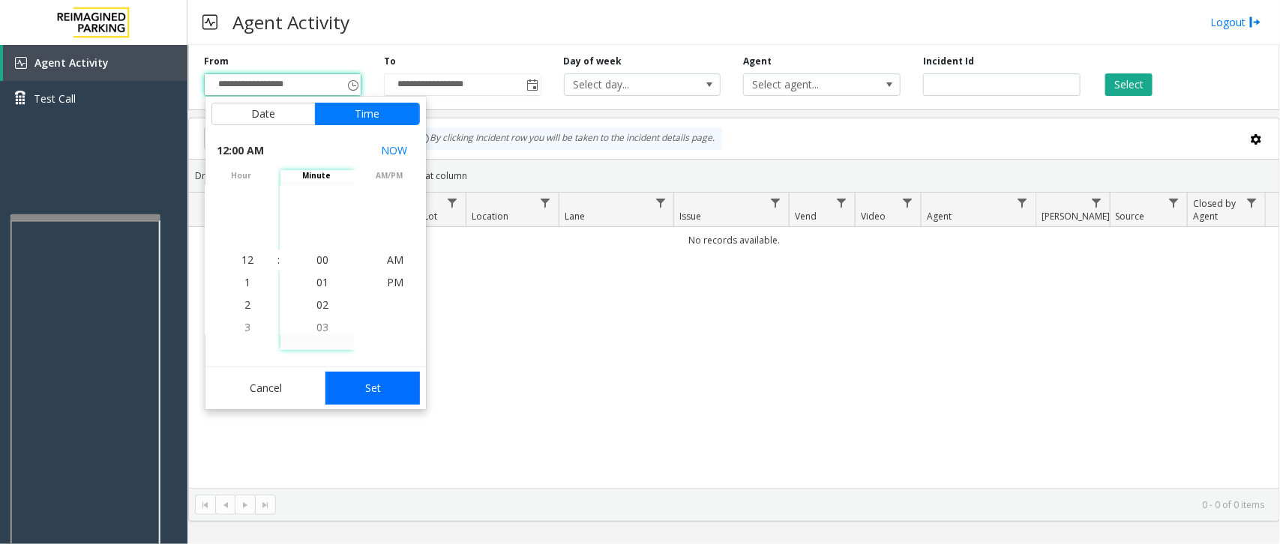
click at [345, 380] on button "Set" at bounding box center [372, 388] width 94 height 33
type input "**********"
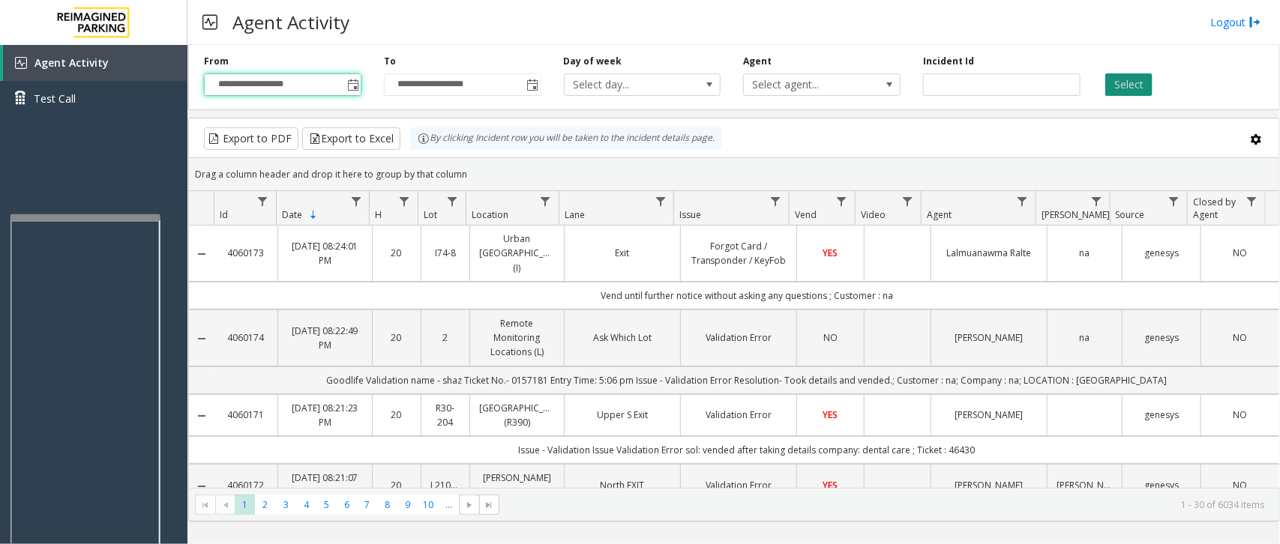
click at [1024, 94] on button "Select" at bounding box center [1128, 84] width 47 height 22
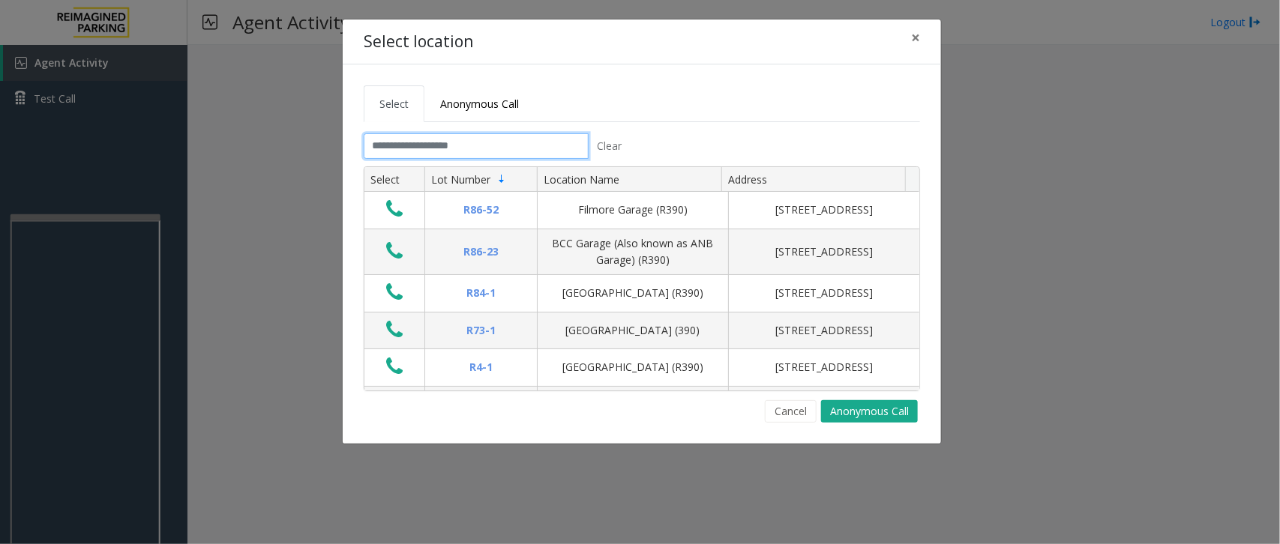
click at [480, 148] on input "text" at bounding box center [476, 145] width 225 height 25
click at [440, 150] on input "text" at bounding box center [476, 145] width 225 height 25
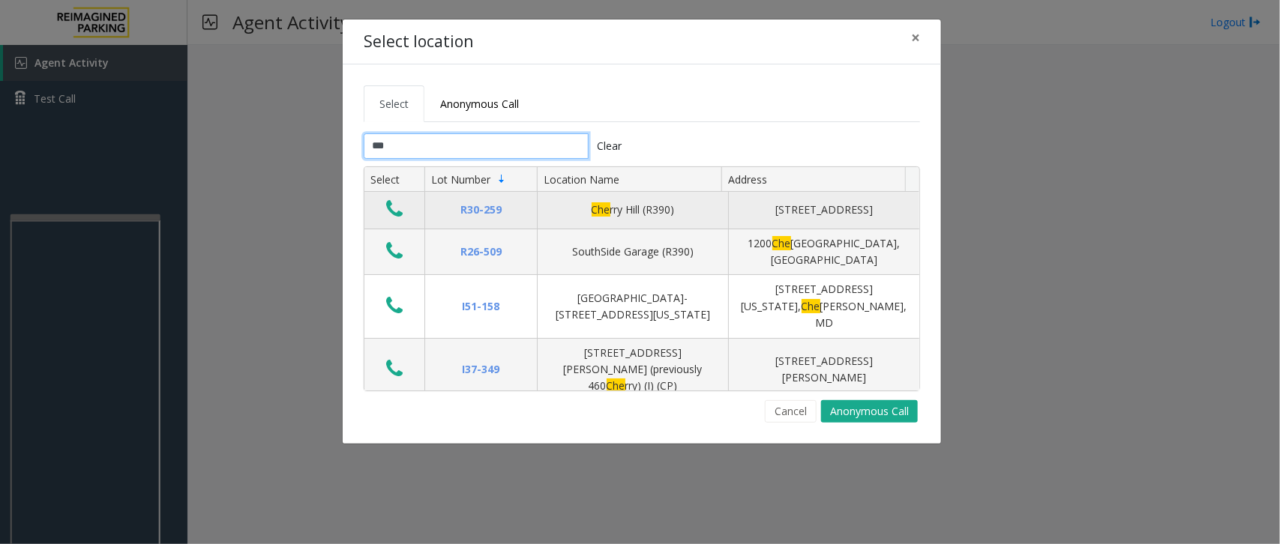
type input "***"
click at [365, 208] on td "Data table" at bounding box center [394, 210] width 60 height 37
click at [388, 211] on icon "Data table" at bounding box center [394, 209] width 16 height 21
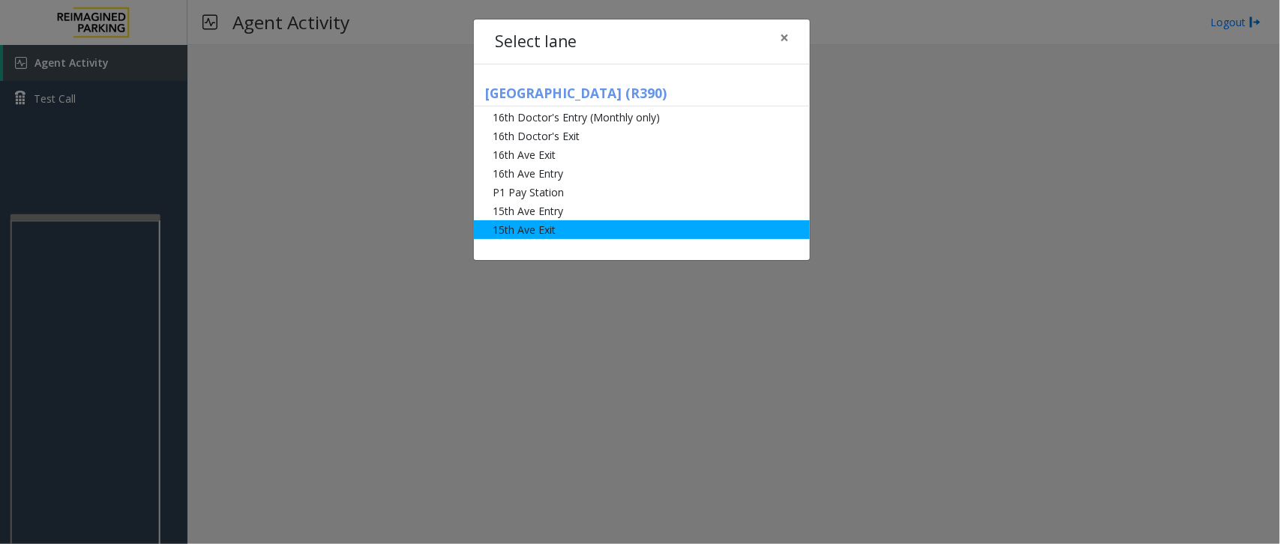
click at [529, 233] on li "15th Ave Exit" at bounding box center [642, 229] width 336 height 19
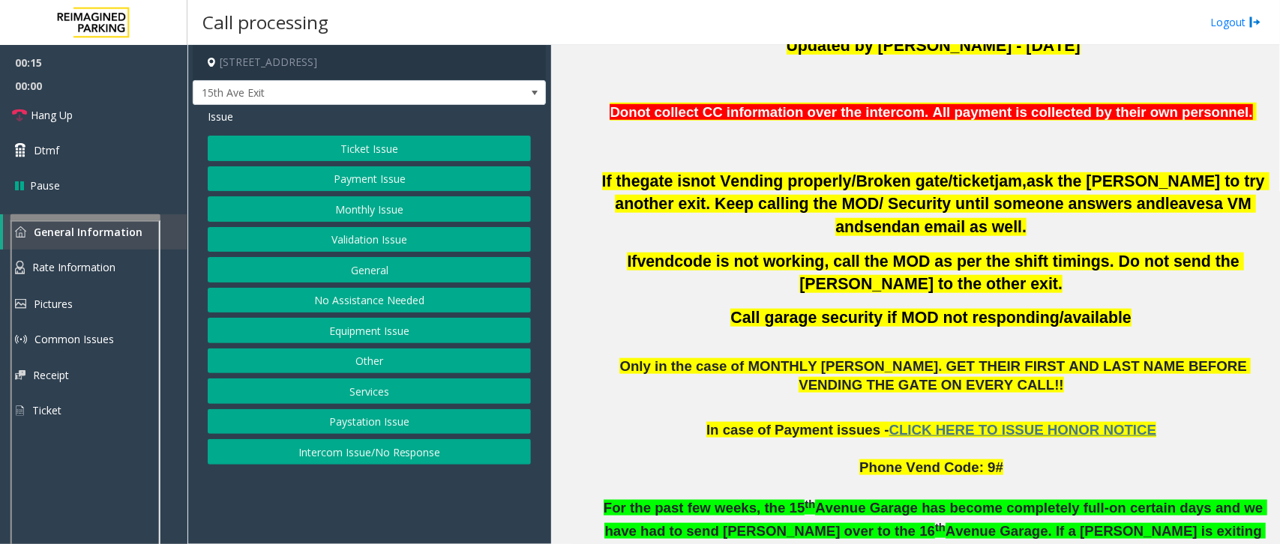
scroll to position [562, 0]
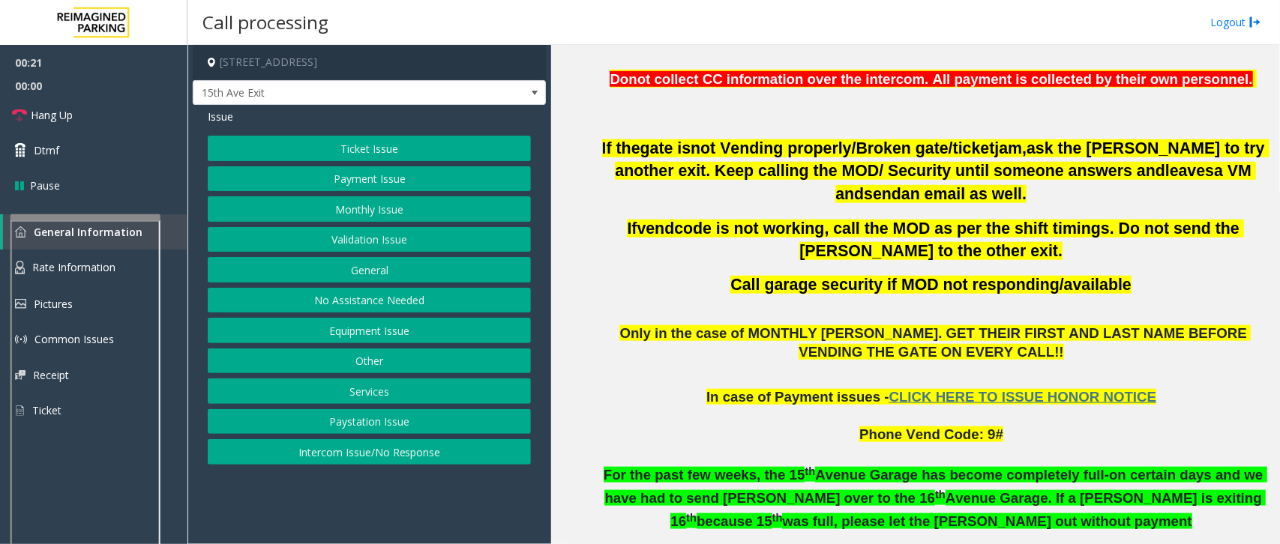
click at [387, 206] on button "Monthly Issue" at bounding box center [369, 208] width 323 height 25
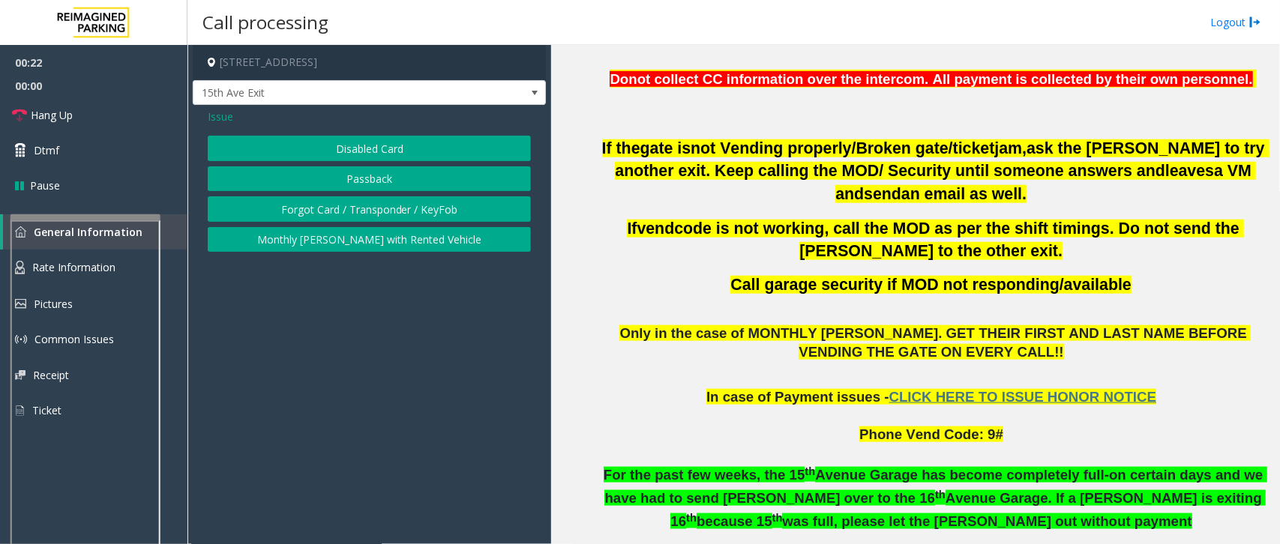
click at [394, 151] on button "Disabled Card" at bounding box center [369, 148] width 323 height 25
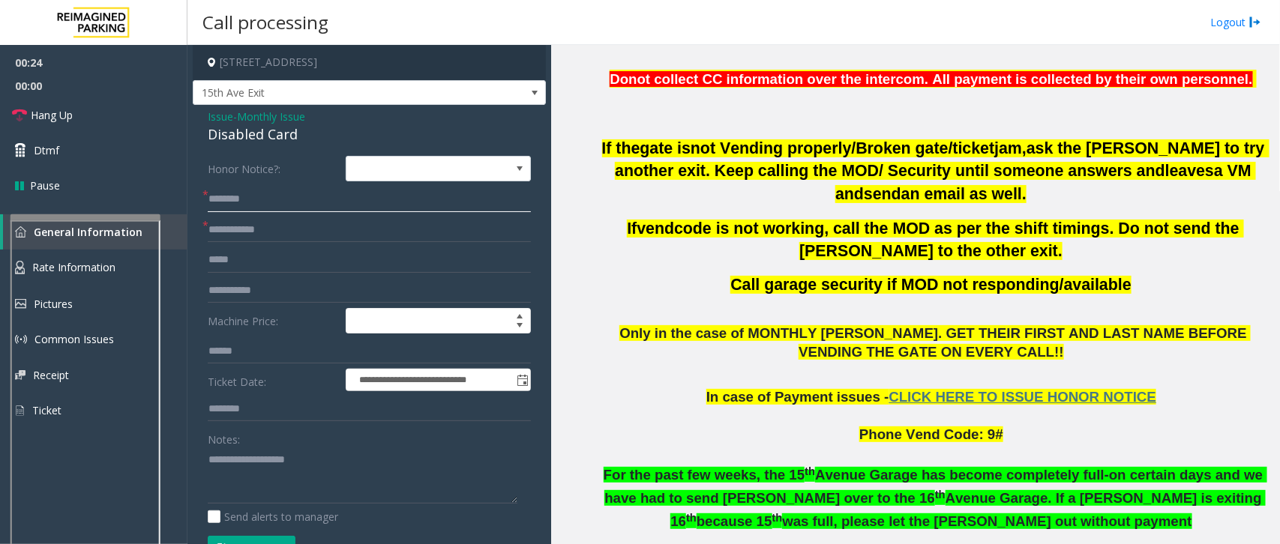
click at [231, 200] on input "text" at bounding box center [369, 199] width 323 height 25
click at [240, 229] on input "text" at bounding box center [369, 229] width 323 height 25
drag, startPoint x: 207, startPoint y: 115, endPoint x: 285, endPoint y: 139, distance: 81.8
click at [304, 139] on div "Issue - Monthly Issue Disabled Card" at bounding box center [369, 127] width 323 height 36
type textarea "**********"
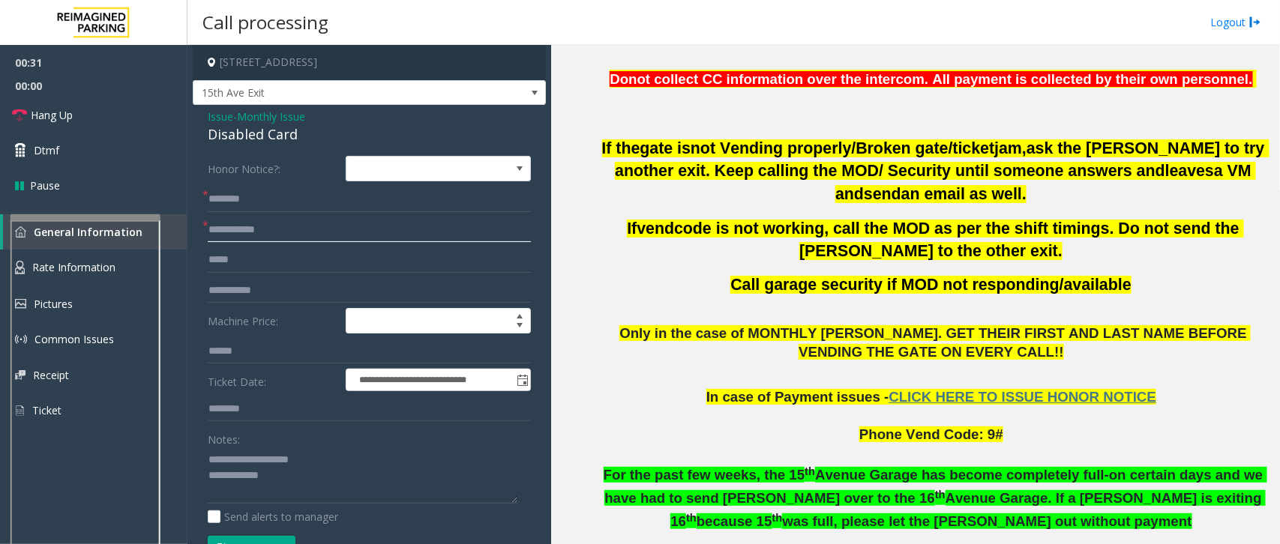
click at [242, 238] on input "text" at bounding box center [369, 229] width 323 height 25
type input "**********"
click at [252, 201] on input "text" at bounding box center [369, 199] width 323 height 25
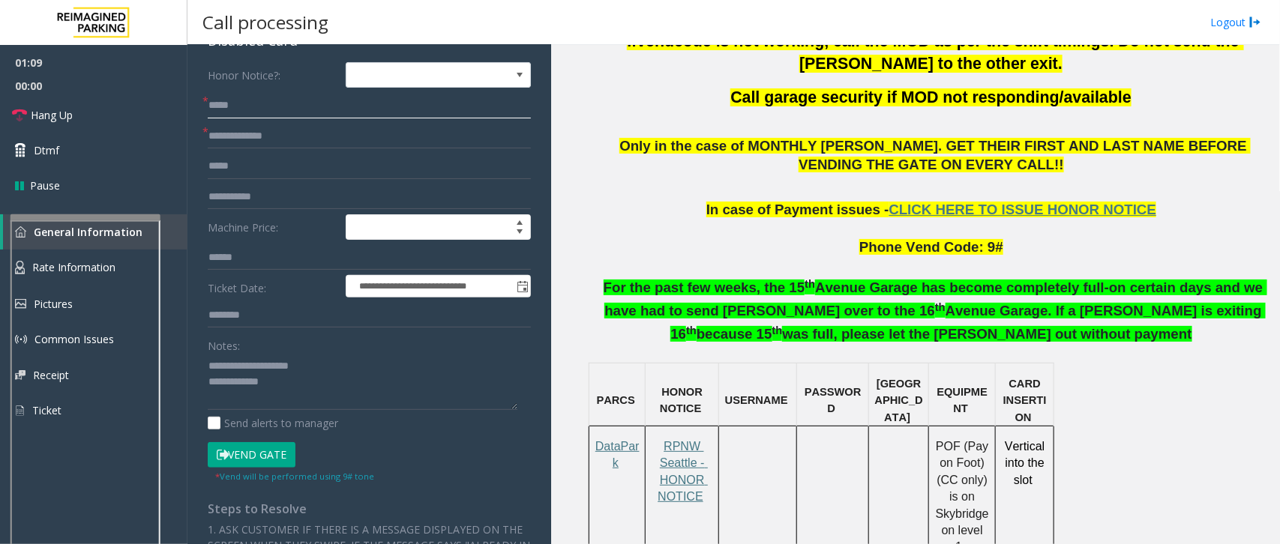
scroll to position [656, 0]
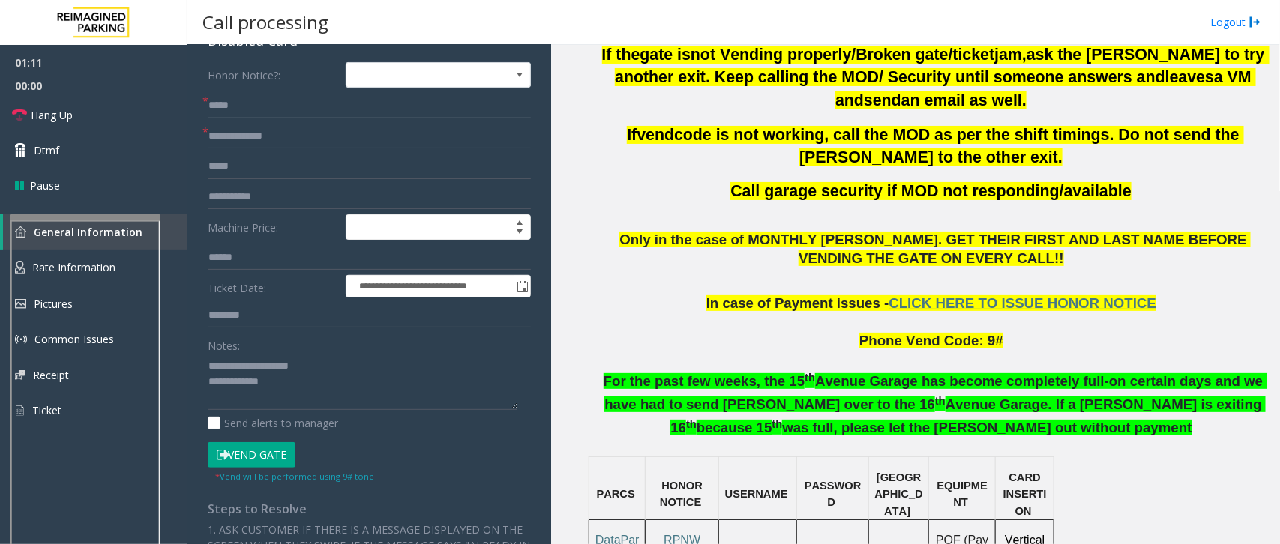
type input "*****"
drag, startPoint x: 232, startPoint y: 316, endPoint x: 244, endPoint y: 320, distance: 12.1
click at [232, 316] on input "text" at bounding box center [369, 315] width 323 height 25
type input "**********"
click at [245, 435] on button "Vend Gate" at bounding box center [252, 454] width 88 height 25
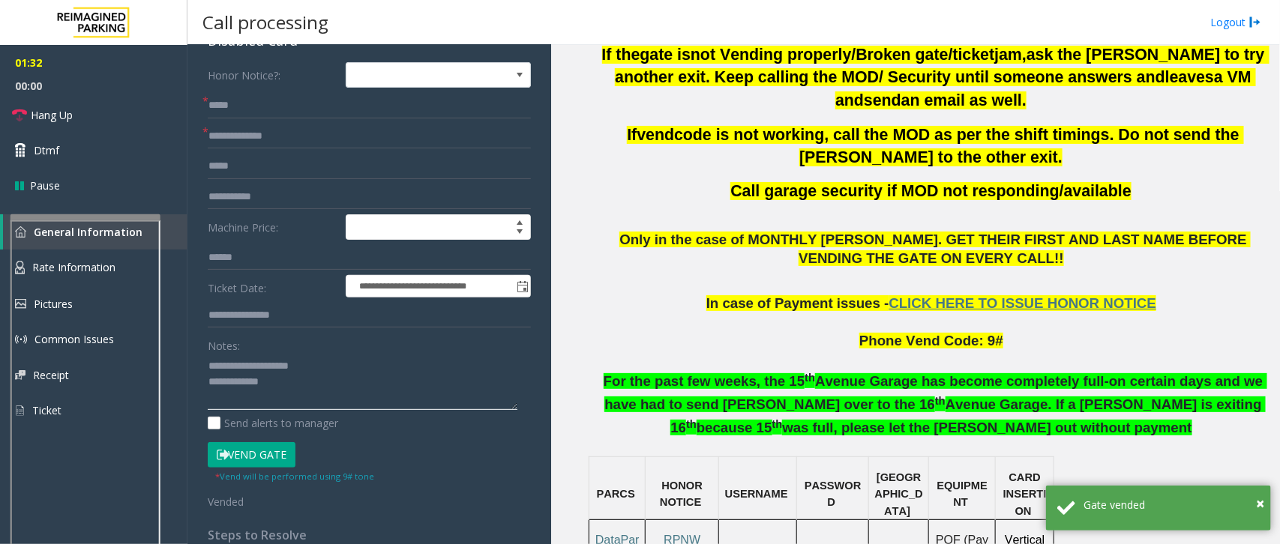
click at [286, 386] on textarea at bounding box center [363, 382] width 310 height 56
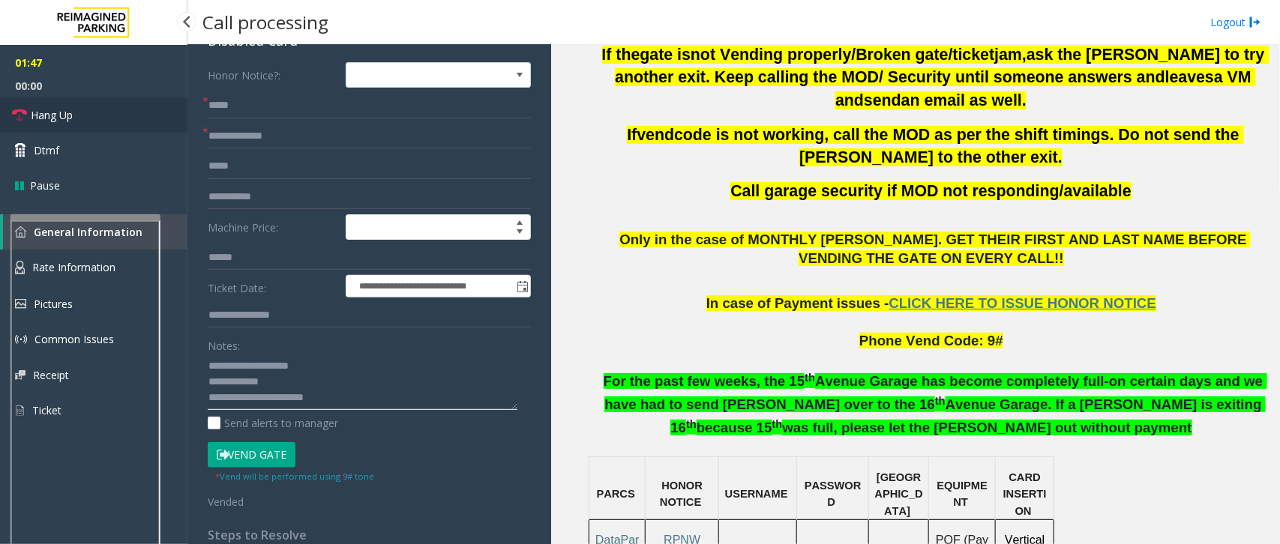
type textarea "**********"
click at [32, 116] on span "Hang Up" at bounding box center [52, 115] width 42 height 16
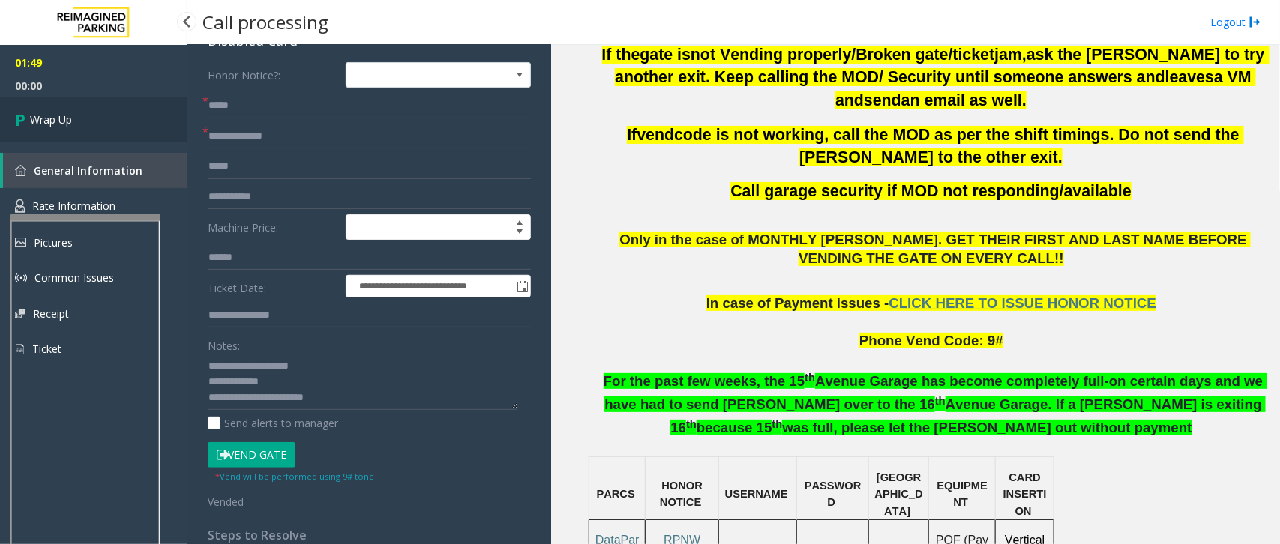
click at [71, 114] on span "Wrap Up" at bounding box center [51, 120] width 42 height 16
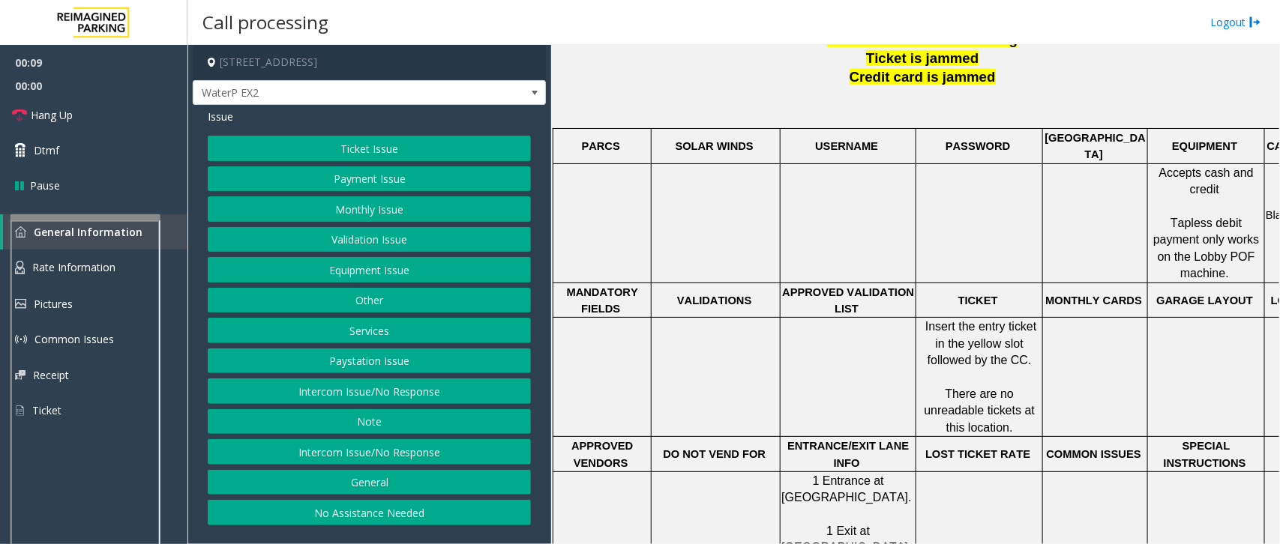
scroll to position [469, 0]
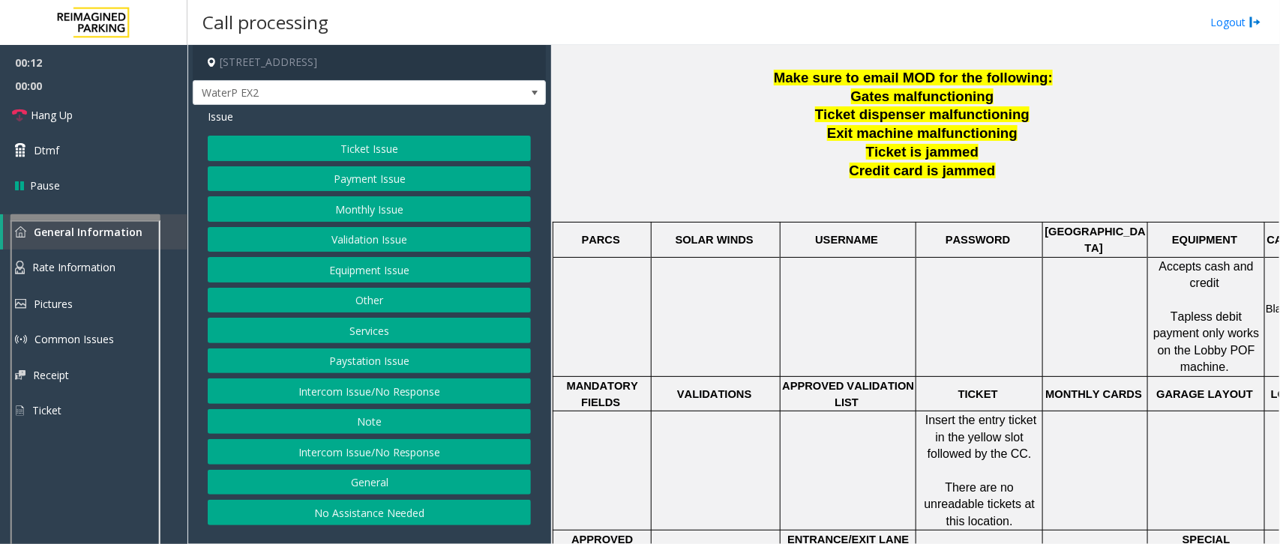
click at [345, 391] on button "Intercom Issue/No Response" at bounding box center [369, 391] width 323 height 25
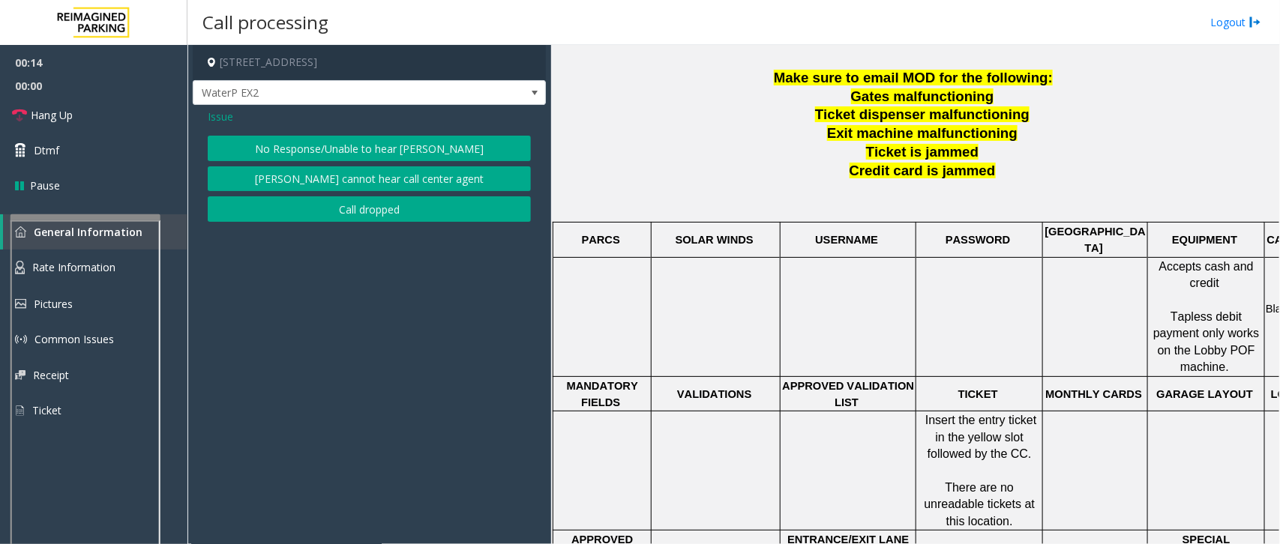
click at [332, 143] on button "No Response/Unable to hear [PERSON_NAME]" at bounding box center [369, 148] width 323 height 25
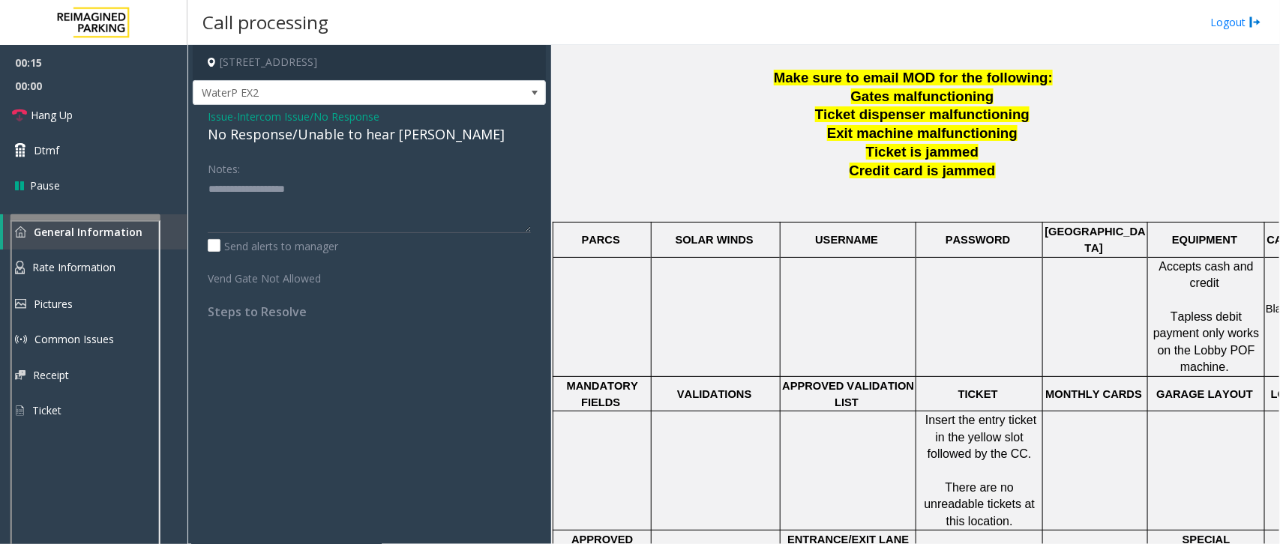
click at [259, 139] on div "No Response/Unable to hear [PERSON_NAME]" at bounding box center [369, 134] width 323 height 20
click at [261, 139] on div "No Response/Unable to hear [PERSON_NAME]" at bounding box center [369, 134] width 323 height 20
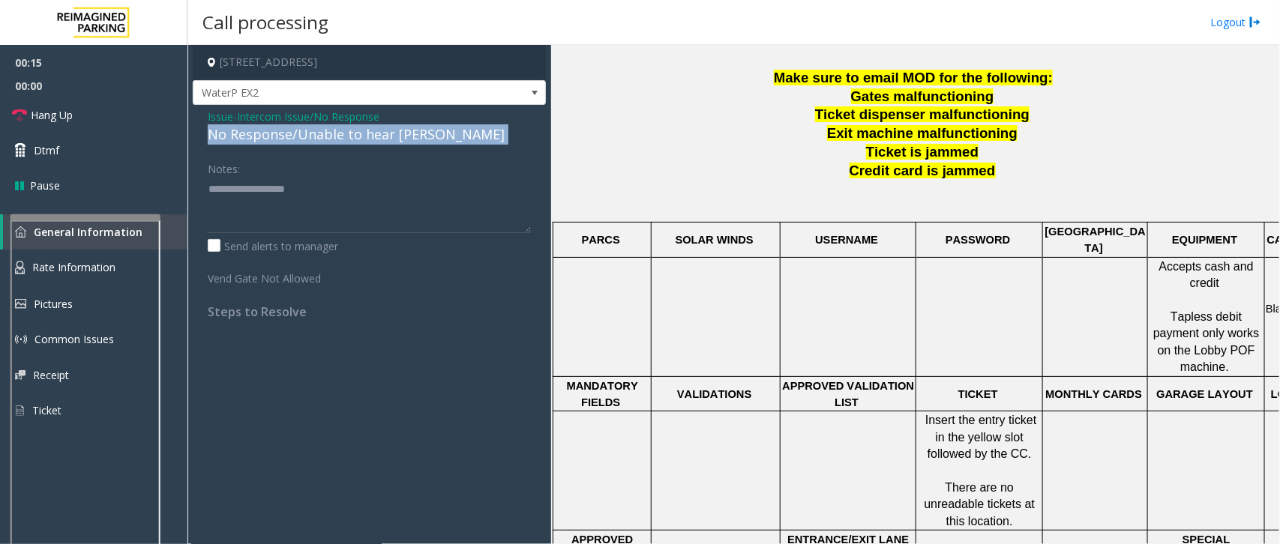
click at [262, 139] on div "No Response/Unable to hear [PERSON_NAME]" at bounding box center [369, 134] width 323 height 20
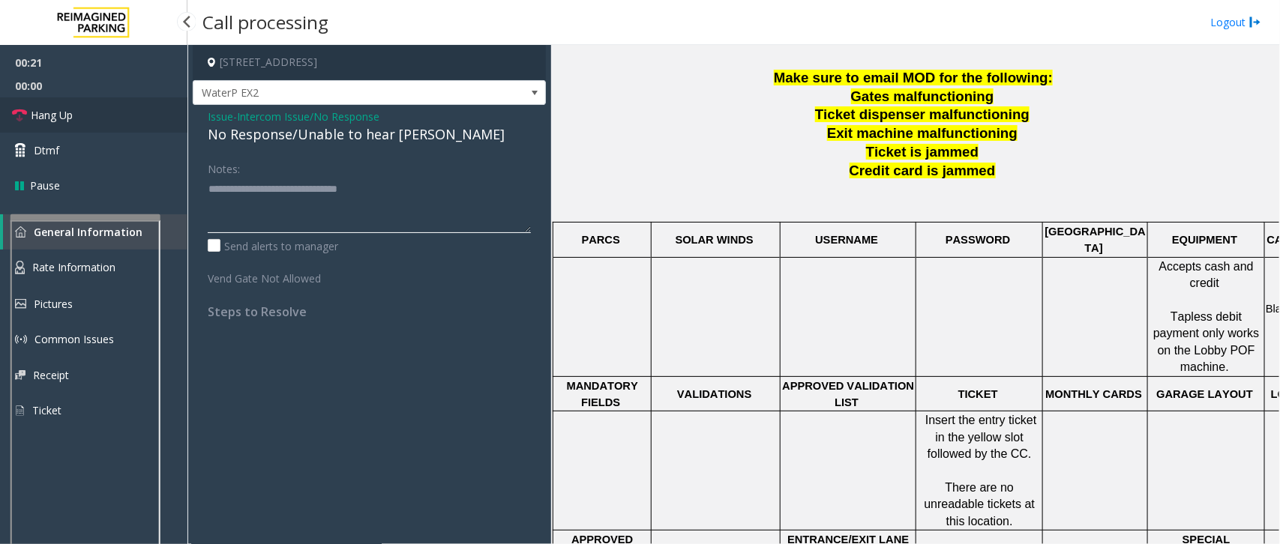
type textarea "**********"
click at [75, 113] on link "Hang Up" at bounding box center [93, 114] width 187 height 35
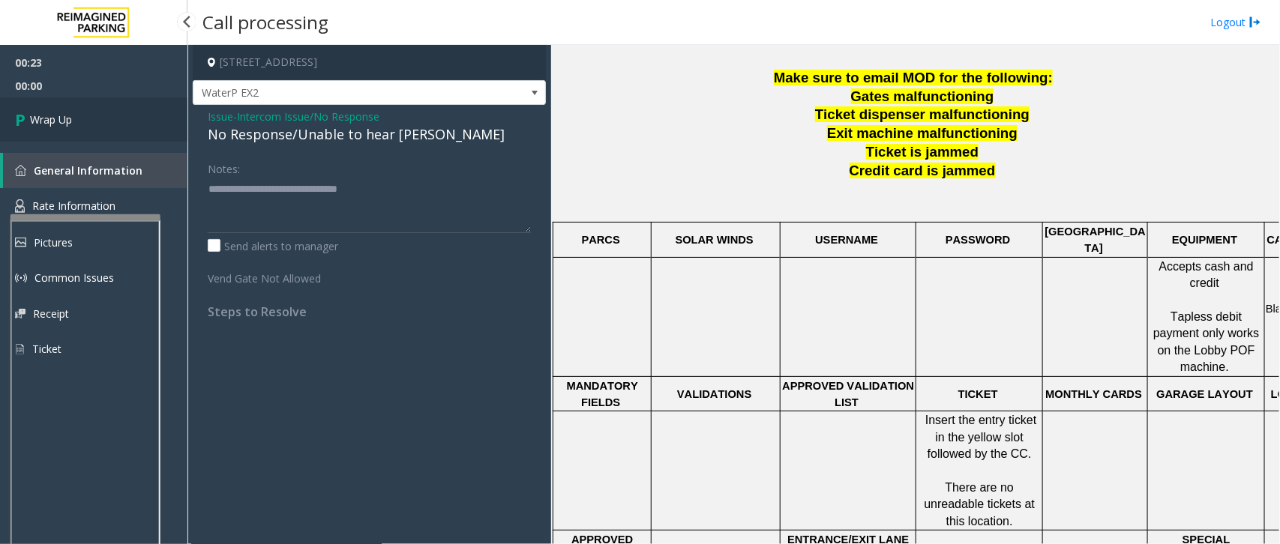
click at [82, 126] on link "Wrap Up" at bounding box center [93, 119] width 187 height 44
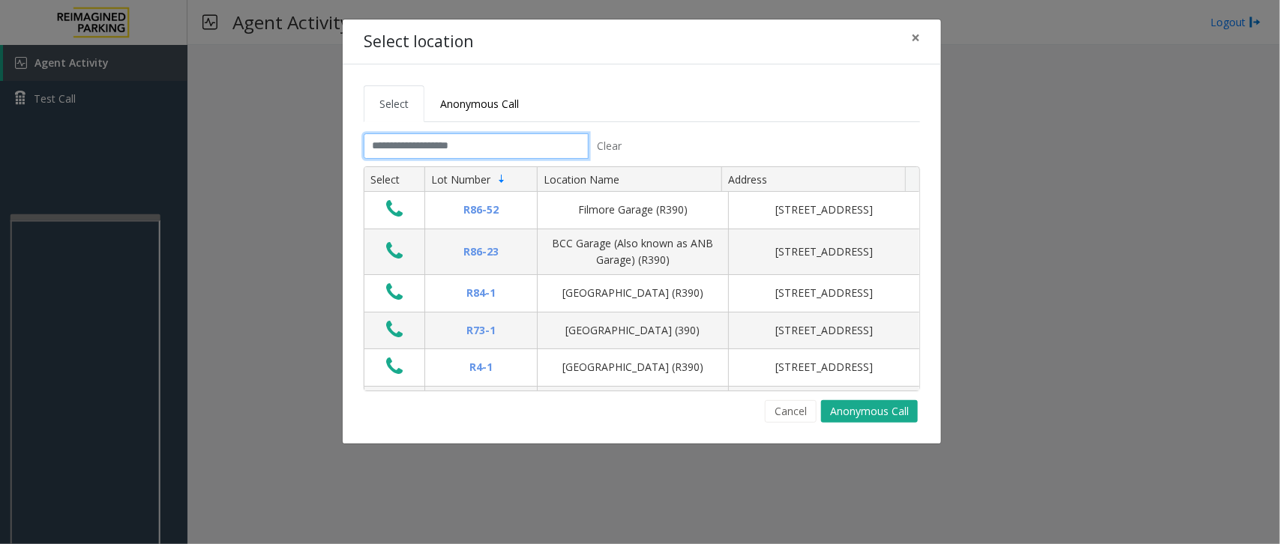
click at [463, 150] on input "text" at bounding box center [476, 145] width 225 height 25
click at [481, 148] on input "text" at bounding box center [476, 145] width 225 height 25
drag, startPoint x: 481, startPoint y: 148, endPoint x: 454, endPoint y: 148, distance: 27.0
click at [454, 148] on input "text" at bounding box center [476, 145] width 225 height 25
click at [442, 146] on input "text" at bounding box center [476, 145] width 225 height 25
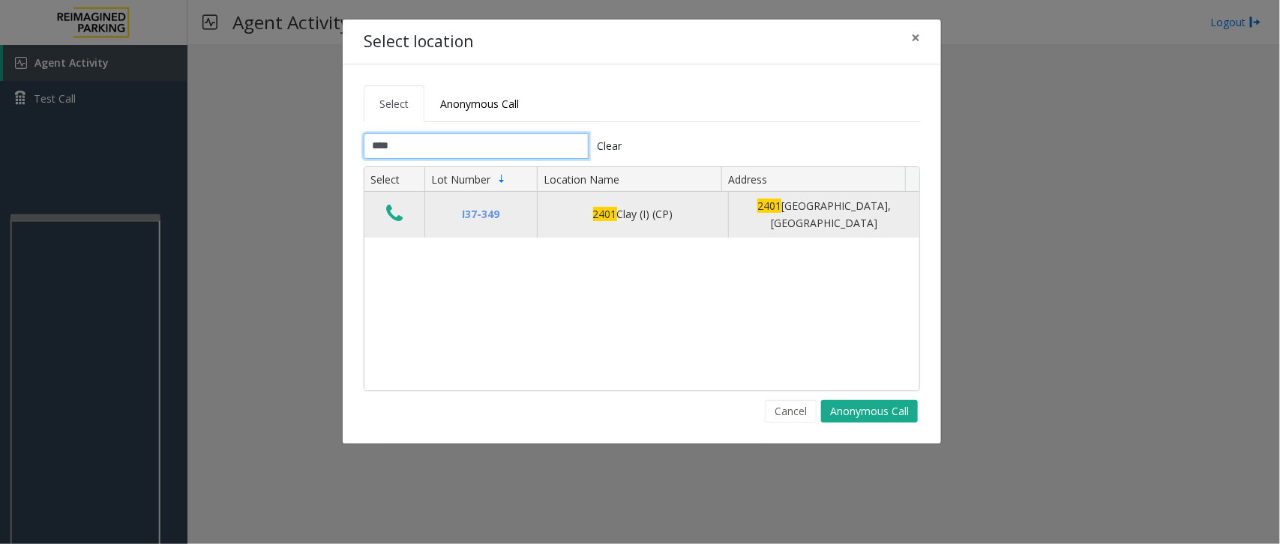
type input "****"
drag, startPoint x: 390, startPoint y: 197, endPoint x: 409, endPoint y: 206, distance: 20.8
click at [391, 199] on td "Data table" at bounding box center [394, 215] width 60 height 46
click at [400, 216] on icon "Data table" at bounding box center [394, 213] width 16 height 21
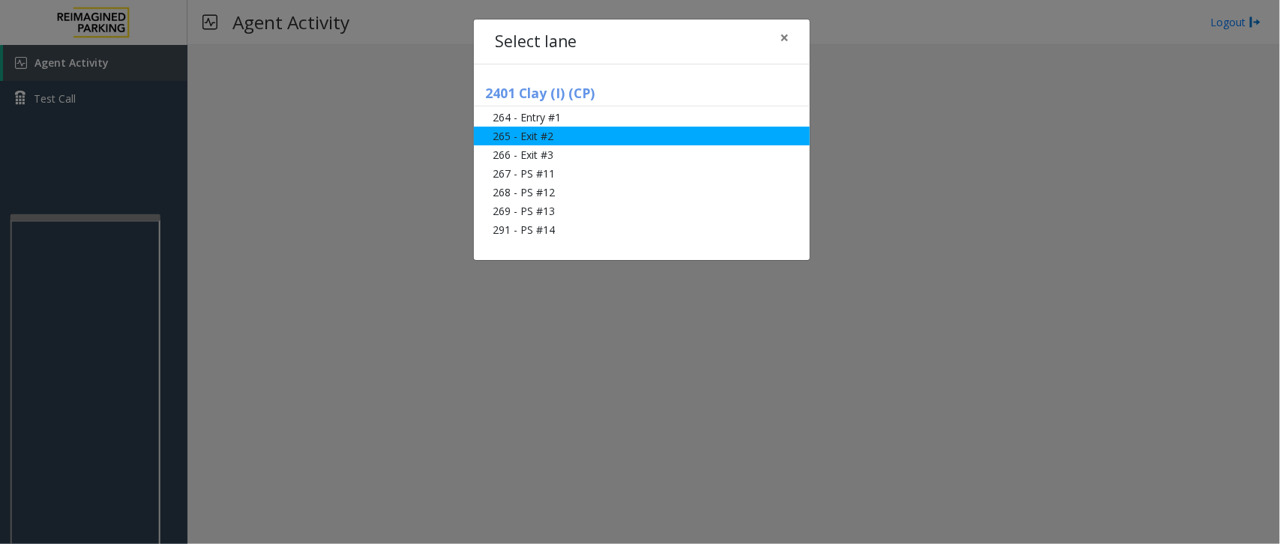
click at [523, 131] on li "265 - Exit #2" at bounding box center [642, 136] width 336 height 19
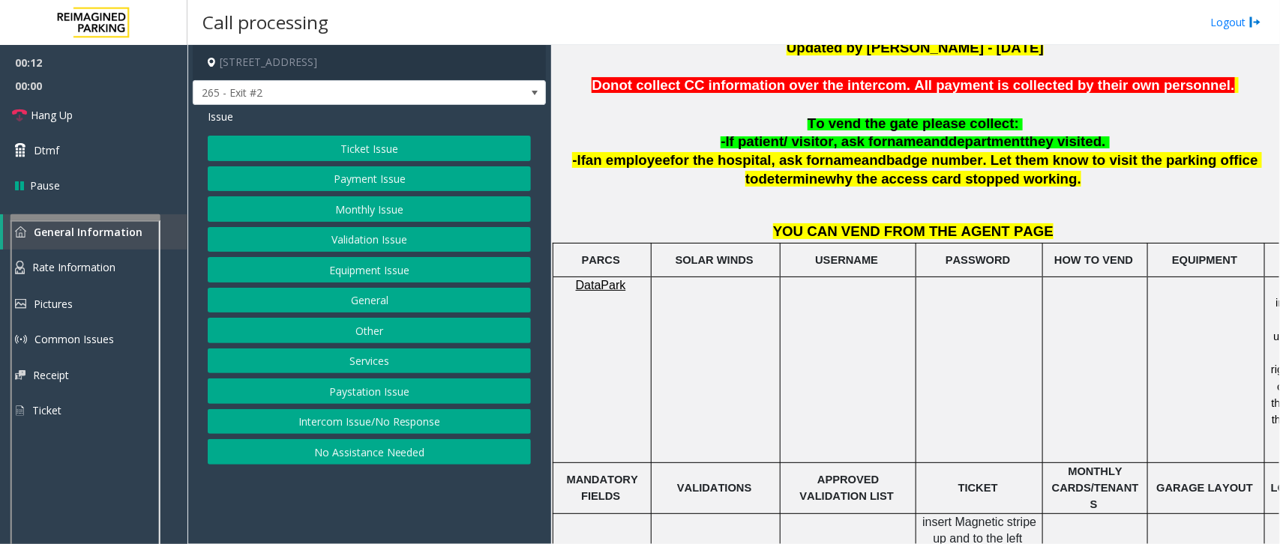
scroll to position [375, 0]
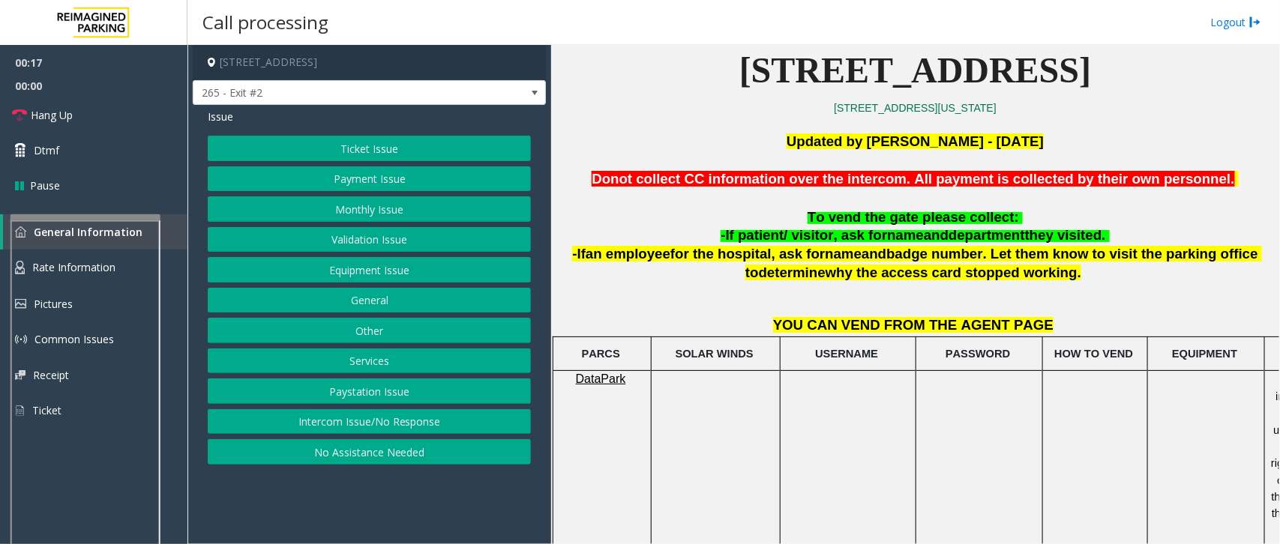
click at [364, 245] on button "Validation Issue" at bounding box center [369, 239] width 323 height 25
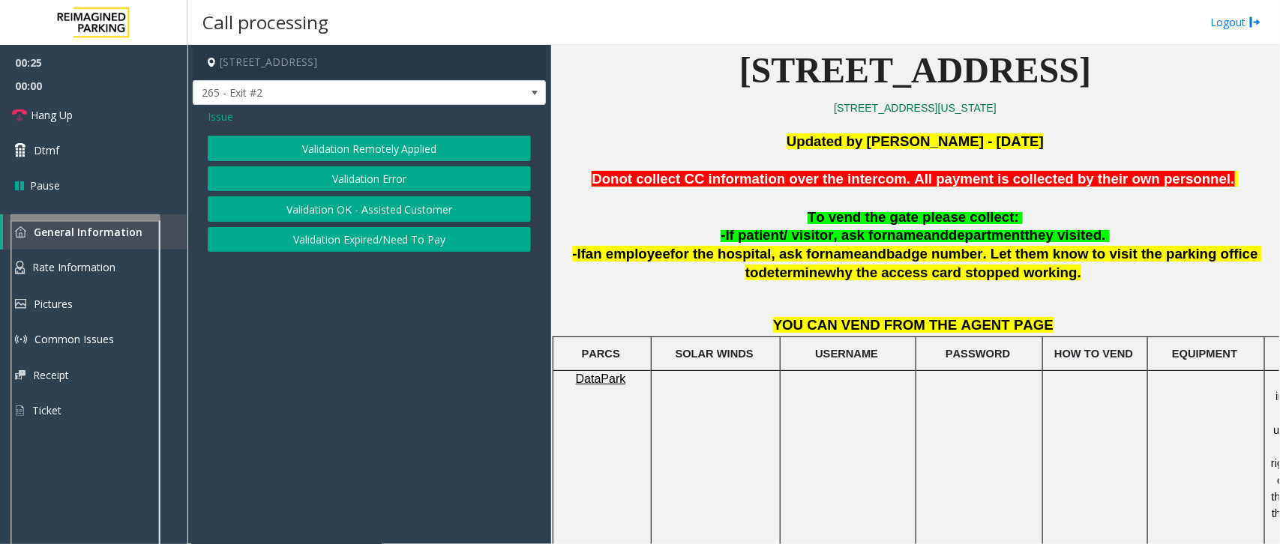
click at [218, 116] on span "Issue" at bounding box center [220, 117] width 25 height 16
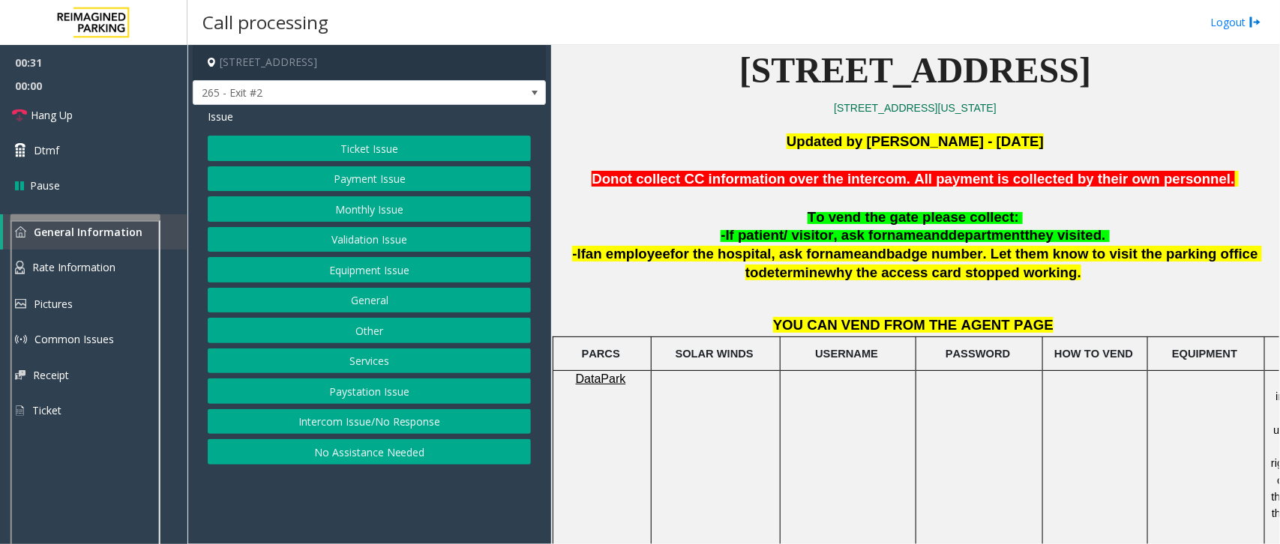
click at [392, 241] on button "Validation Issue" at bounding box center [369, 239] width 323 height 25
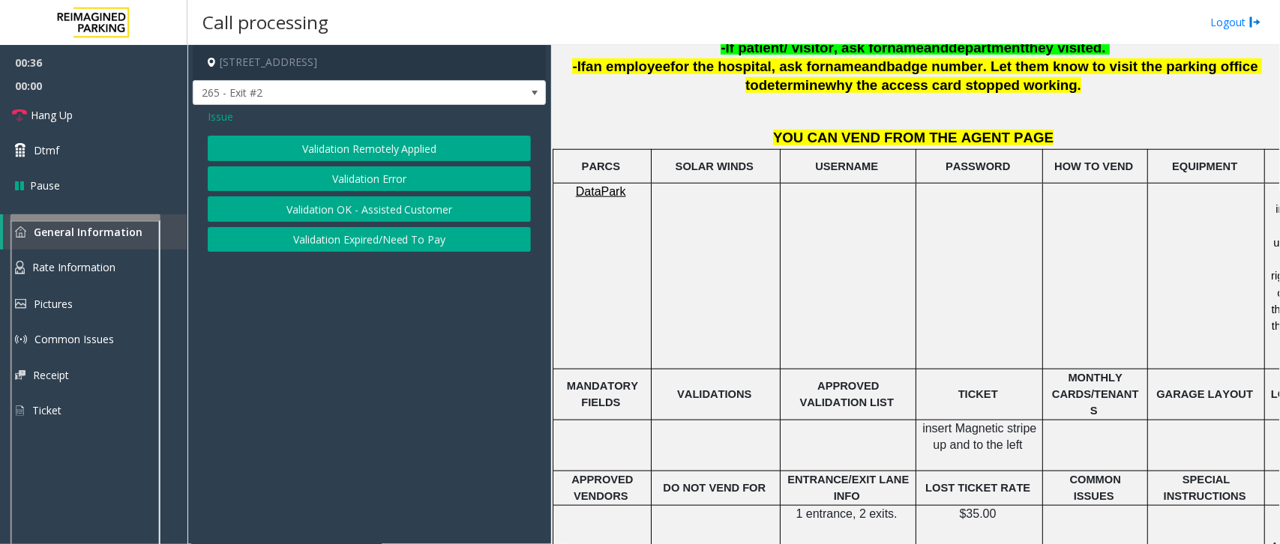
scroll to position [656, 0]
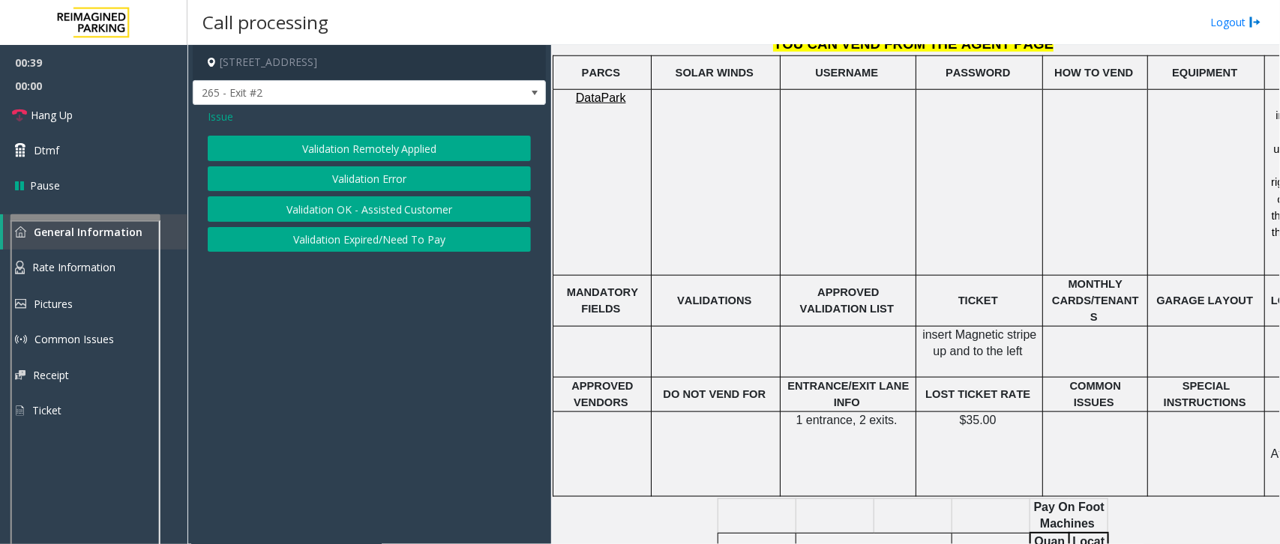
click at [445, 178] on button "Validation Error" at bounding box center [369, 178] width 323 height 25
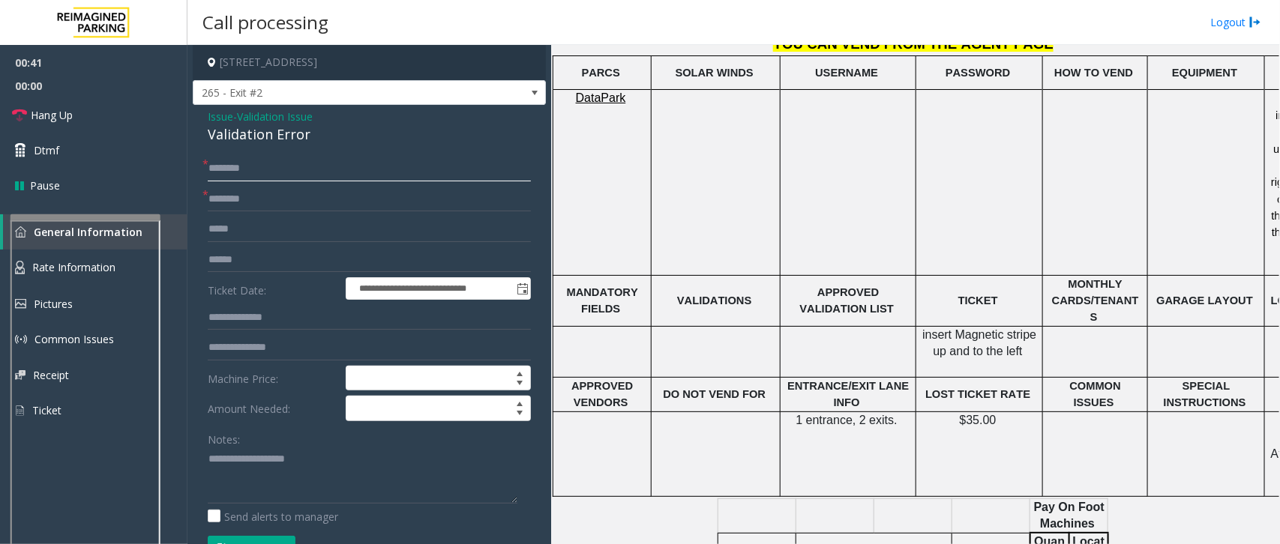
click at [268, 175] on input "text" at bounding box center [369, 168] width 323 height 25
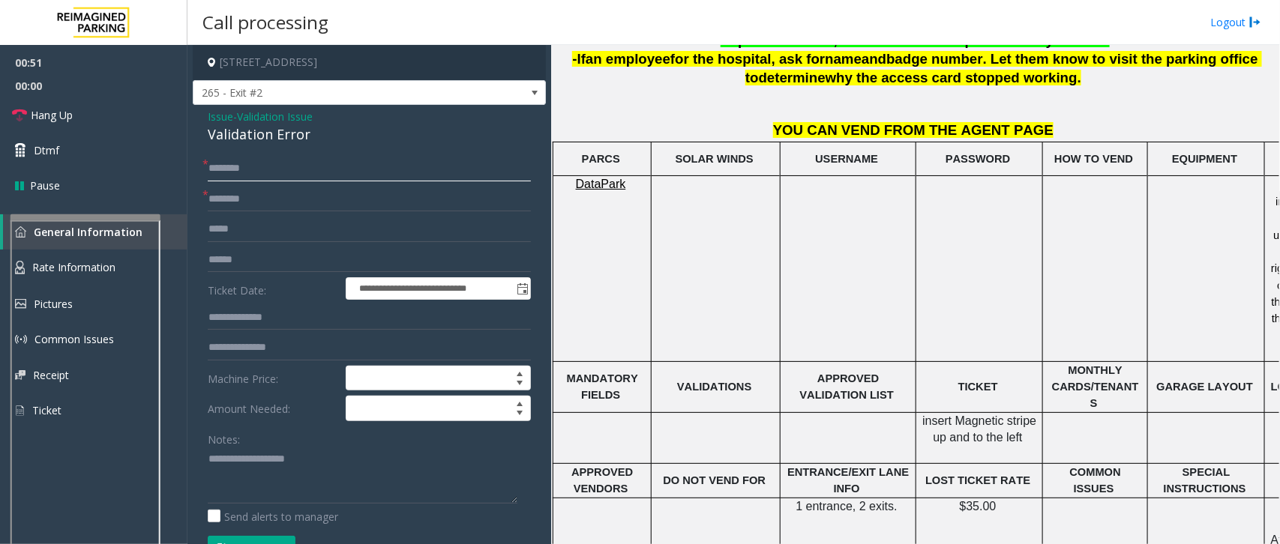
scroll to position [469, 0]
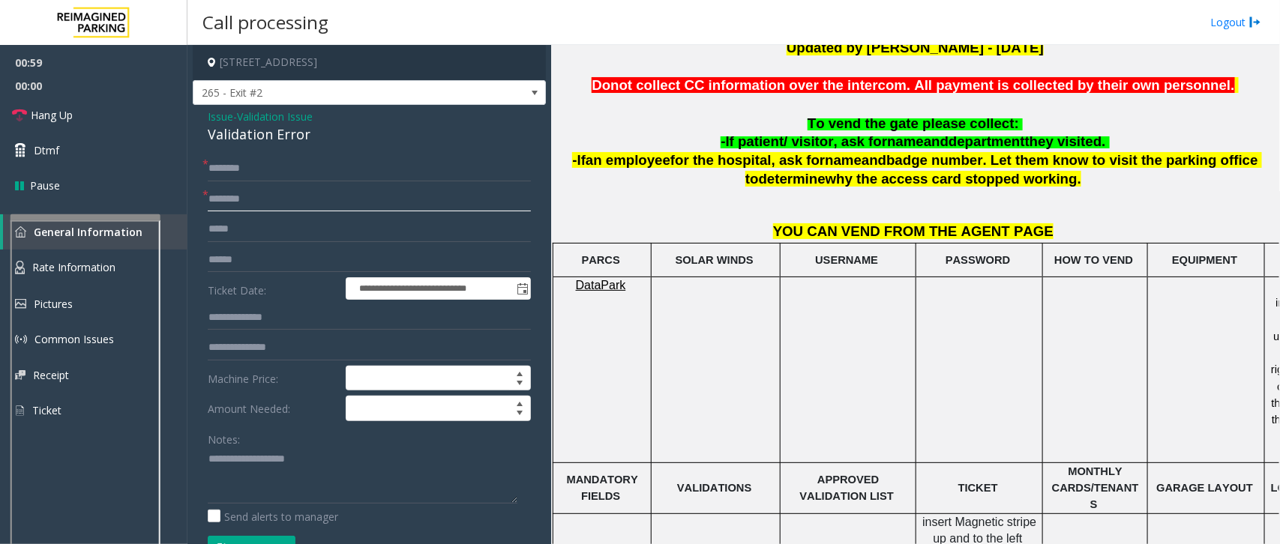
click at [260, 199] on input "text" at bounding box center [369, 199] width 323 height 25
type input "**"
click at [282, 167] on input "text" at bounding box center [369, 168] width 323 height 25
click at [235, 169] on input "****" at bounding box center [369, 168] width 323 height 25
type input "****"
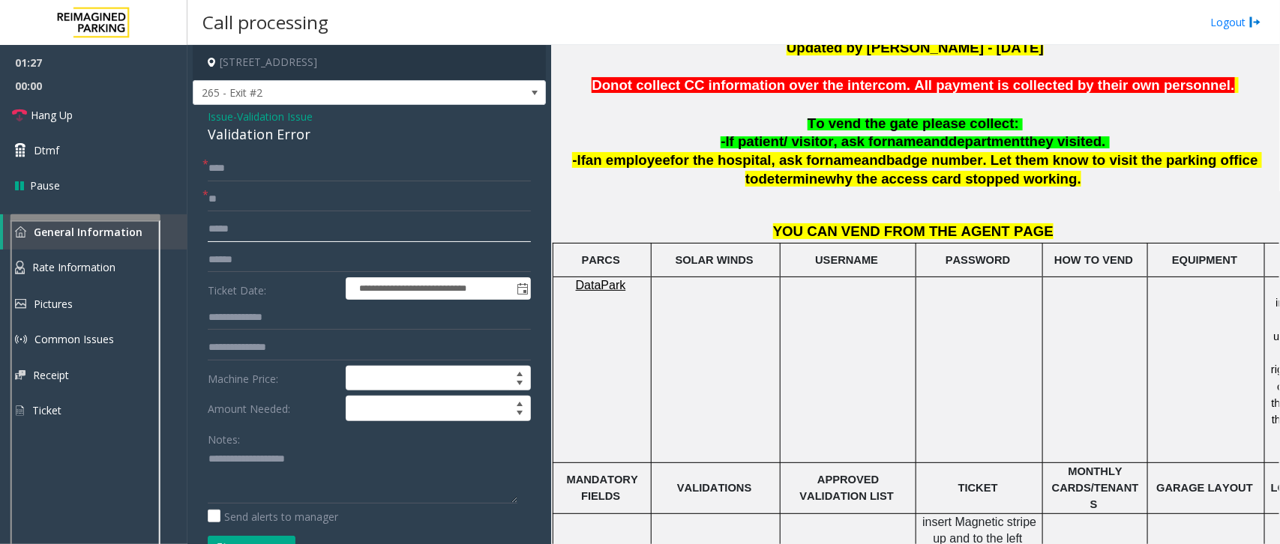
click at [241, 230] on input "text" at bounding box center [369, 229] width 323 height 25
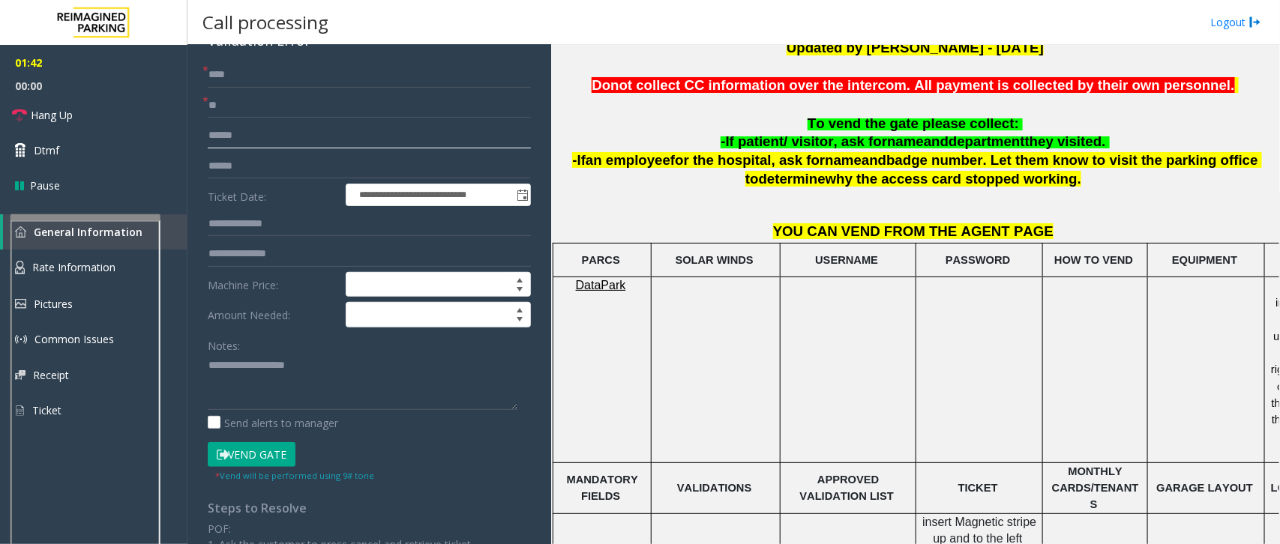
type input "******"
click at [260, 435] on button "Vend Gate" at bounding box center [252, 454] width 88 height 25
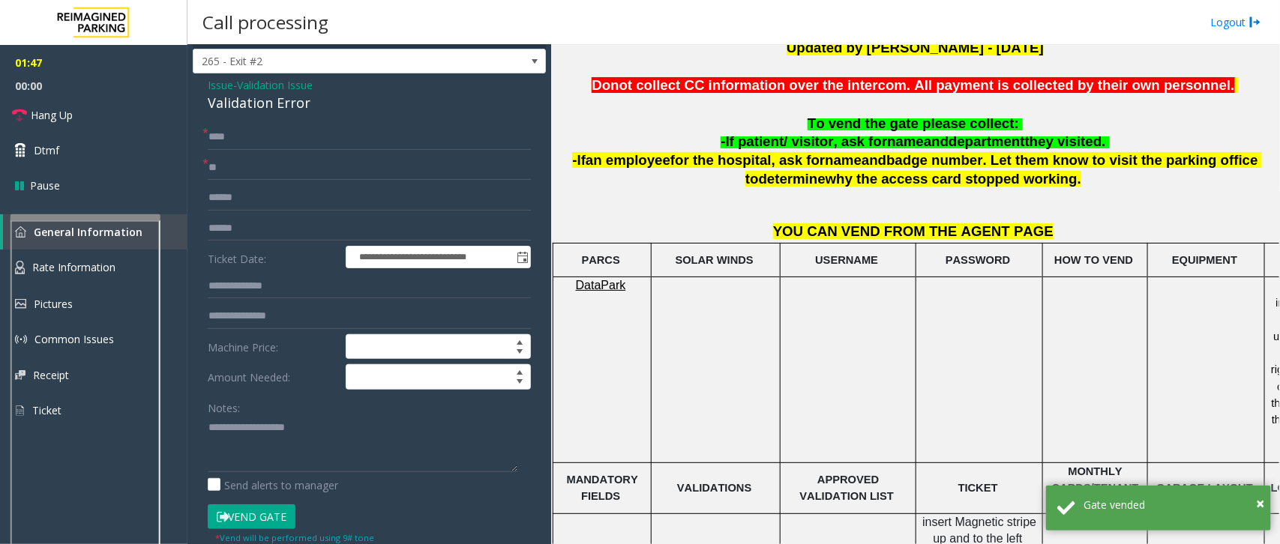
scroll to position [0, 0]
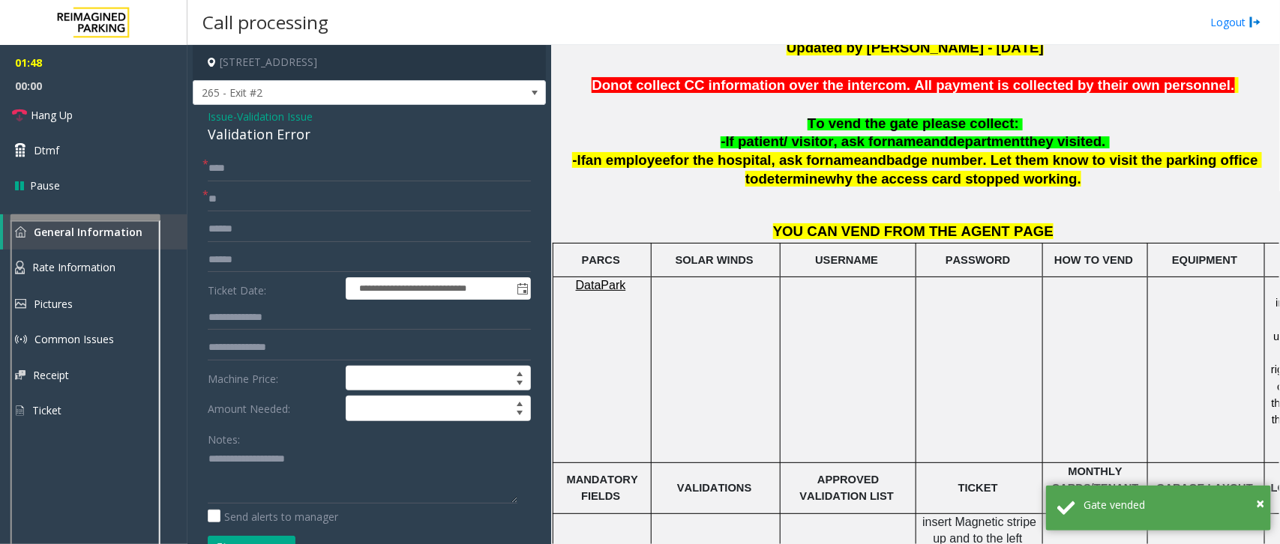
click at [205, 113] on div "**********" at bounding box center [369, 554] width 353 height 898
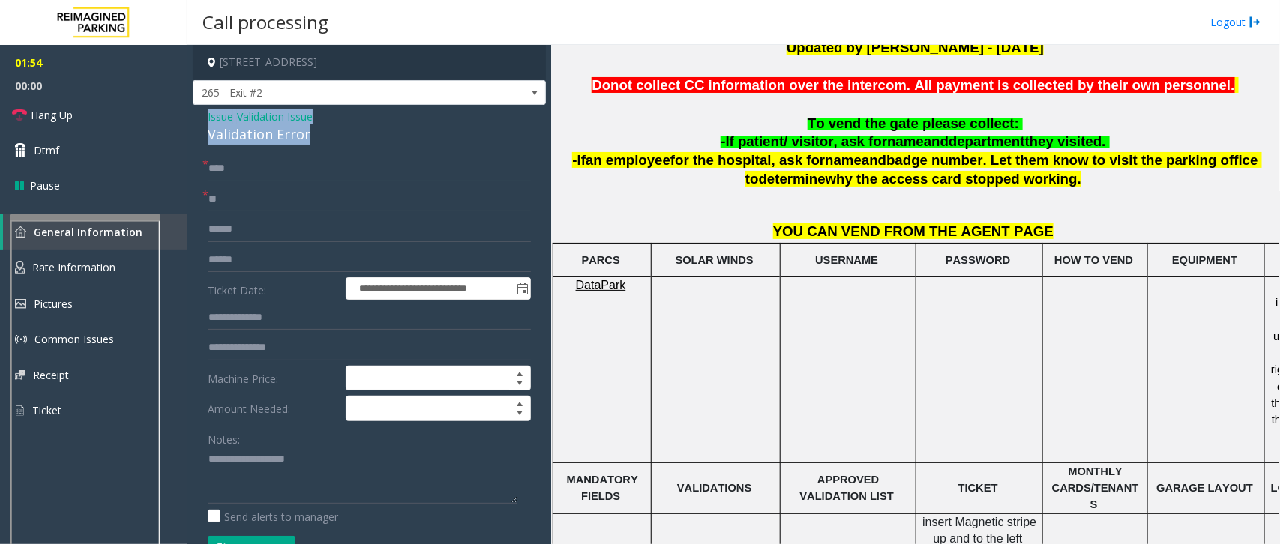
drag, startPoint x: 205, startPoint y: 107, endPoint x: 327, endPoint y: 133, distance: 125.0
click at [327, 133] on div "**********" at bounding box center [369, 554] width 353 height 898
click at [307, 435] on textarea at bounding box center [363, 476] width 310 height 56
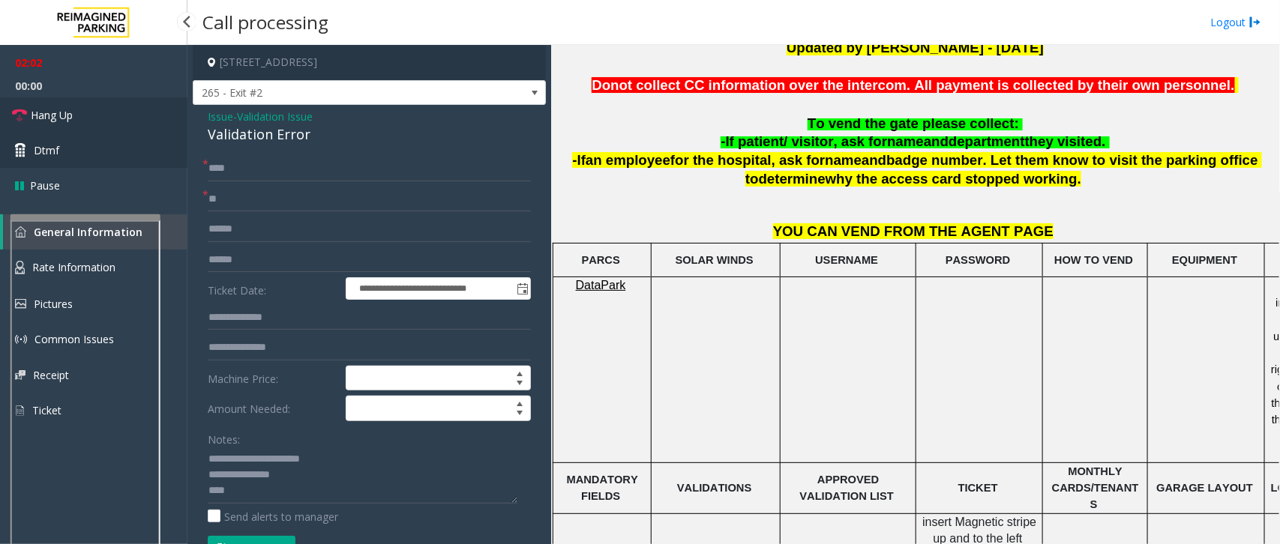
drag, startPoint x: 66, startPoint y: 126, endPoint x: 115, endPoint y: 152, distance: 55.4
click at [64, 129] on link "Hang Up" at bounding box center [93, 114] width 187 height 35
click at [261, 435] on textarea at bounding box center [363, 476] width 310 height 56
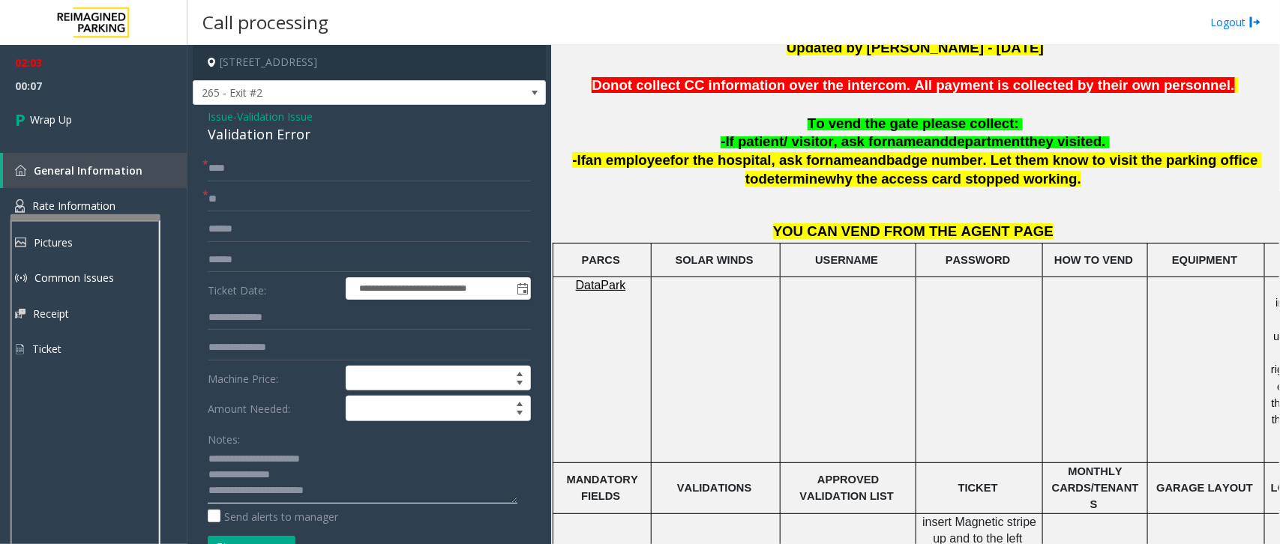
click at [373, 435] on textarea at bounding box center [363, 476] width 310 height 56
type textarea "**********"
drag, startPoint x: 264, startPoint y: 230, endPoint x: 268, endPoint y: 246, distance: 16.4
click at [264, 232] on input "******" at bounding box center [369, 229] width 323 height 25
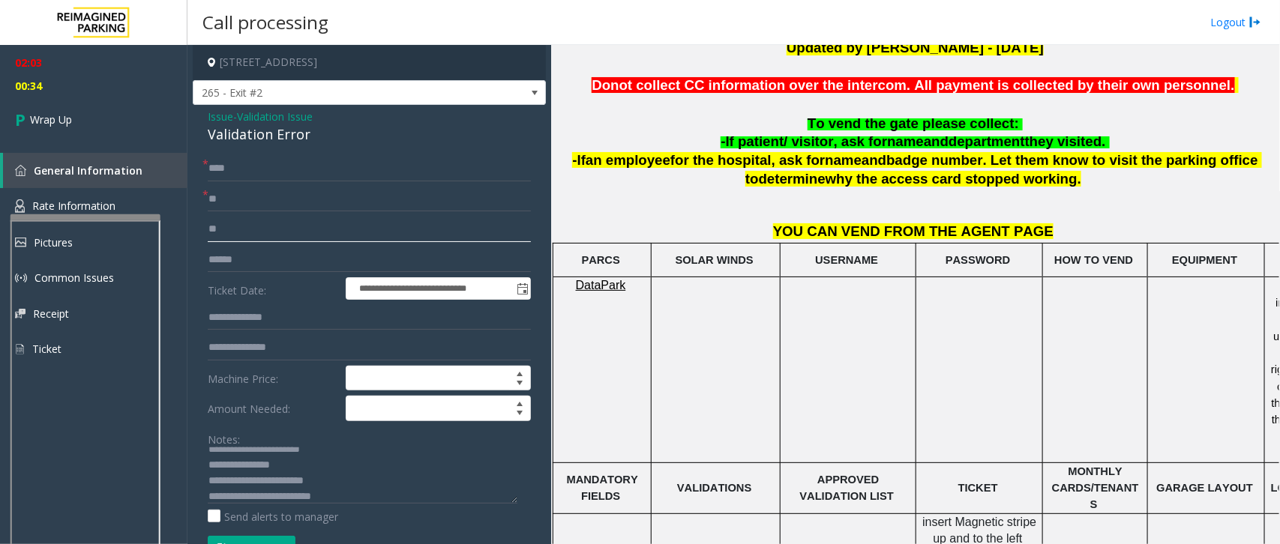
type input "*"
click at [58, 131] on link "Wrap Up" at bounding box center [93, 119] width 187 height 44
